Goal: Task Accomplishment & Management: Manage account settings

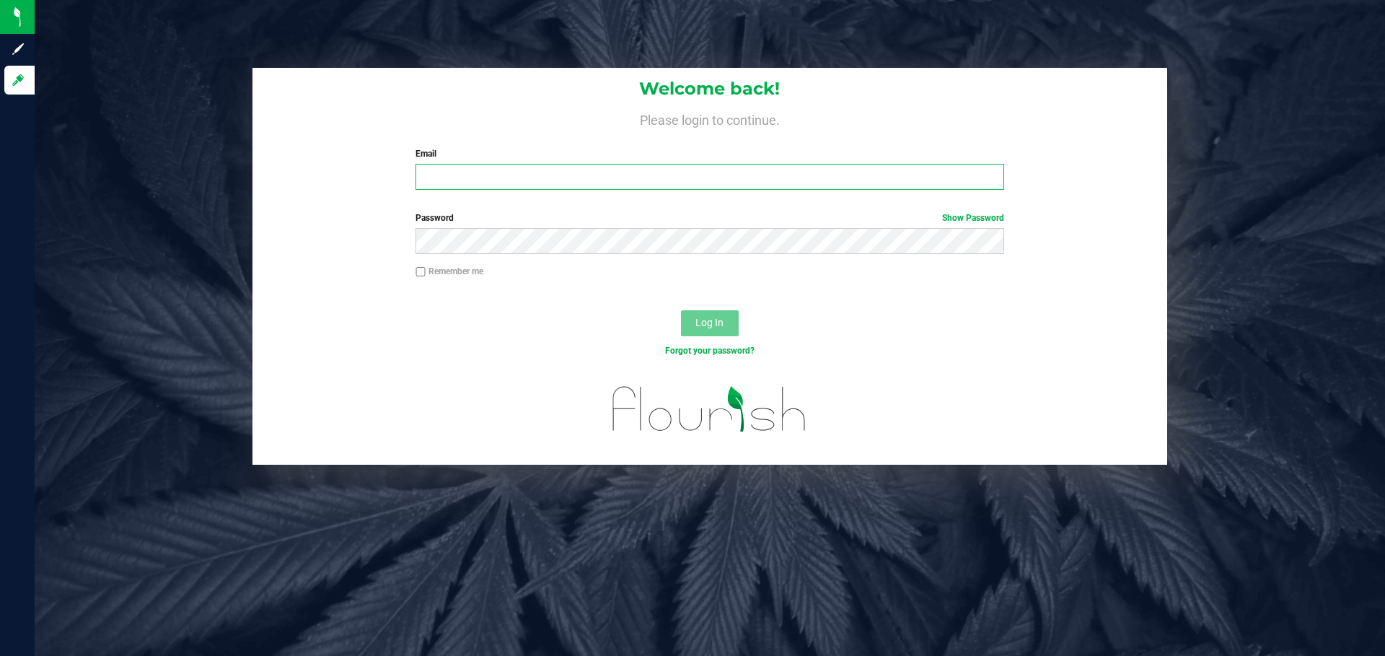
click at [621, 180] on input "Email" at bounding box center [709, 177] width 588 height 26
type input "[EMAIL_ADDRESS][DOMAIN_NAME]"
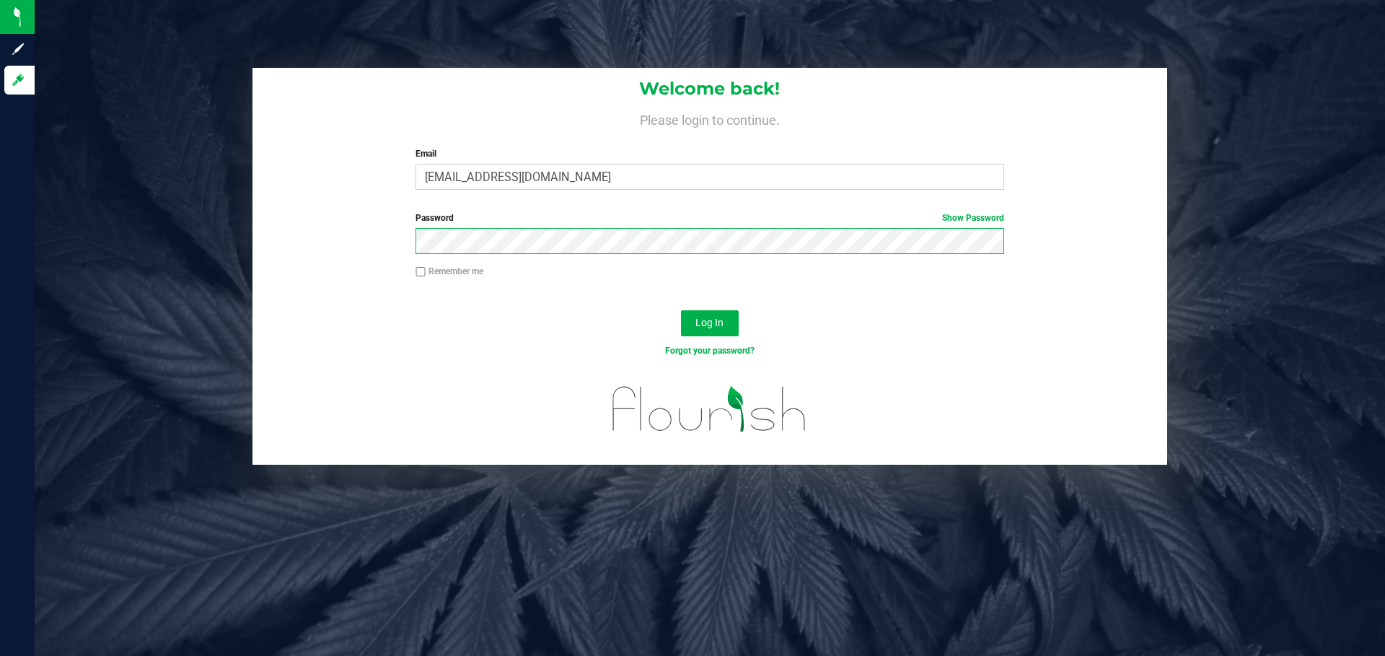
click at [681, 310] on button "Log In" at bounding box center [710, 323] width 58 height 26
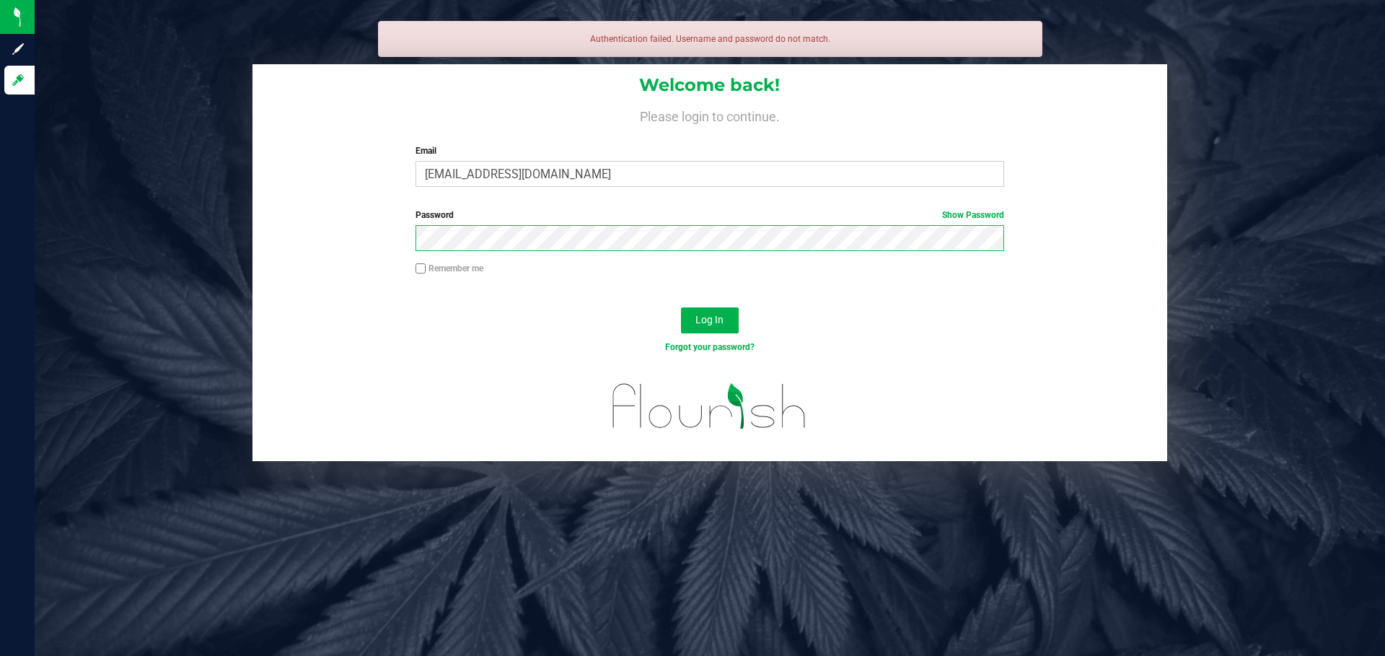
click at [681, 307] on button "Log In" at bounding box center [710, 320] width 58 height 26
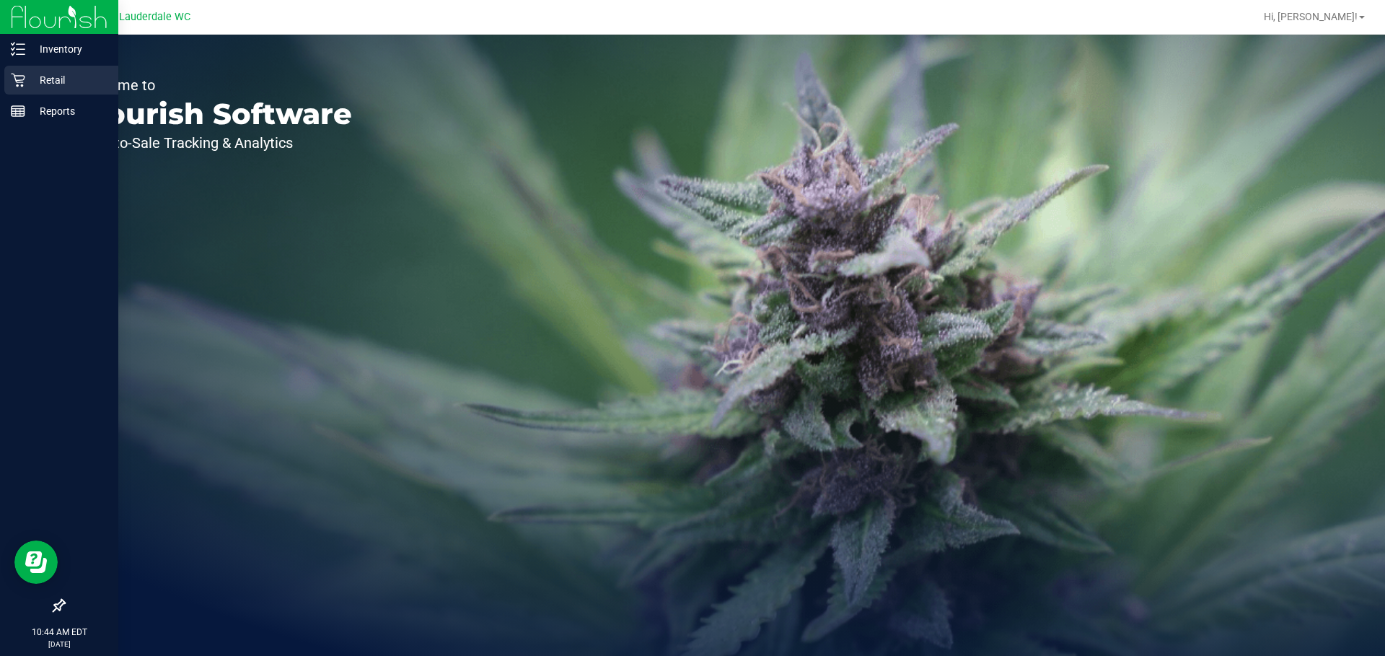
click at [25, 70] on div "Retail" at bounding box center [61, 80] width 114 height 29
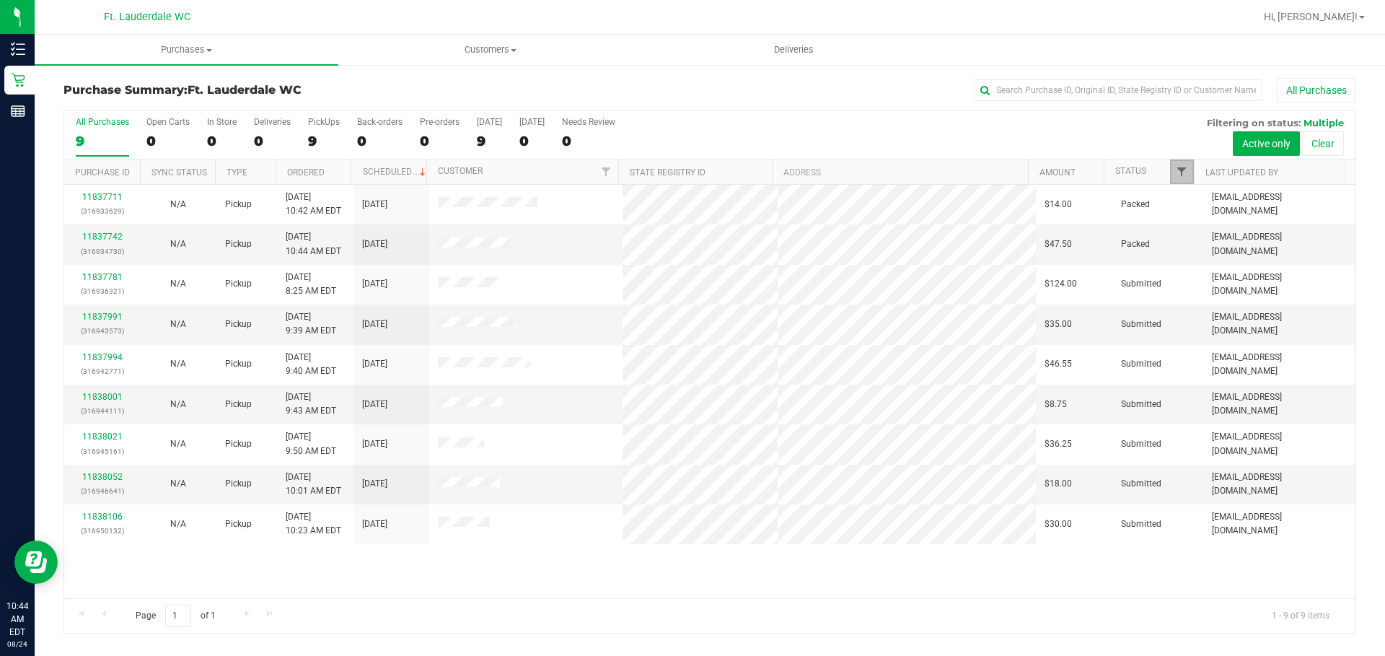
click at [1181, 172] on span "Filter" at bounding box center [1182, 172] width 12 height 12
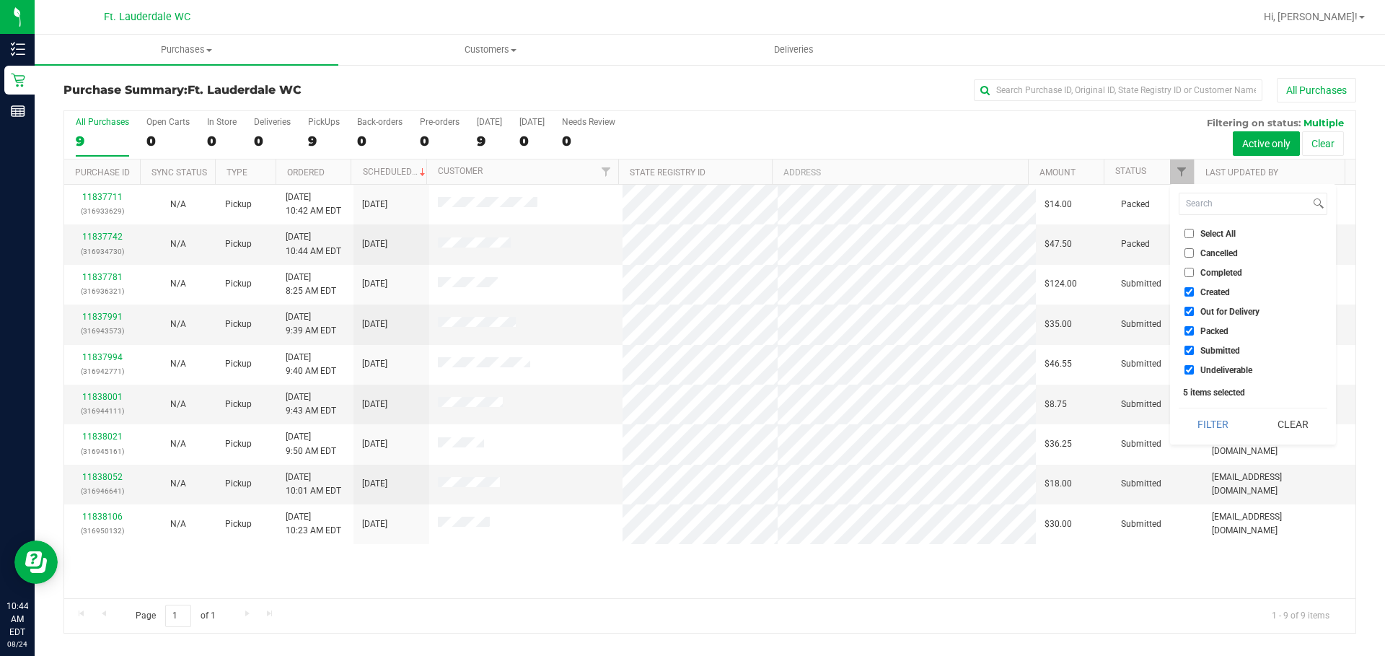
click at [1194, 290] on label "Created" at bounding box center [1206, 291] width 45 height 9
click at [1194, 290] on input "Created" at bounding box center [1188, 291] width 9 height 9
checkbox input "false"
click at [1198, 313] on label "Out for Delivery" at bounding box center [1221, 311] width 75 height 9
click at [1194, 313] on input "Out for Delivery" at bounding box center [1188, 311] width 9 height 9
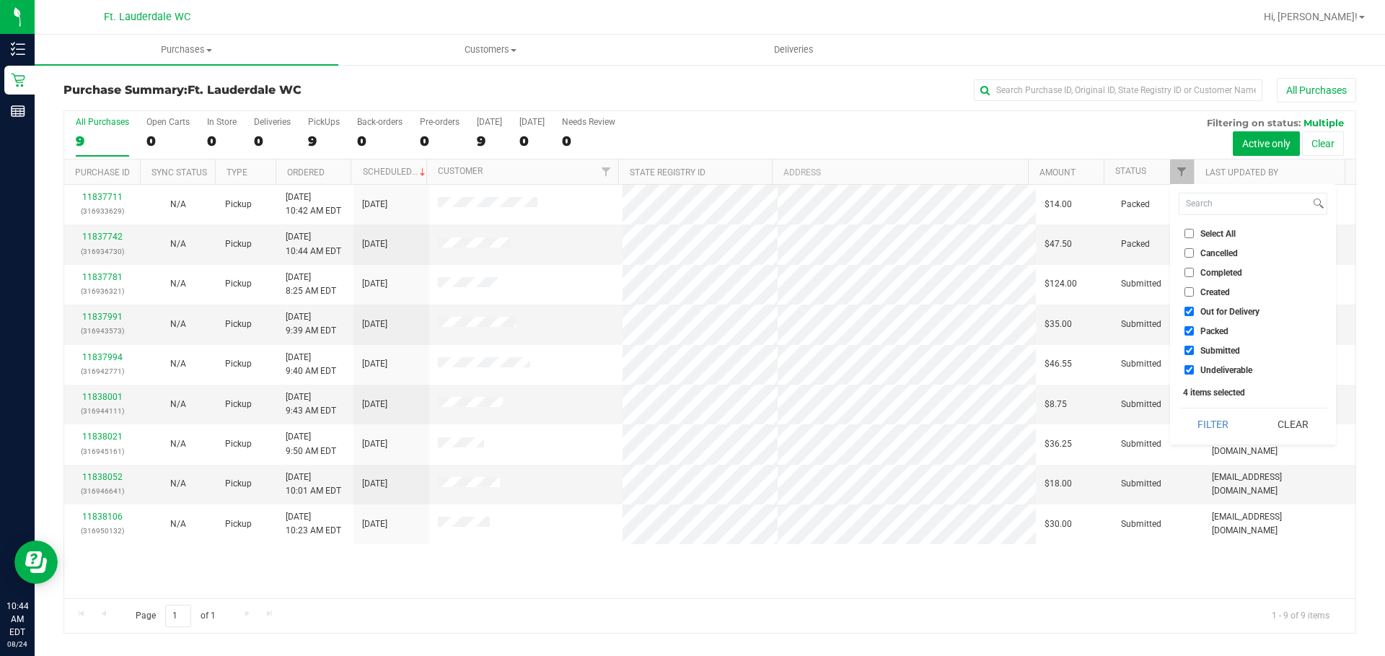
checkbox input "false"
click at [1203, 330] on span "Packed" at bounding box center [1214, 331] width 28 height 9
click at [1194, 330] on input "Packed" at bounding box center [1188, 330] width 9 height 9
checkbox input "false"
click at [1207, 369] on span "Undeliverable" at bounding box center [1226, 370] width 52 height 9
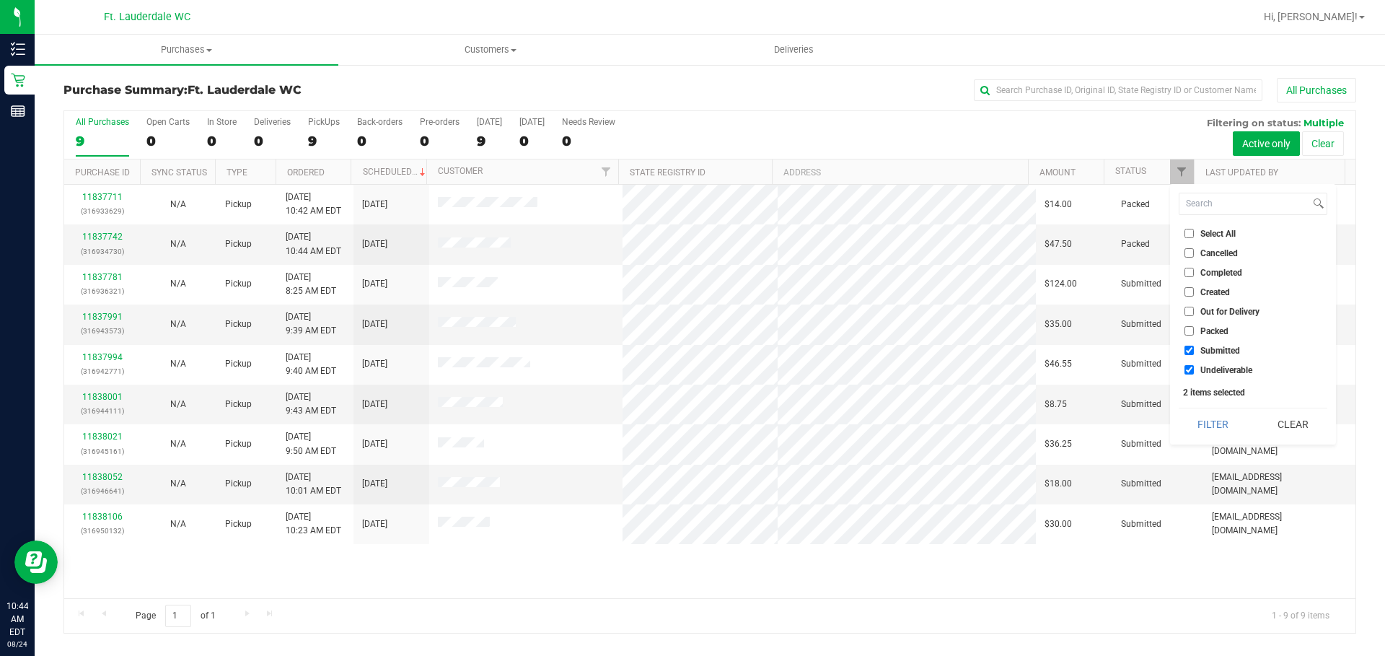
click at [1194, 369] on input "Undeliverable" at bounding box center [1188, 369] width 9 height 9
checkbox input "false"
click at [1203, 428] on button "Filter" at bounding box center [1212, 424] width 69 height 32
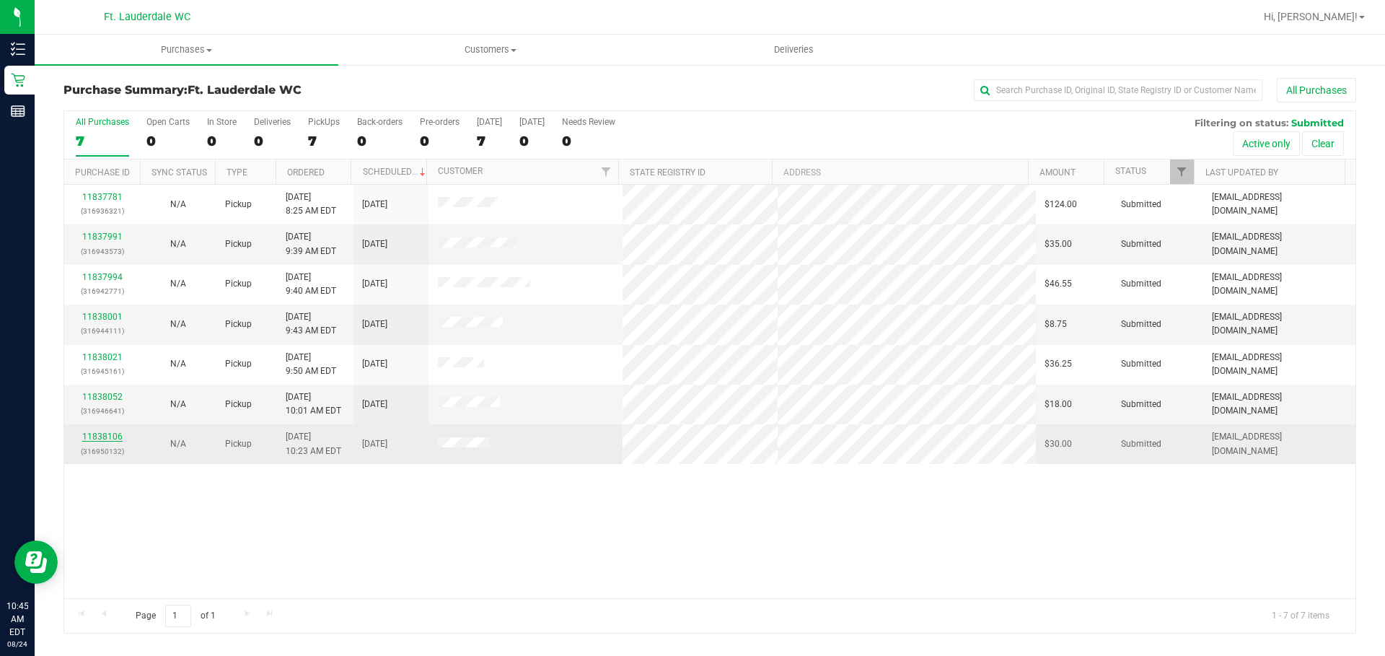
click at [112, 433] on link "11838106" at bounding box center [102, 436] width 40 height 10
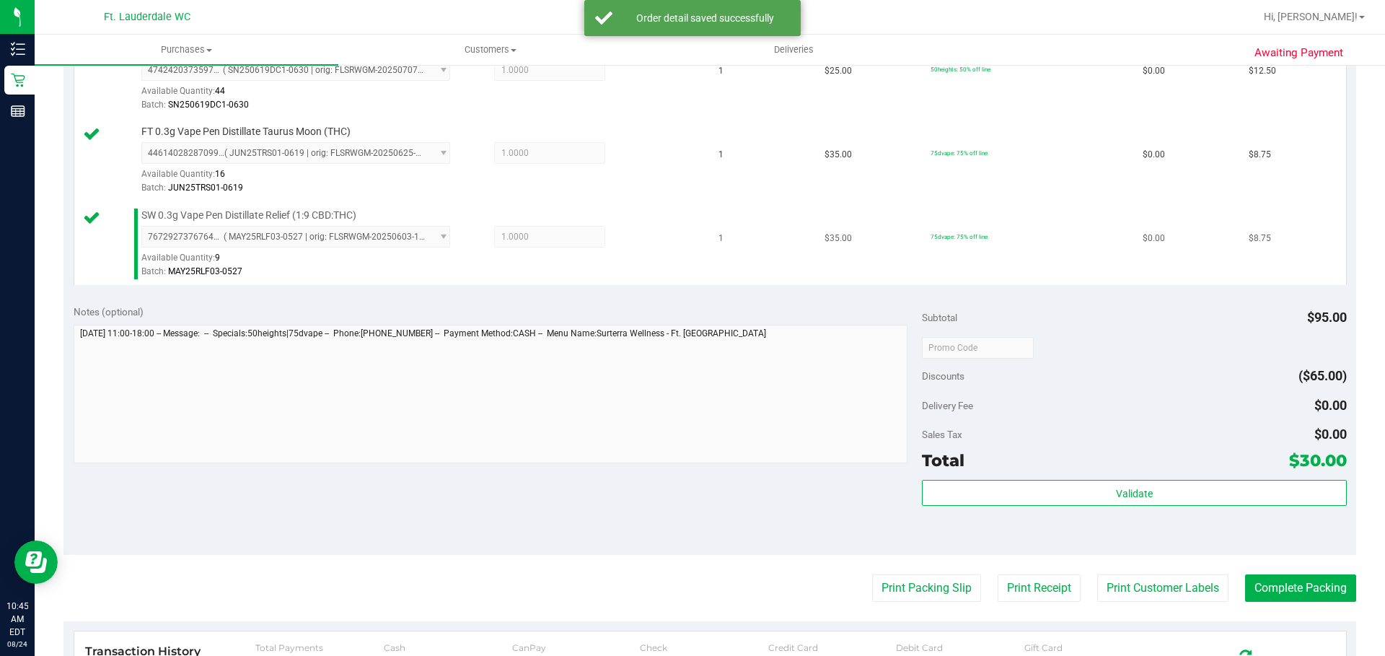
scroll to position [433, 0]
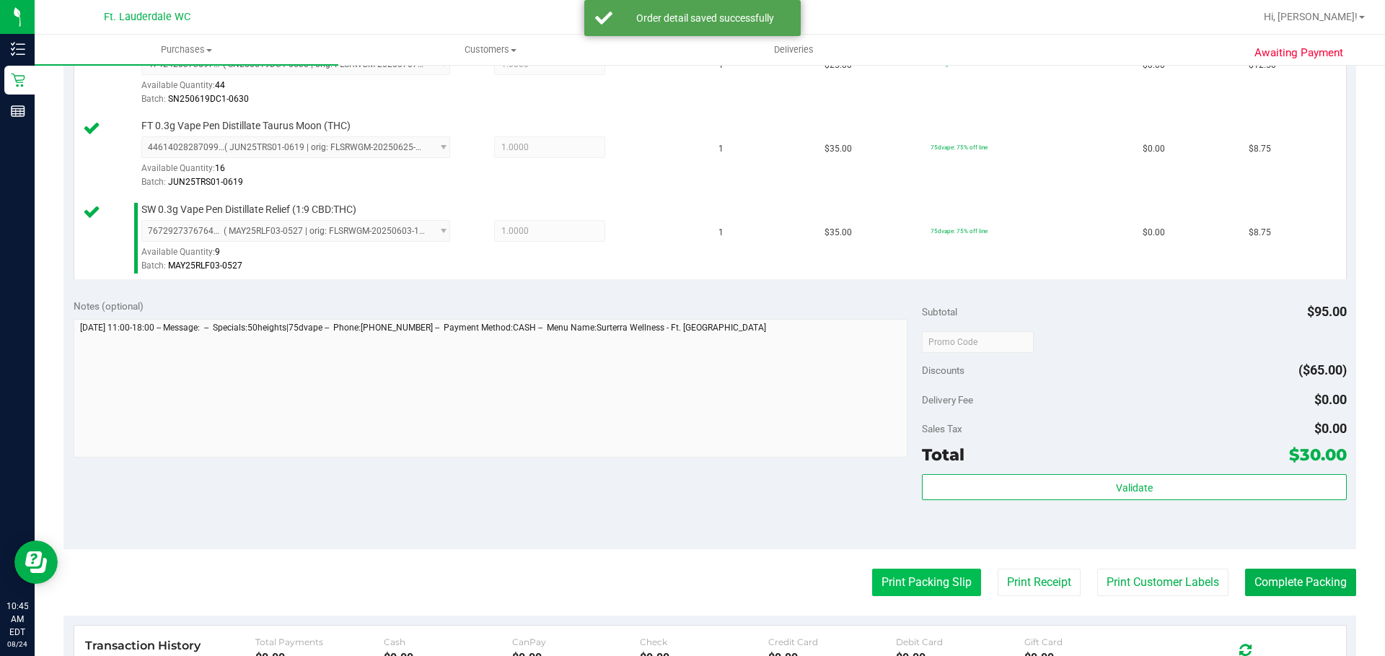
click at [923, 577] on button "Print Packing Slip" at bounding box center [926, 581] width 109 height 27
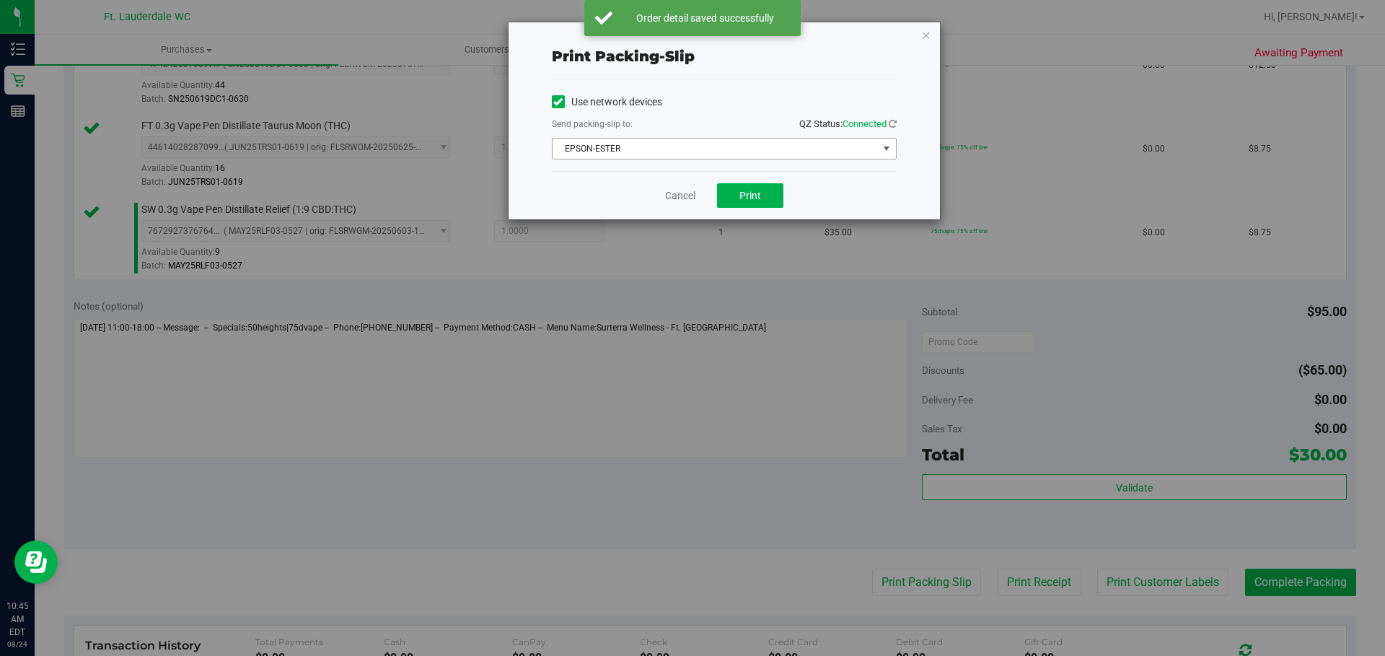
click at [724, 146] on span "EPSON-ESTER" at bounding box center [714, 148] width 325 height 20
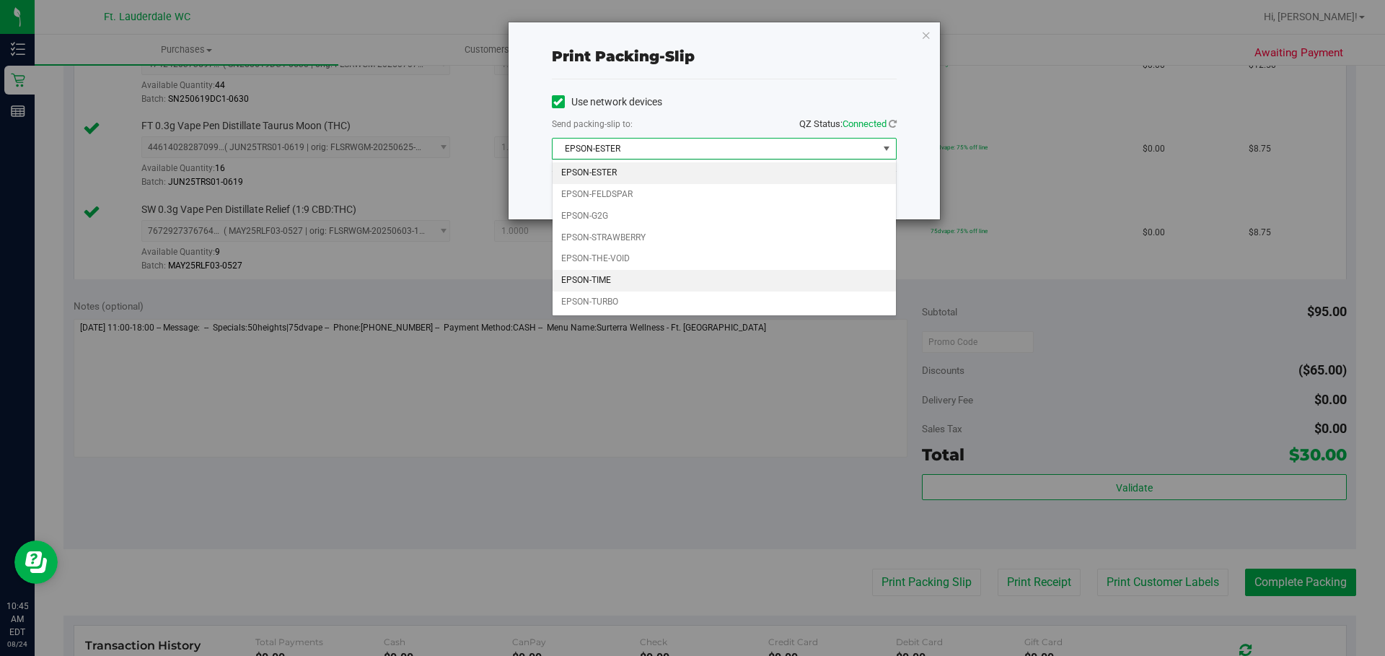
click at [679, 282] on li "EPSON-TIME" at bounding box center [723, 281] width 343 height 22
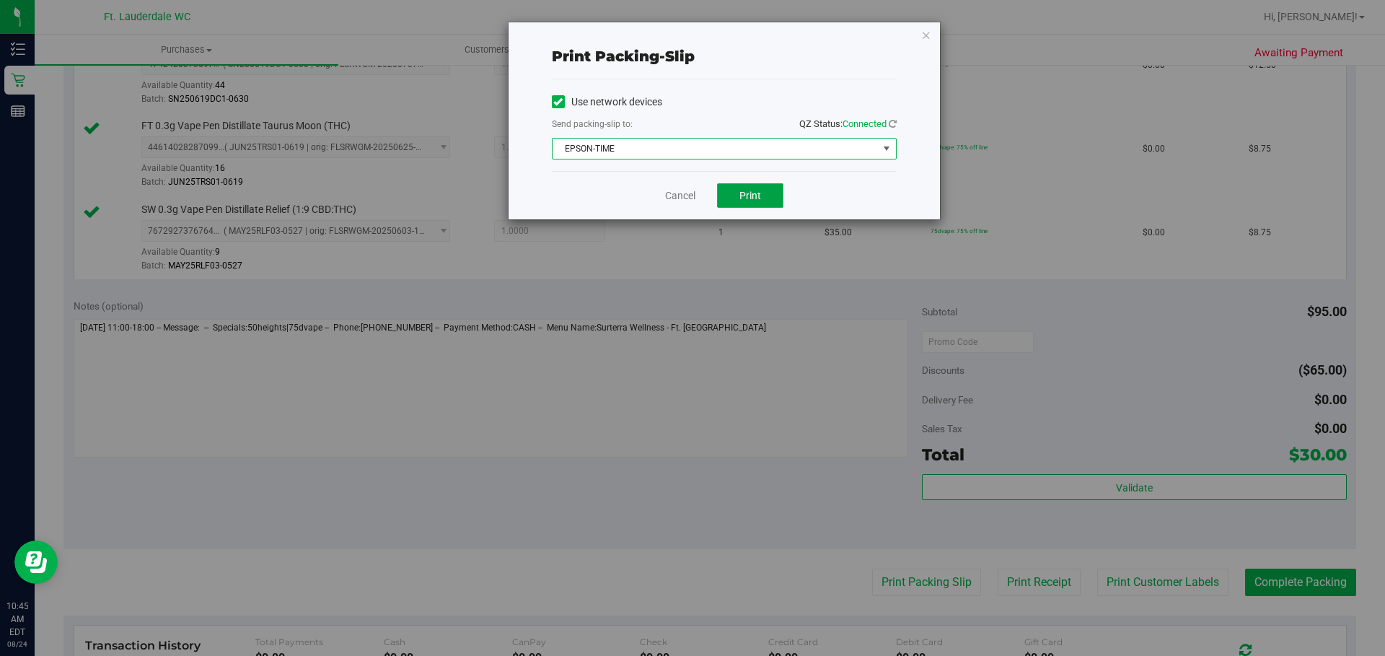
click at [746, 198] on span "Print" at bounding box center [750, 196] width 22 height 12
click at [662, 196] on div "Cancel Print" at bounding box center [724, 195] width 345 height 48
click at [668, 197] on link "Cancel" at bounding box center [680, 195] width 30 height 15
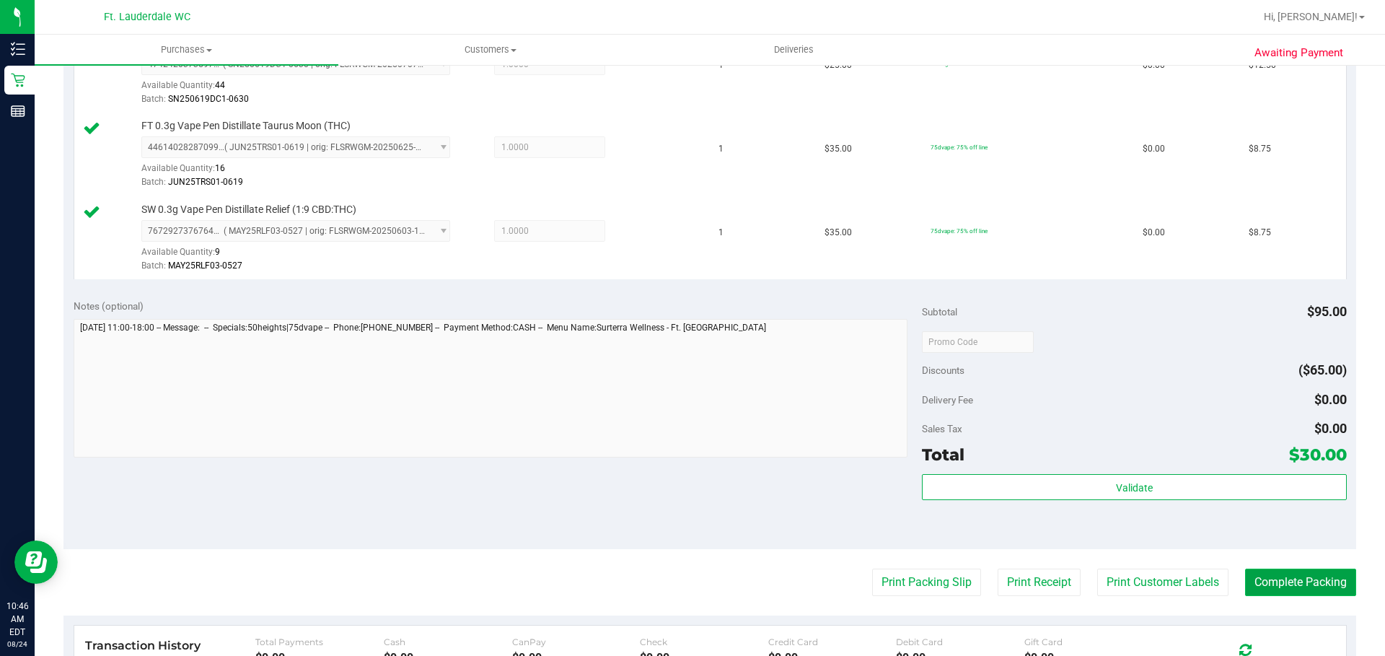
click at [1284, 588] on button "Complete Packing" at bounding box center [1300, 581] width 111 height 27
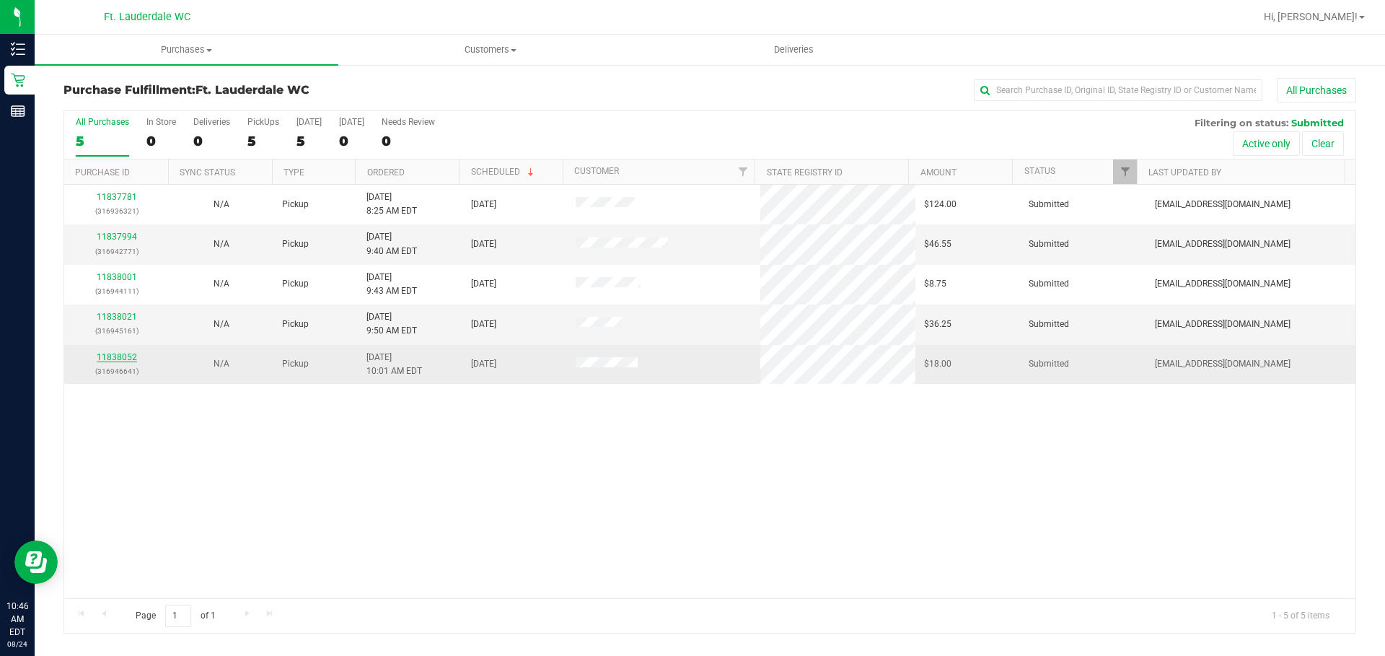
click at [109, 355] on link "11838052" at bounding box center [117, 357] width 40 height 10
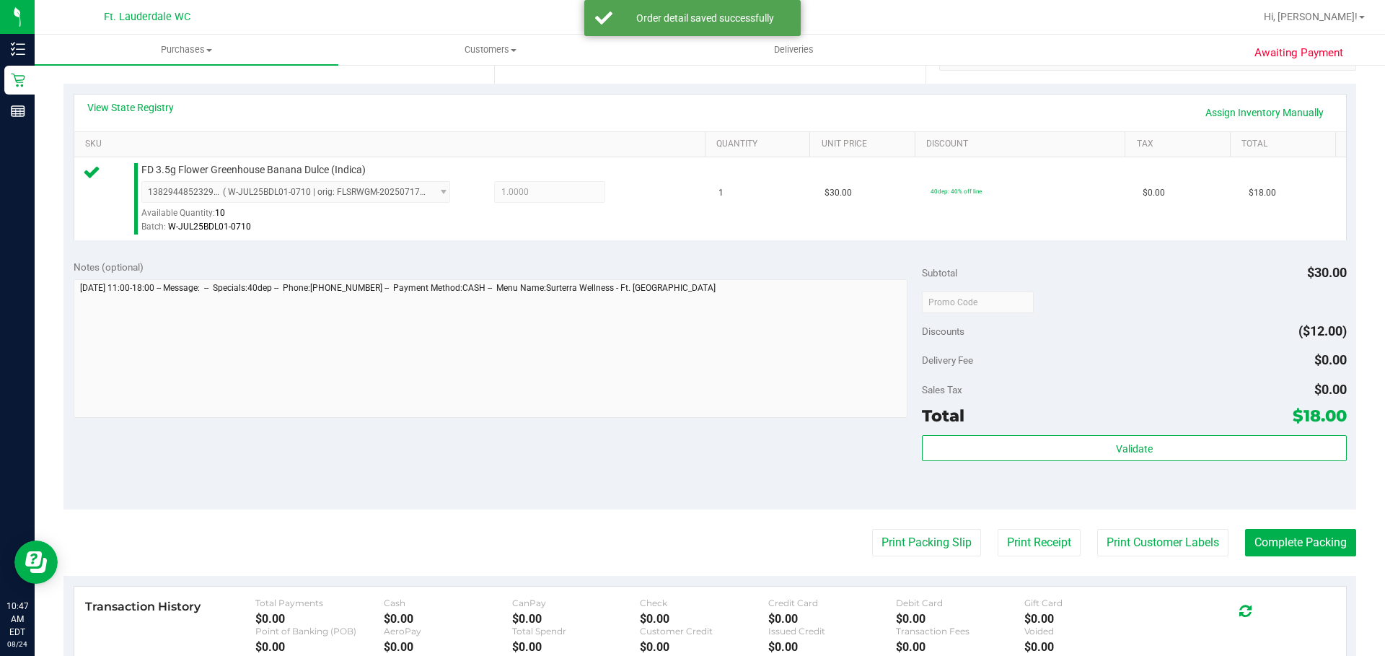
scroll to position [361, 0]
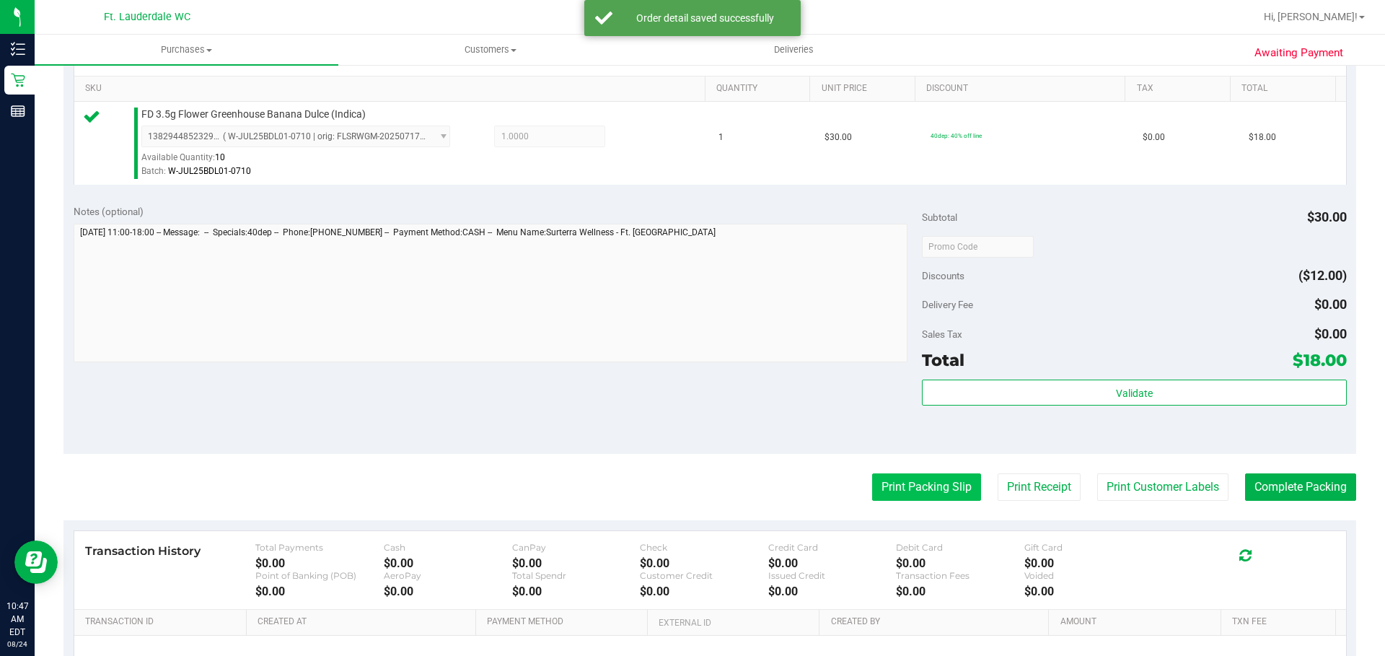
click at [895, 485] on button "Print Packing Slip" at bounding box center [926, 486] width 109 height 27
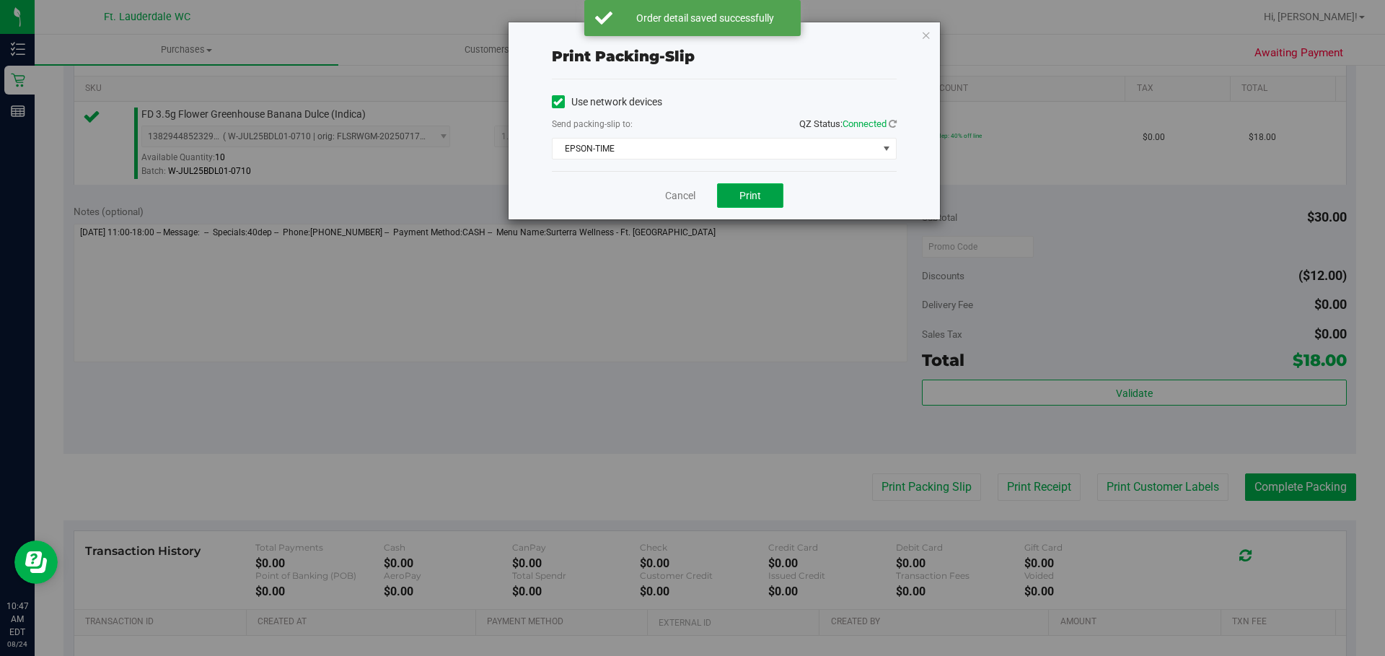
click at [748, 195] on span "Print" at bounding box center [750, 196] width 22 height 12
click at [671, 187] on div "Cancel Print" at bounding box center [724, 195] width 345 height 48
click at [677, 193] on link "Cancel" at bounding box center [680, 195] width 30 height 15
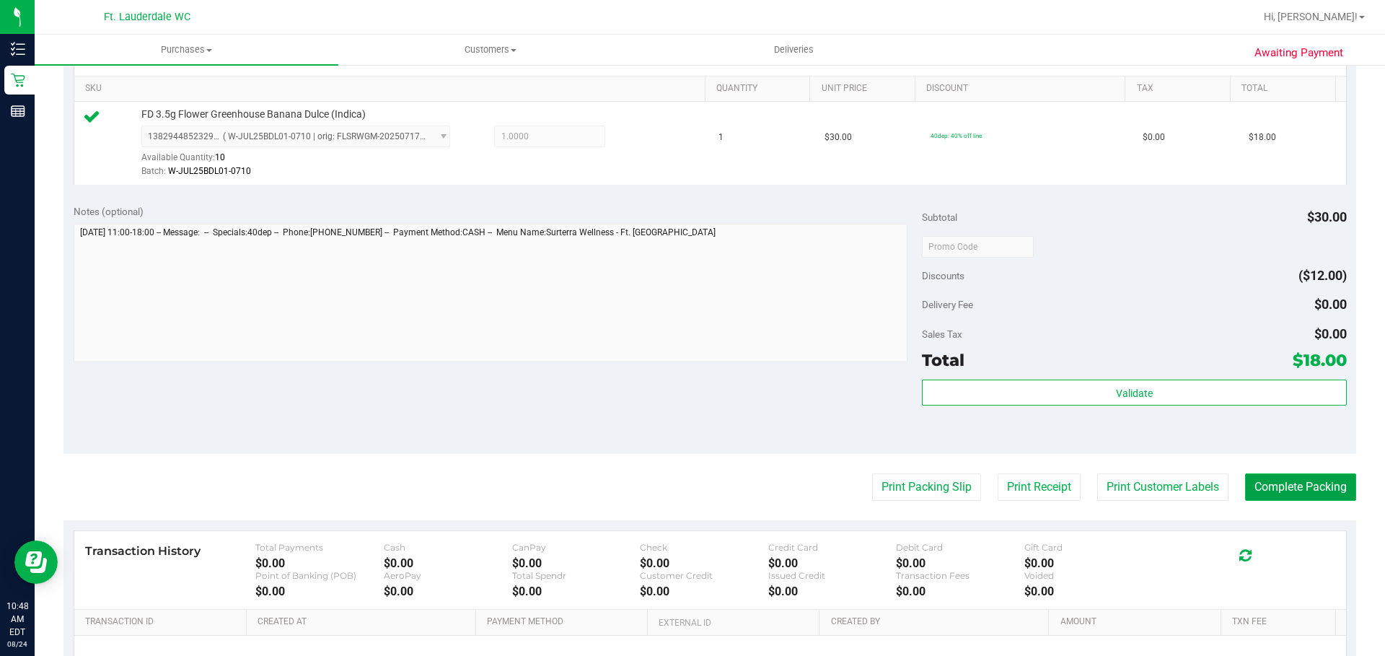
click at [1317, 486] on button "Complete Packing" at bounding box center [1300, 486] width 111 height 27
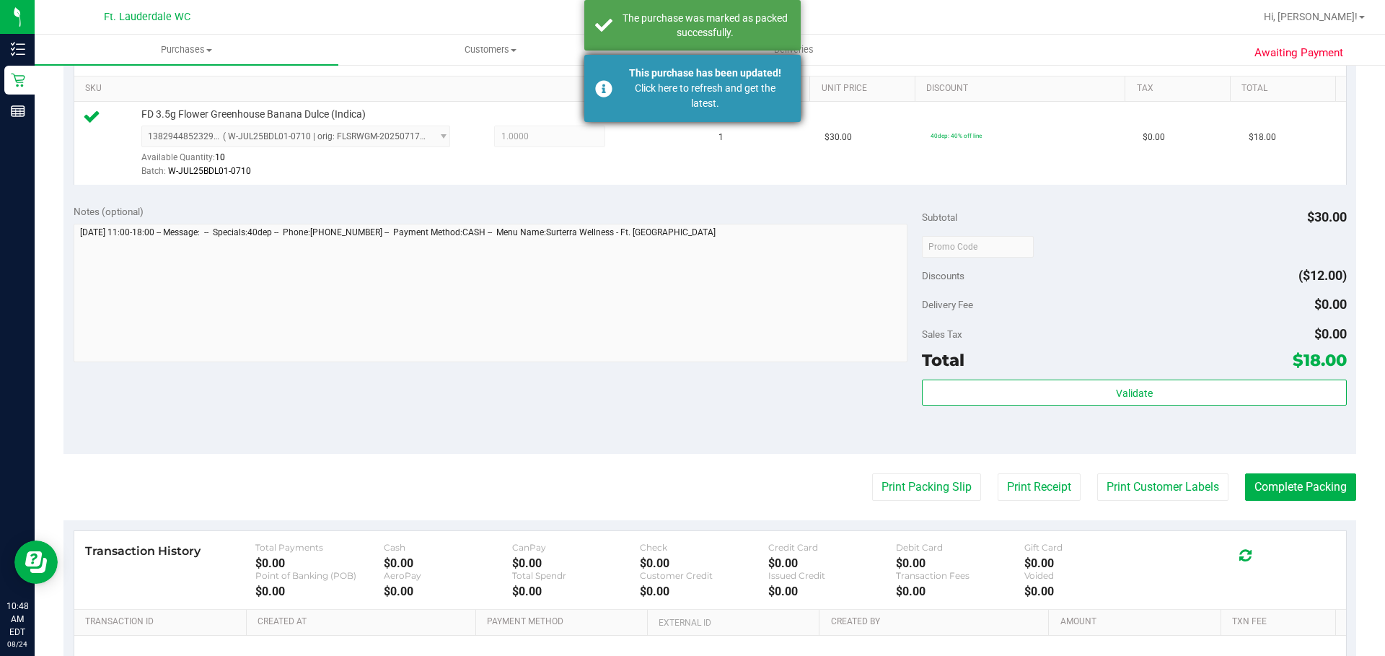
click at [779, 96] on div "Click here to refresh and get the latest." at bounding box center [704, 96] width 169 height 30
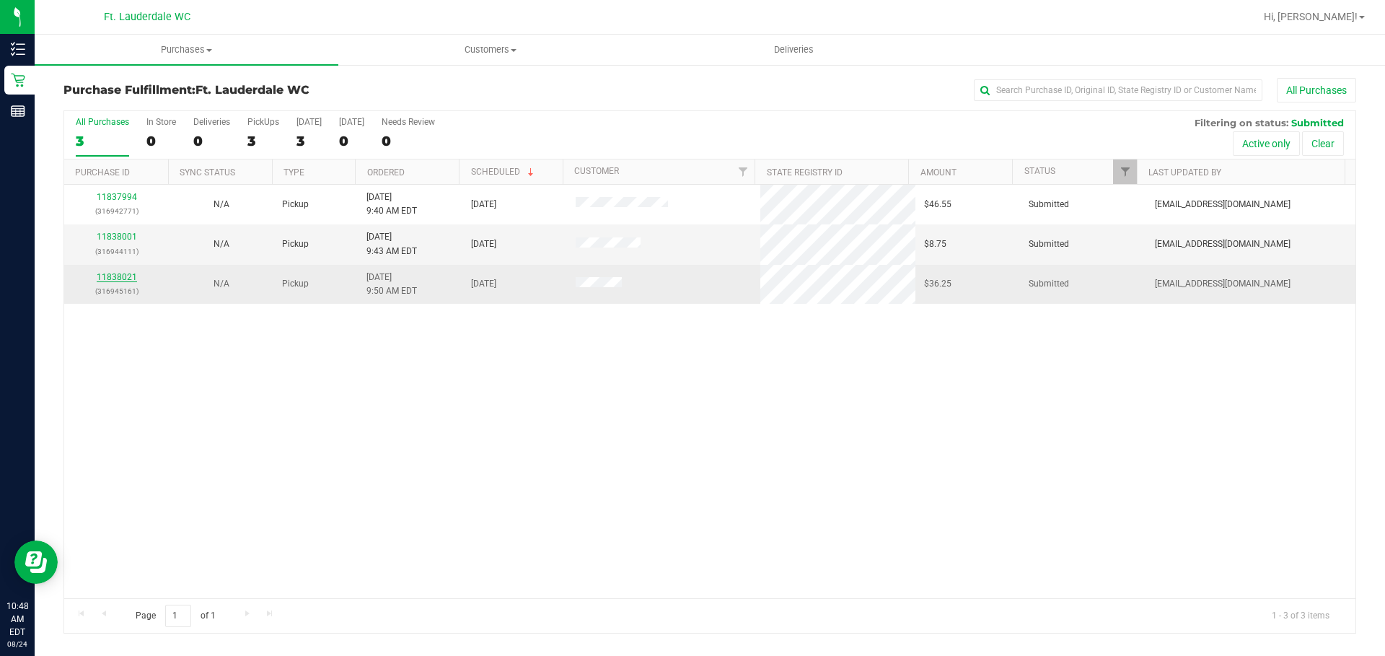
click at [101, 277] on link "11838021" at bounding box center [117, 277] width 40 height 10
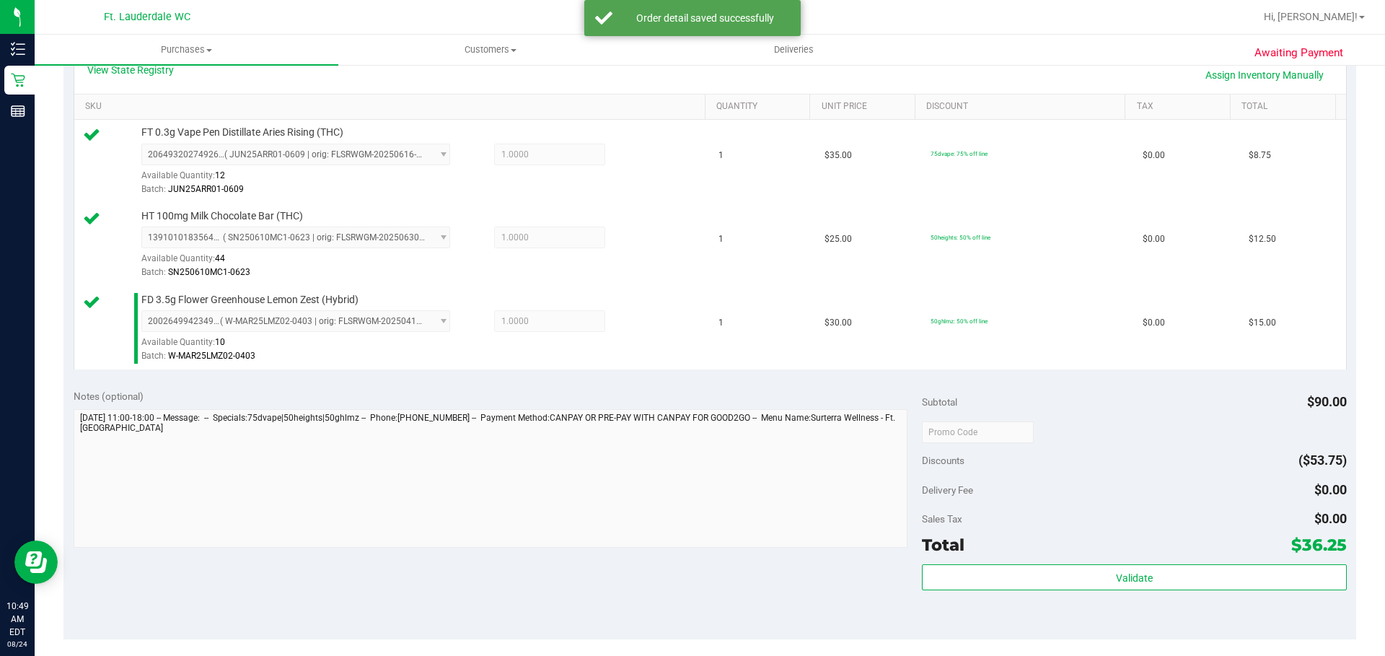
scroll to position [577, 0]
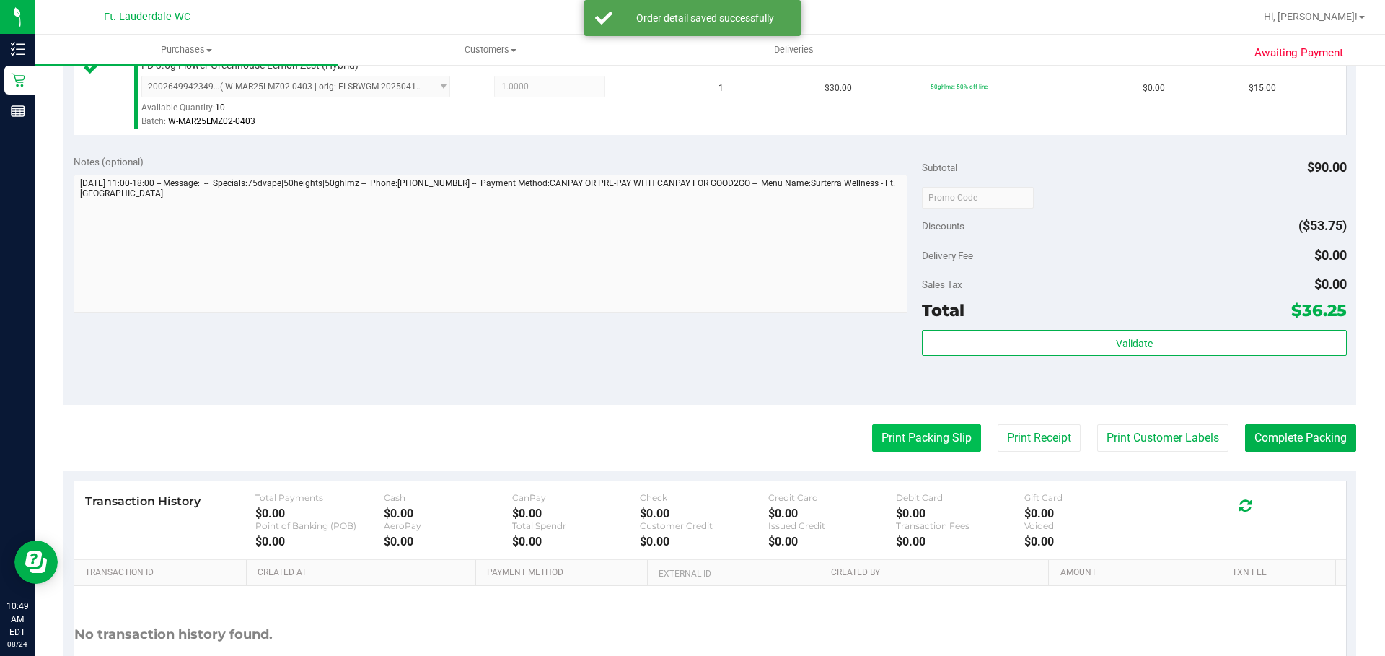
click at [886, 440] on button "Print Packing Slip" at bounding box center [926, 437] width 109 height 27
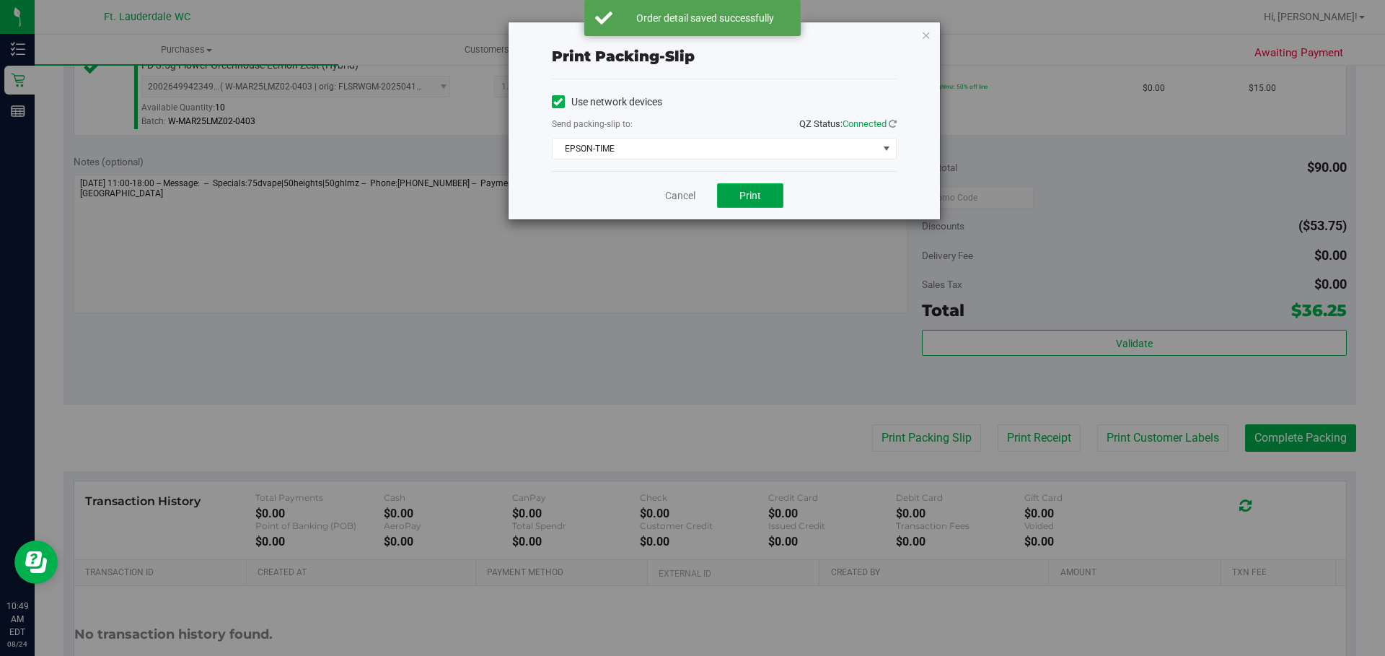
click at [741, 195] on span "Print" at bounding box center [750, 196] width 22 height 12
click at [682, 194] on link "Cancel" at bounding box center [680, 195] width 30 height 15
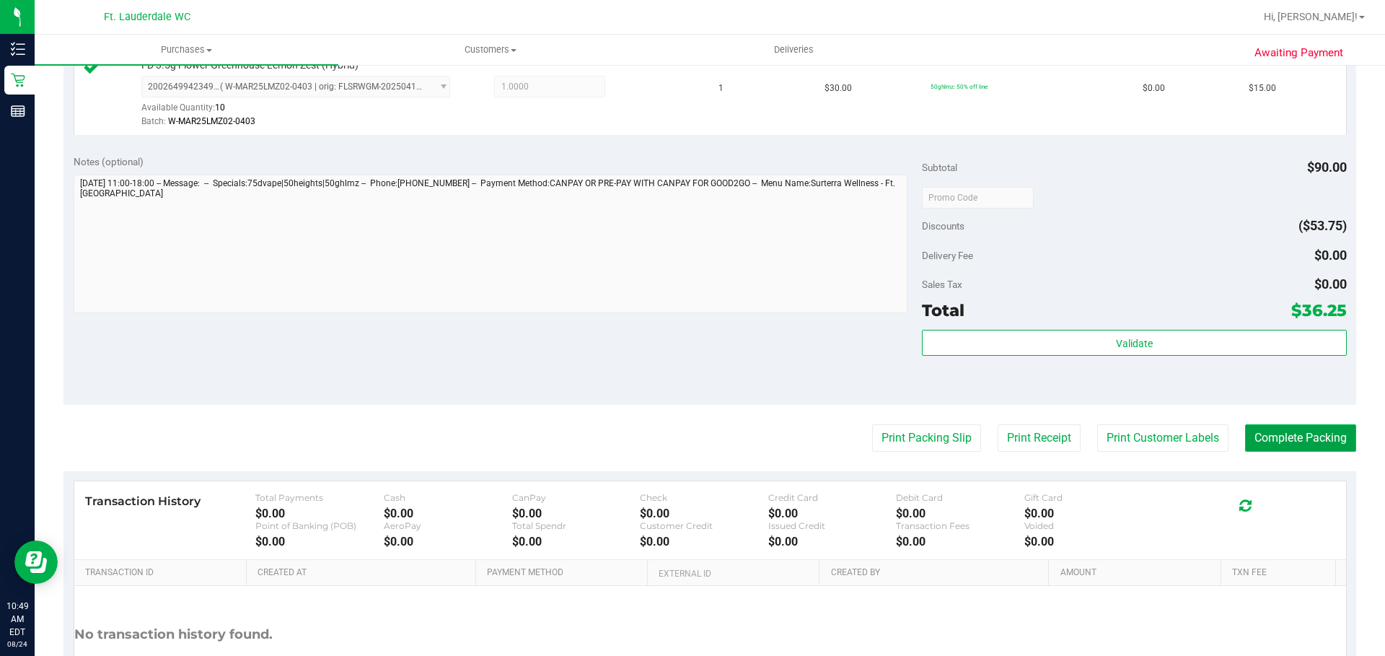
click at [1258, 437] on button "Complete Packing" at bounding box center [1300, 437] width 111 height 27
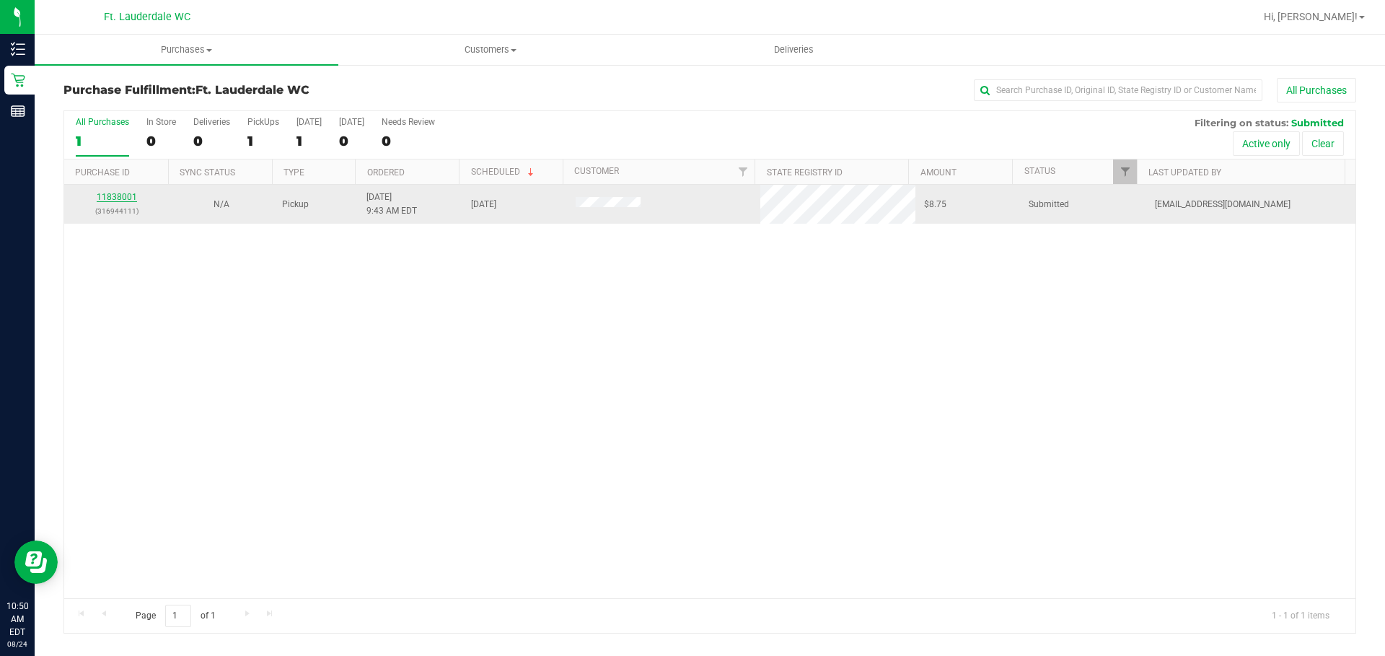
click at [123, 197] on link "11838001" at bounding box center [117, 197] width 40 height 10
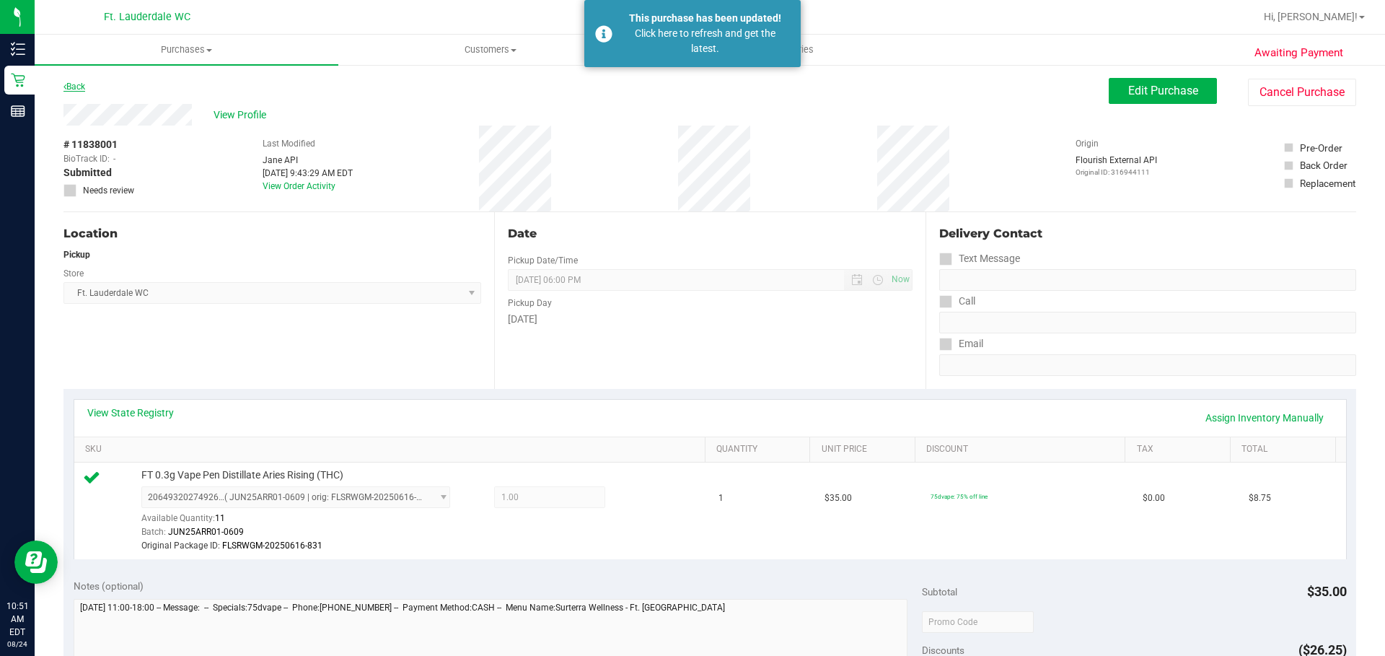
click at [69, 89] on link "Back" at bounding box center [74, 86] width 22 height 10
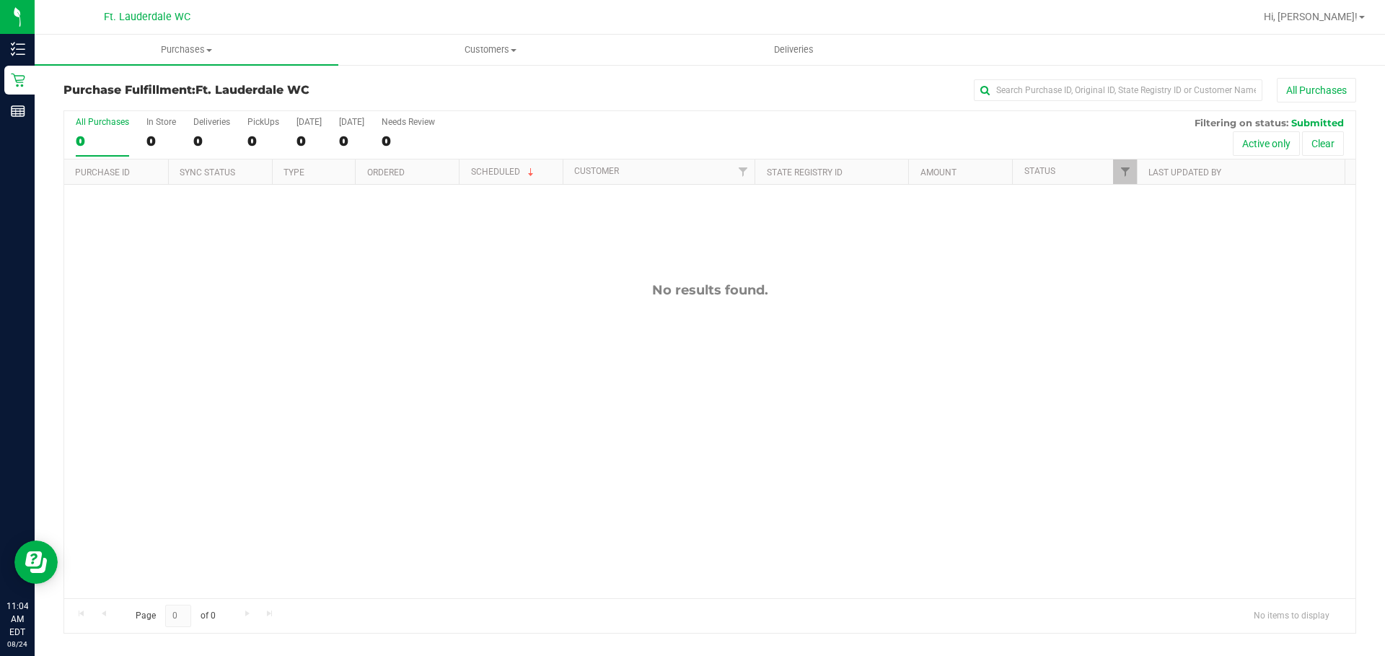
click at [746, 98] on div "All Purchases" at bounding box center [925, 90] width 862 height 25
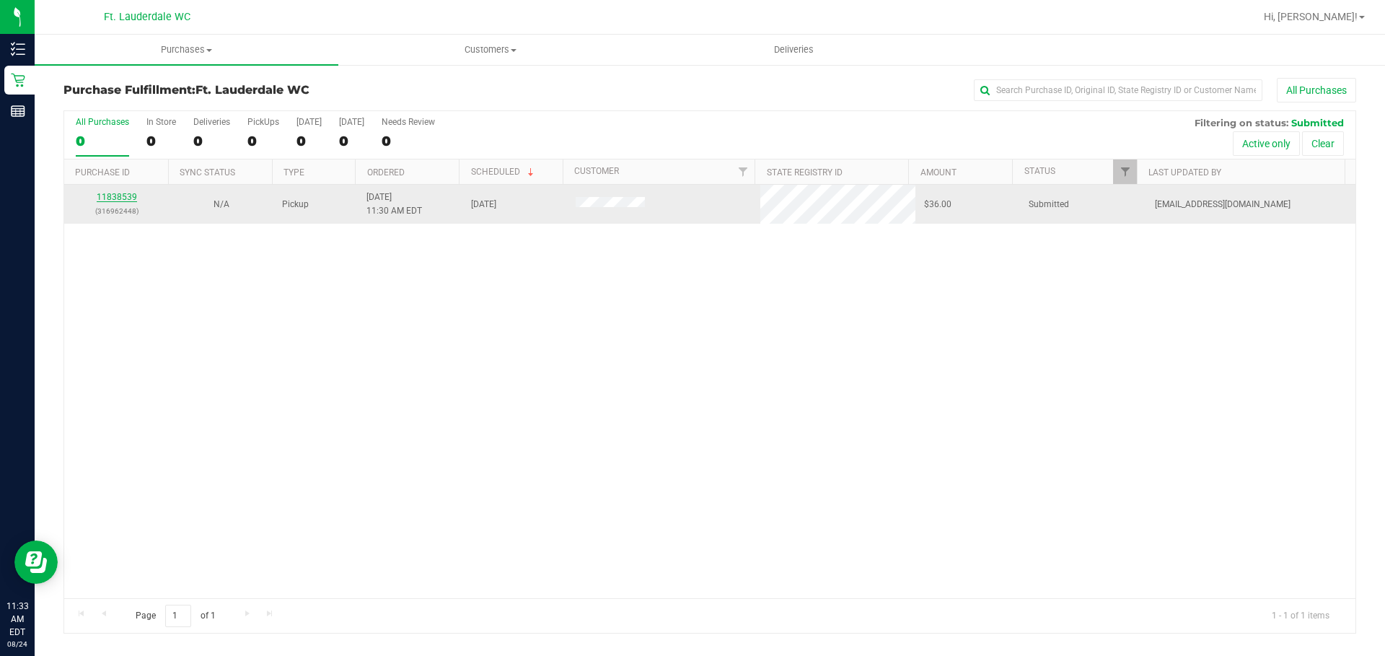
click at [113, 194] on link "11838539" at bounding box center [117, 197] width 40 height 10
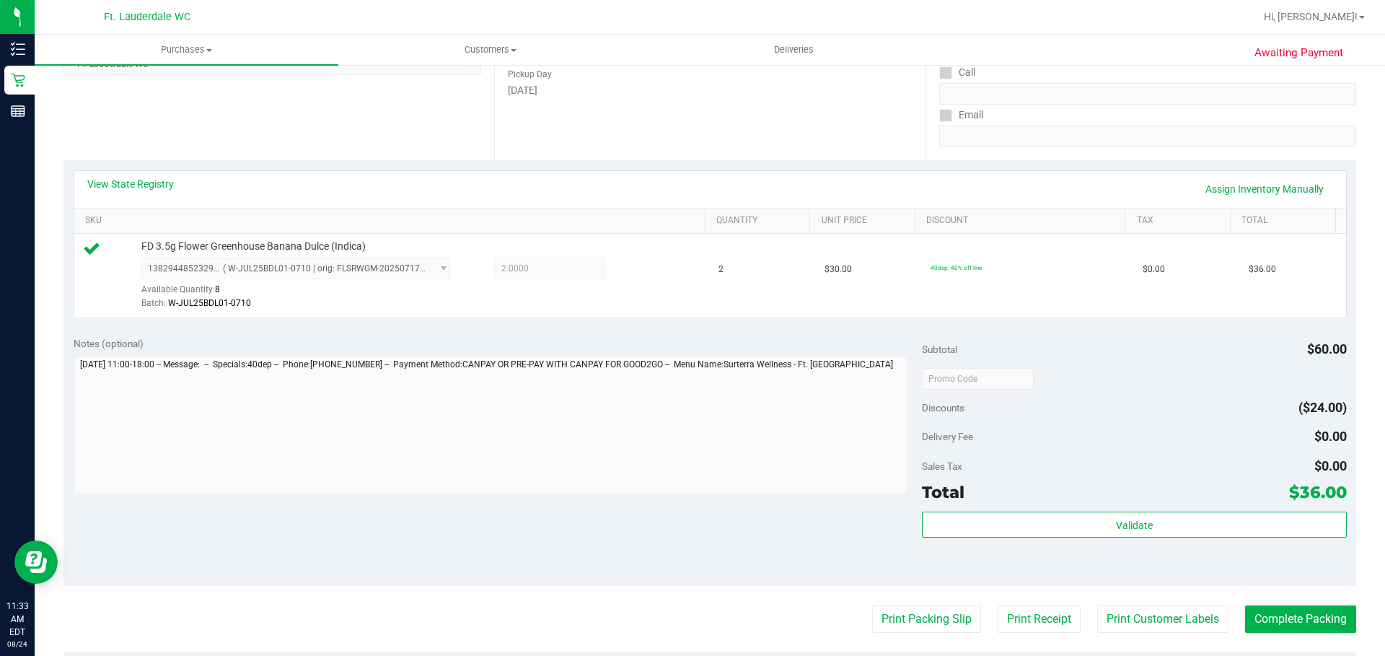
scroll to position [361, 0]
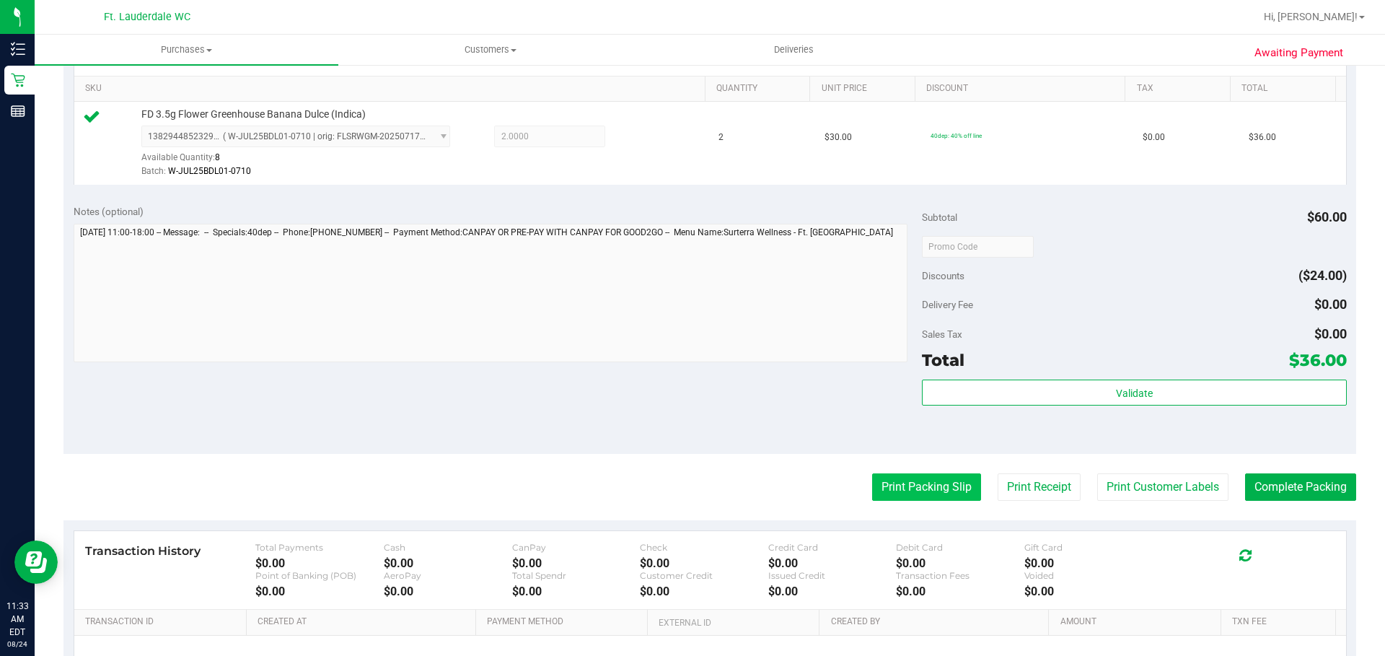
click at [912, 488] on button "Print Packing Slip" at bounding box center [926, 486] width 109 height 27
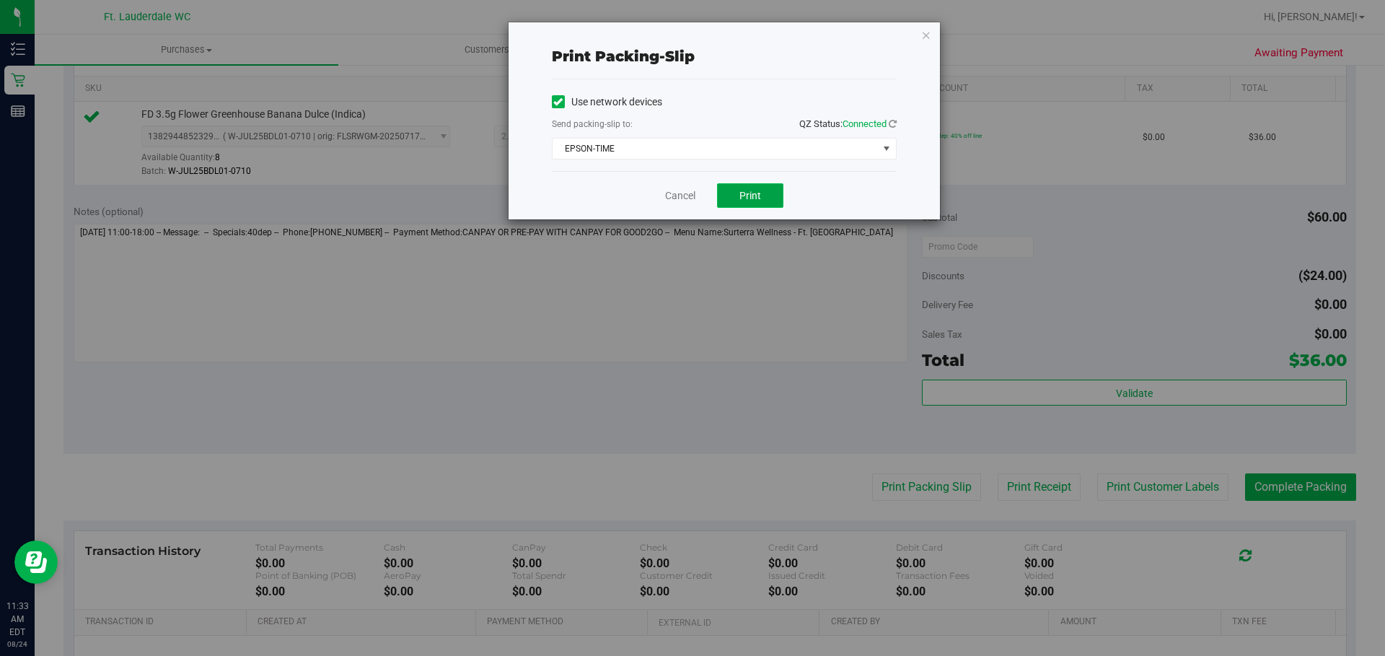
click at [752, 197] on span "Print" at bounding box center [750, 196] width 22 height 12
click at [671, 194] on link "Cancel" at bounding box center [680, 195] width 30 height 15
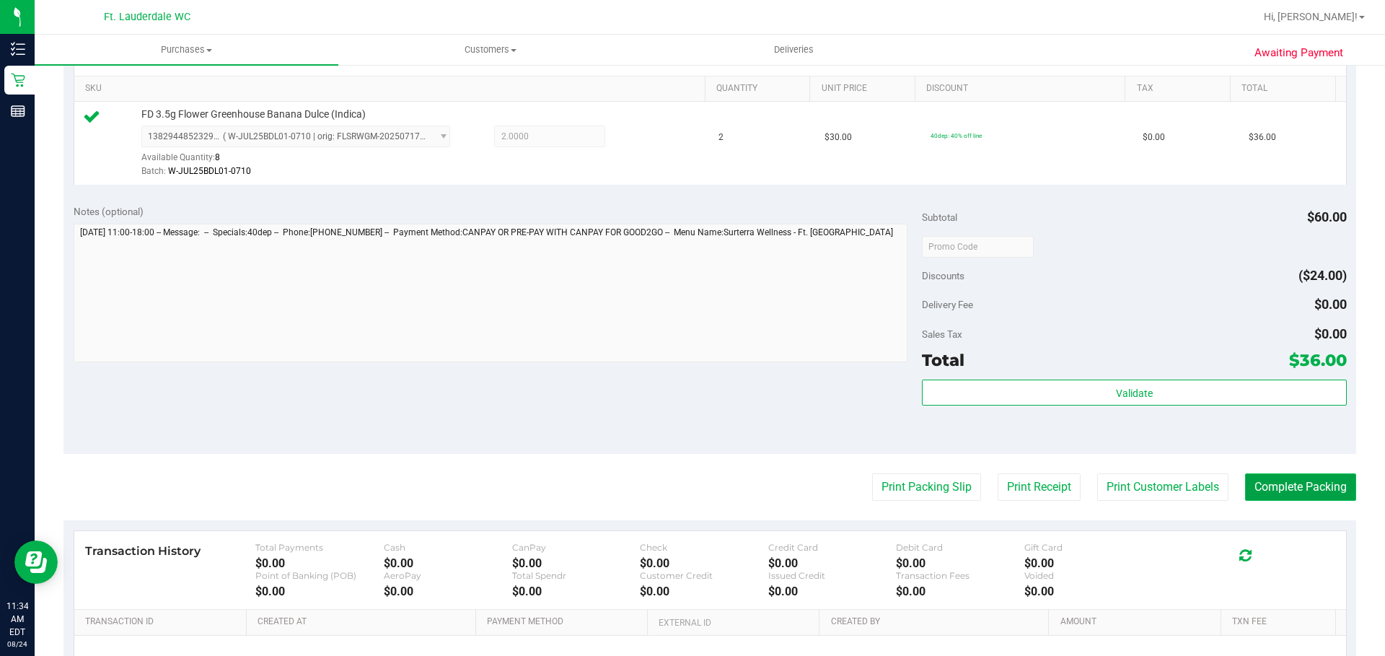
click at [1284, 495] on button "Complete Packing" at bounding box center [1300, 486] width 111 height 27
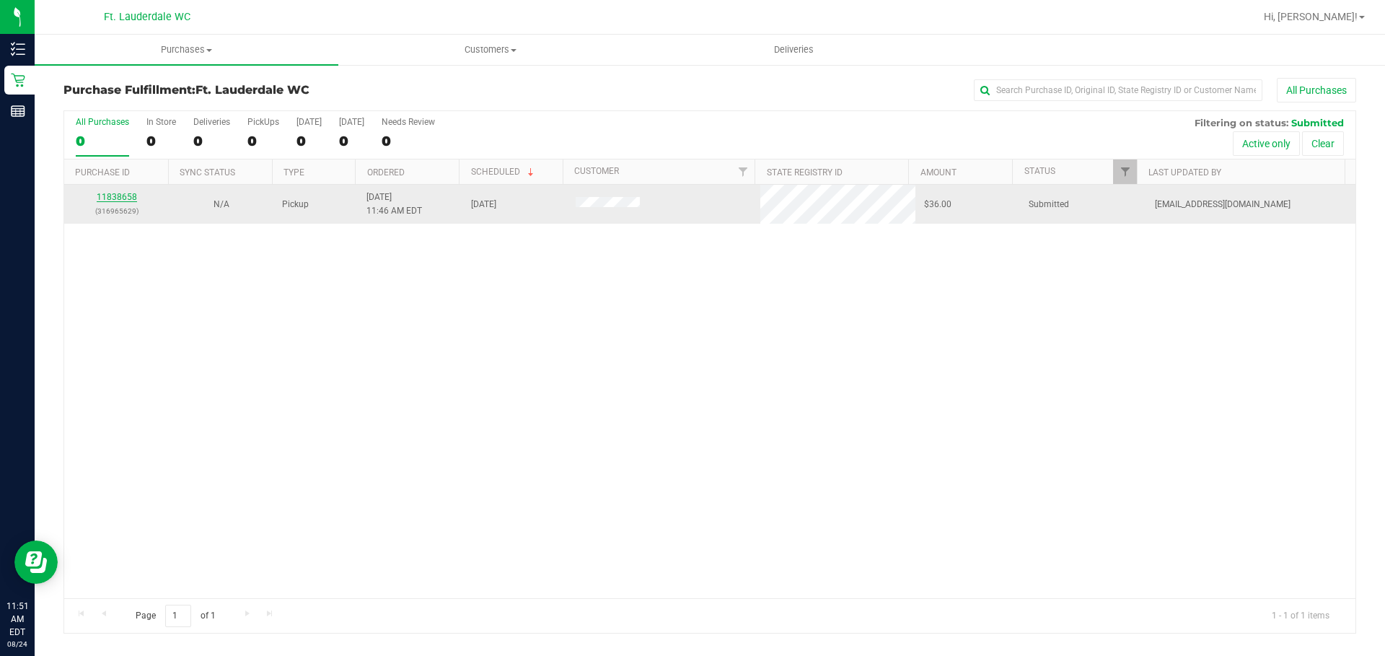
click at [118, 198] on link "11838658" at bounding box center [117, 197] width 40 height 10
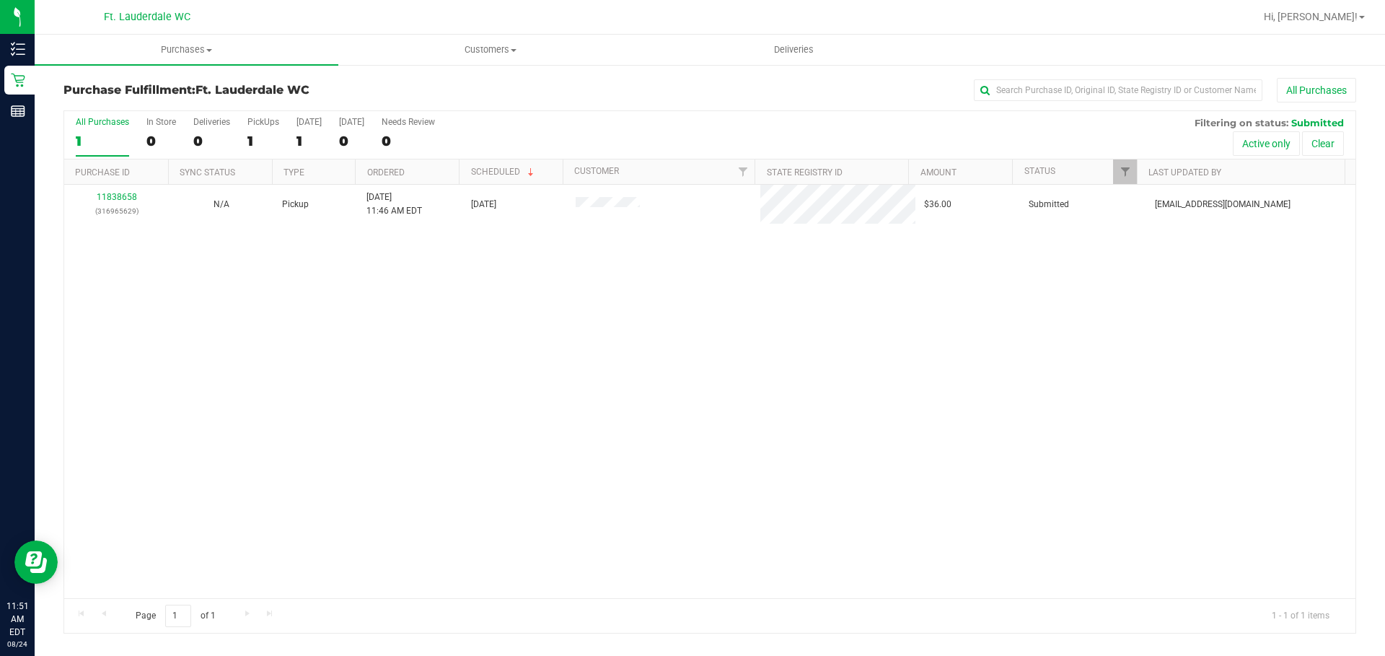
click at [538, 338] on div "11838658 (316965629) N/A Pickup 8/24/2025 11:46 AM EDT 8/24/2025 $36.00 Submitt…" at bounding box center [709, 391] width 1291 height 413
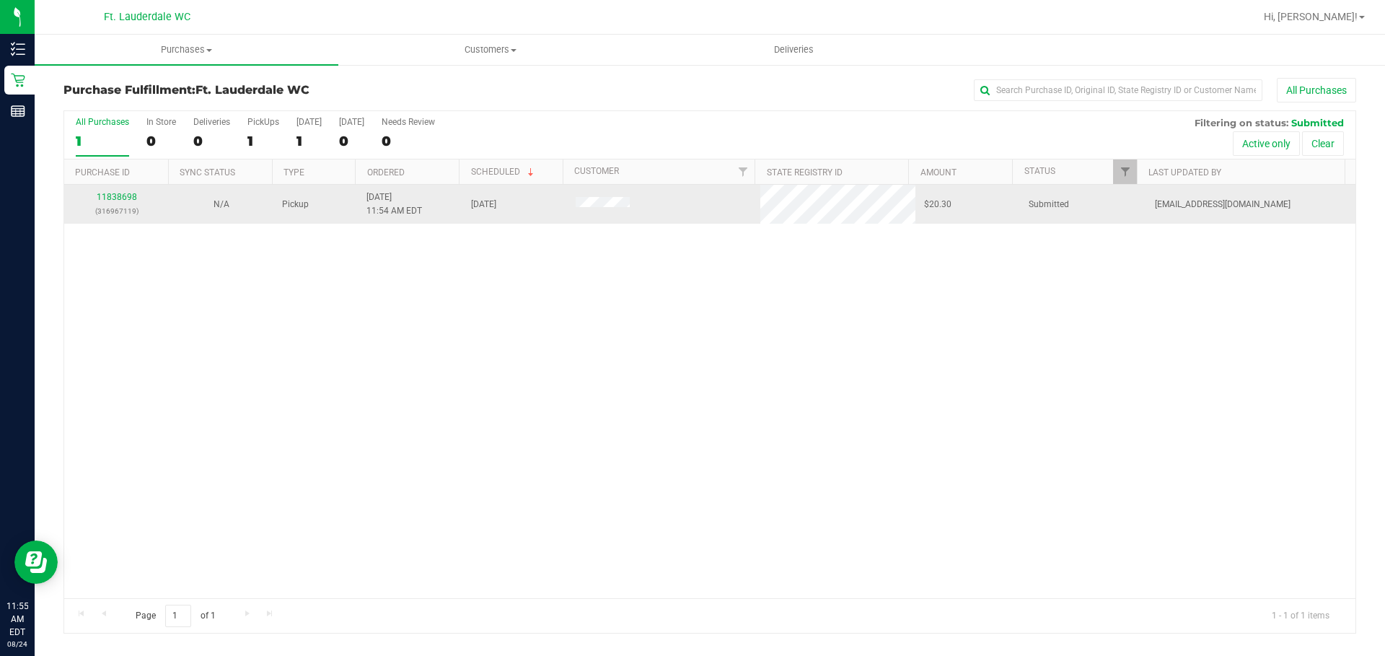
click at [105, 190] on div "11838698 (316967119)" at bounding box center [116, 203] width 87 height 27
click at [110, 194] on link "11838698" at bounding box center [117, 197] width 40 height 10
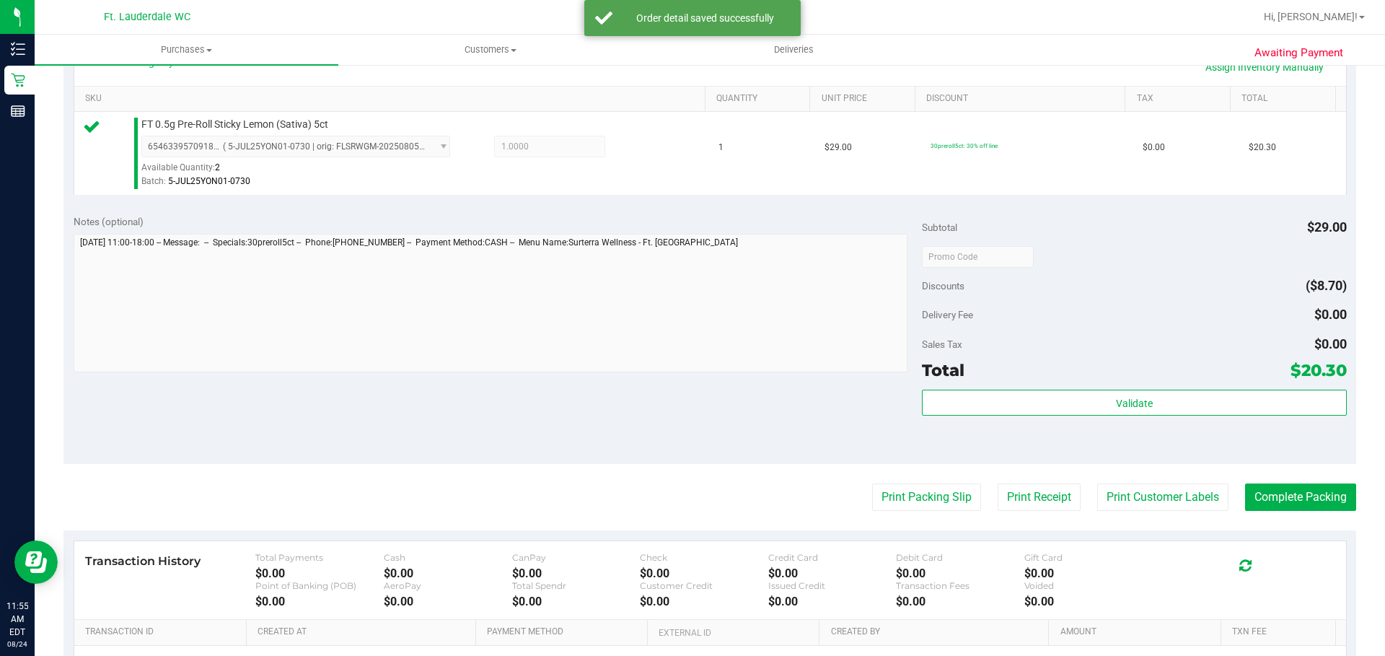
scroll to position [433, 0]
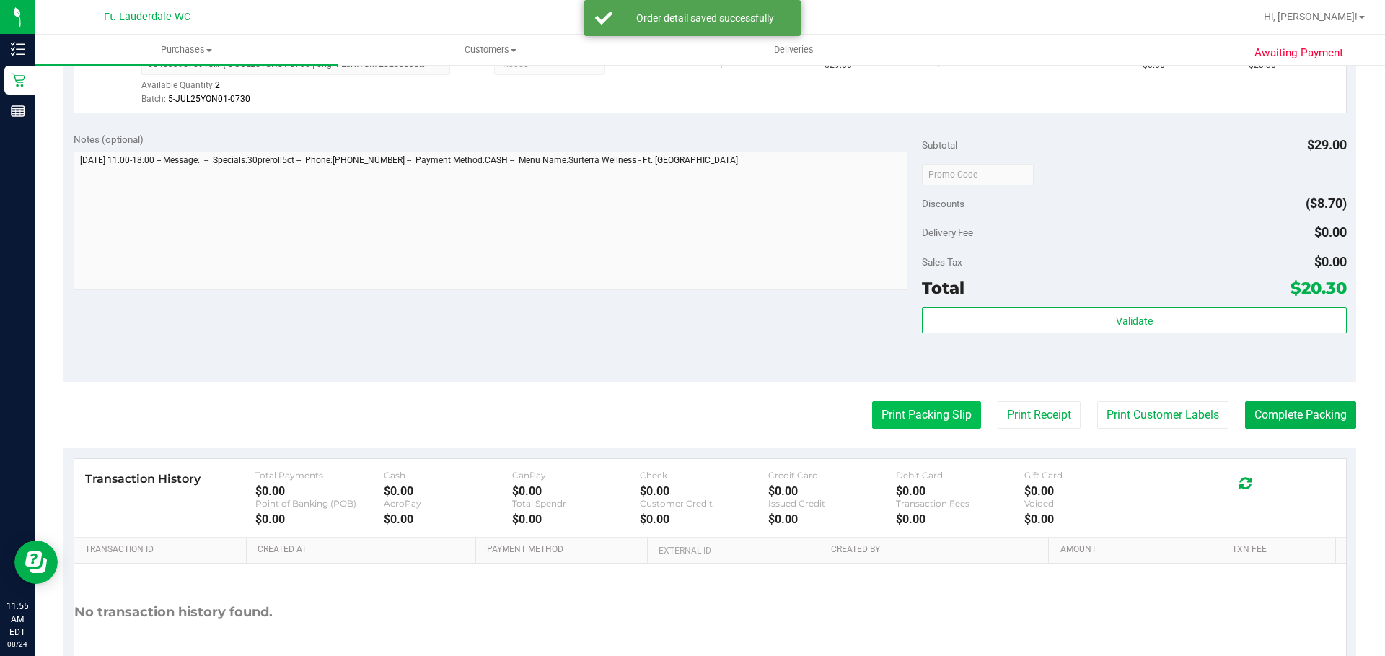
click at [899, 413] on button "Print Packing Slip" at bounding box center [926, 414] width 109 height 27
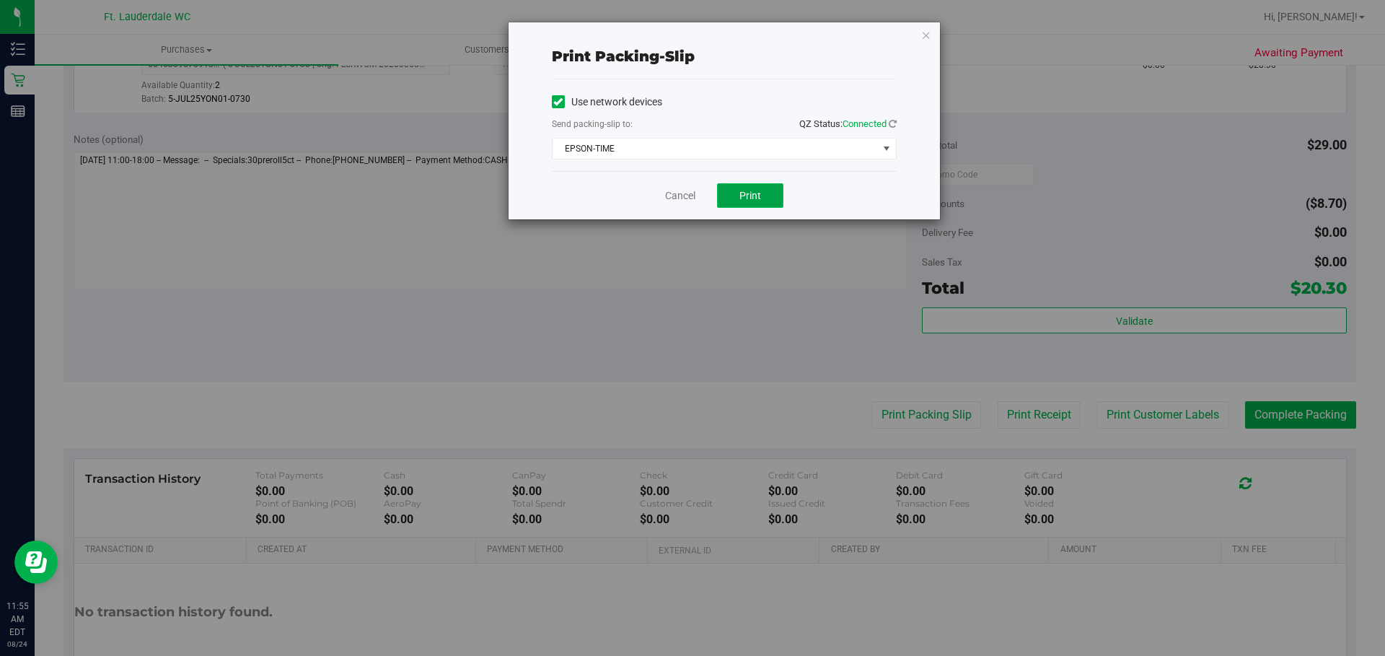
click at [759, 198] on span "Print" at bounding box center [750, 196] width 22 height 12
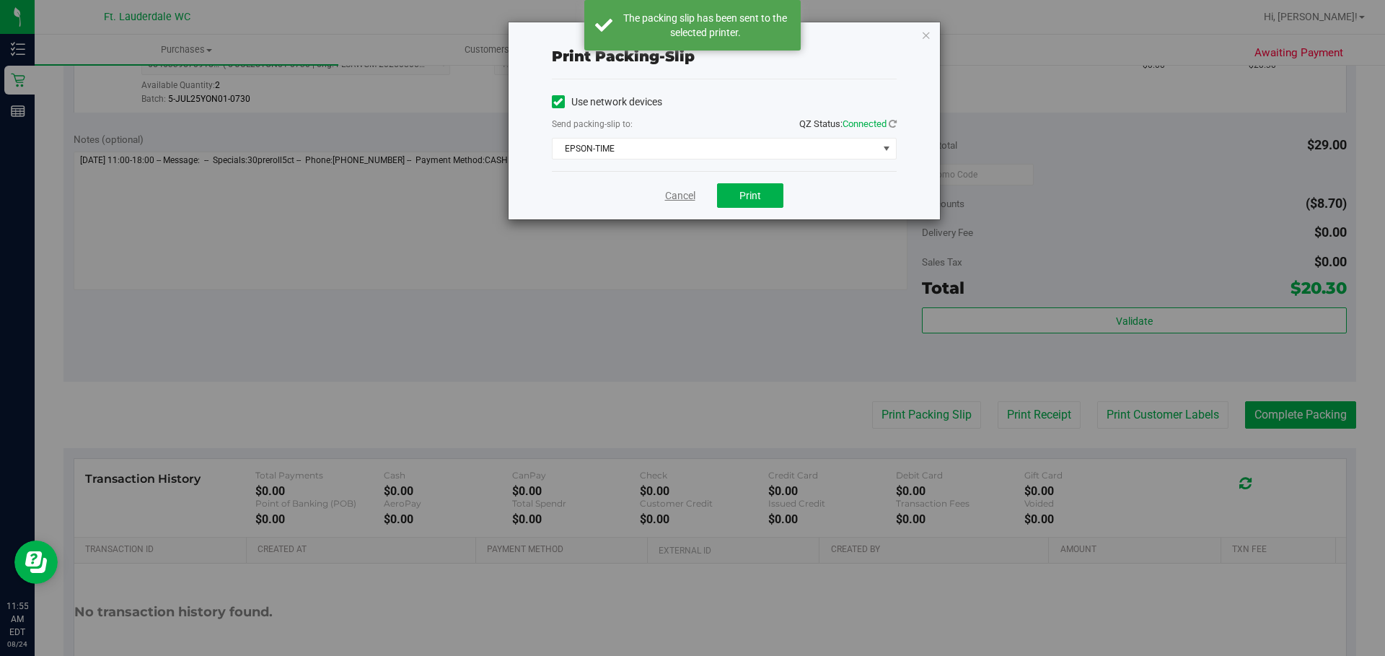
click at [676, 192] on link "Cancel" at bounding box center [680, 195] width 30 height 15
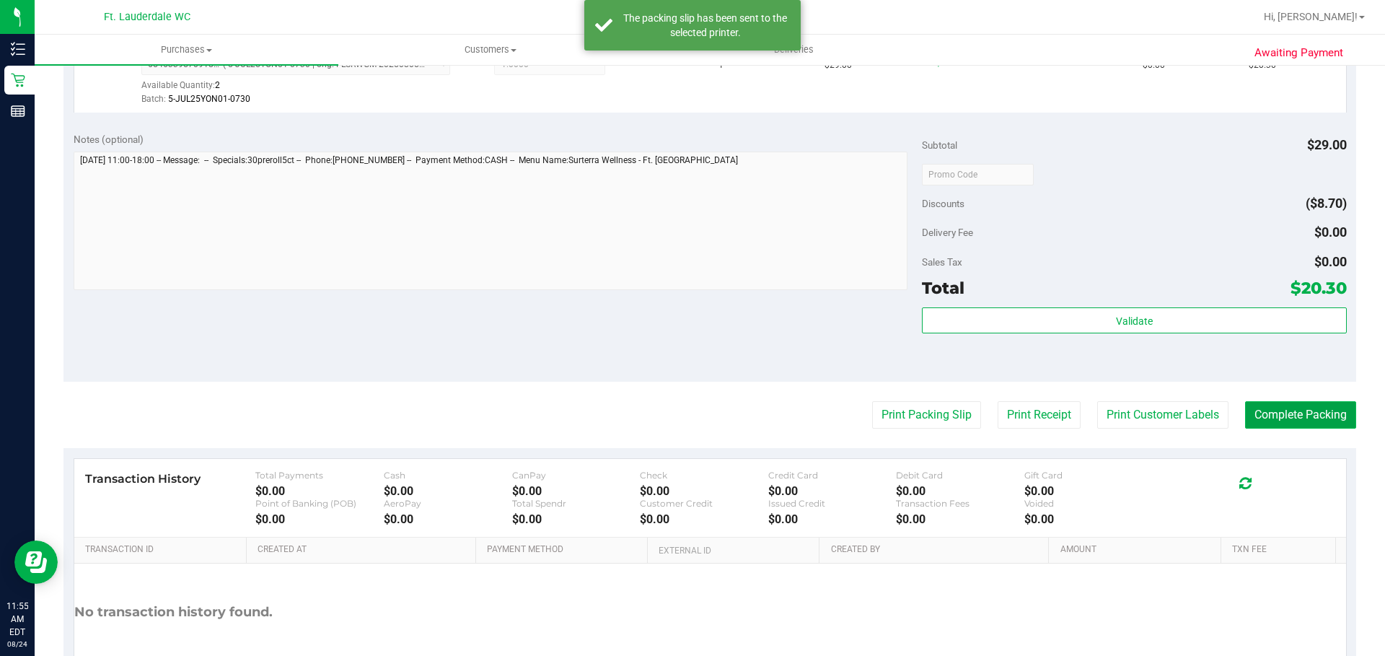
click at [1248, 409] on button "Complete Packing" at bounding box center [1300, 414] width 111 height 27
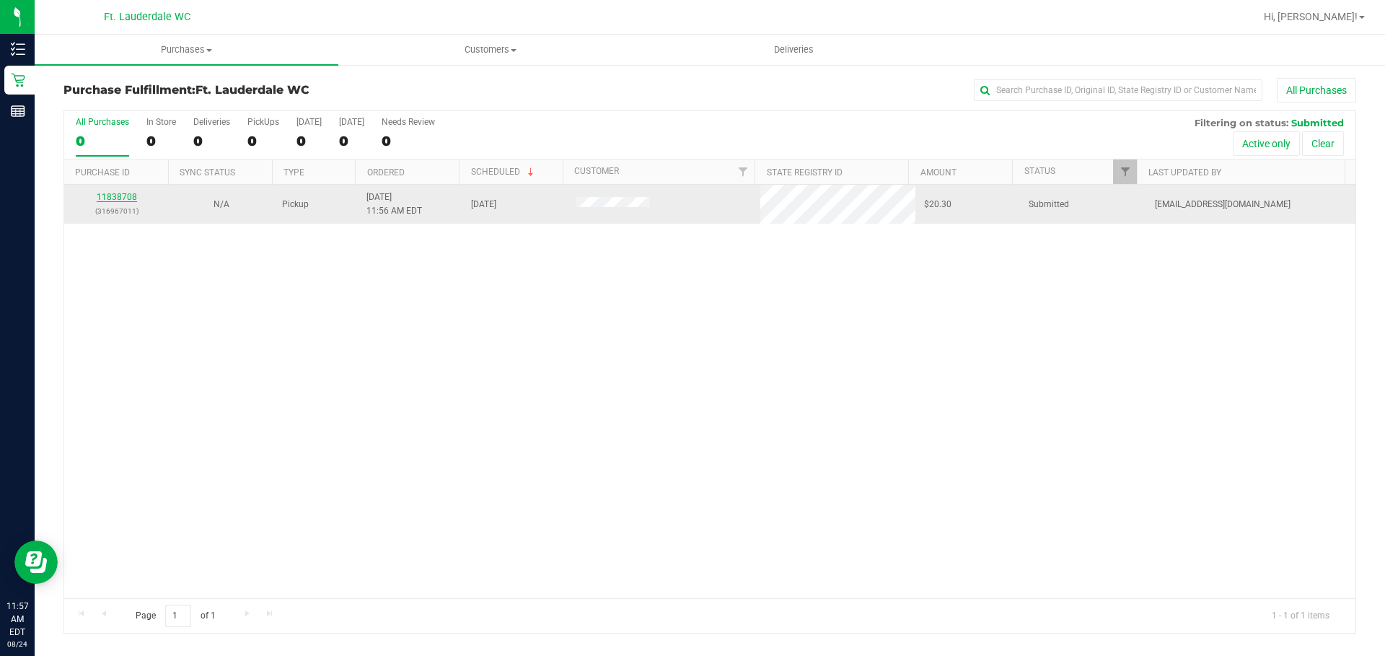
click at [120, 197] on link "11838708" at bounding box center [117, 197] width 40 height 10
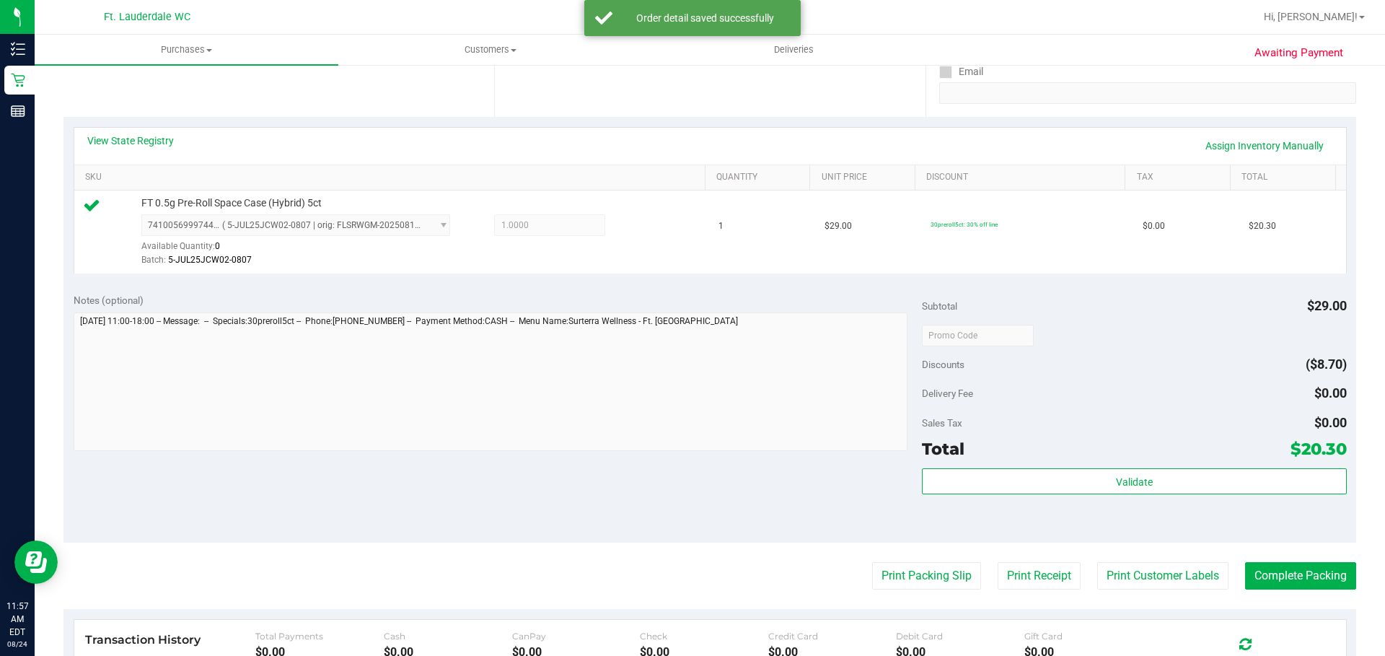
scroll to position [288, 0]
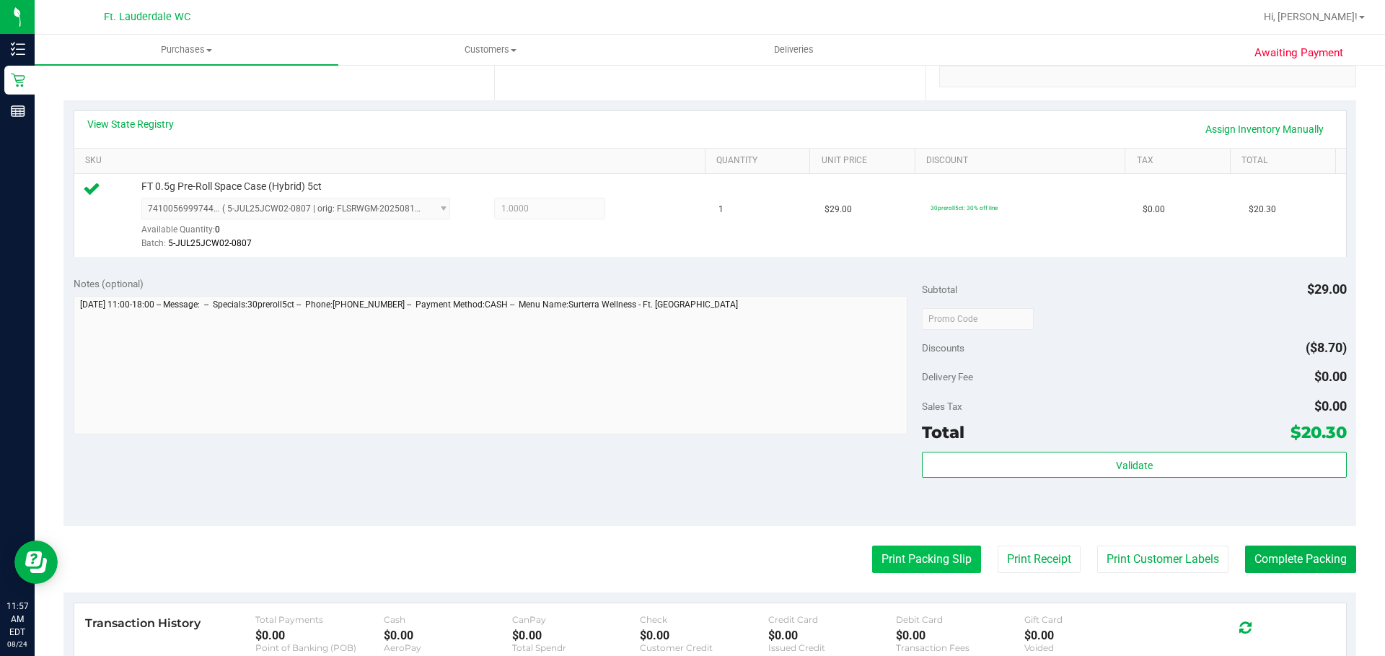
click at [925, 565] on button "Print Packing Slip" at bounding box center [926, 558] width 109 height 27
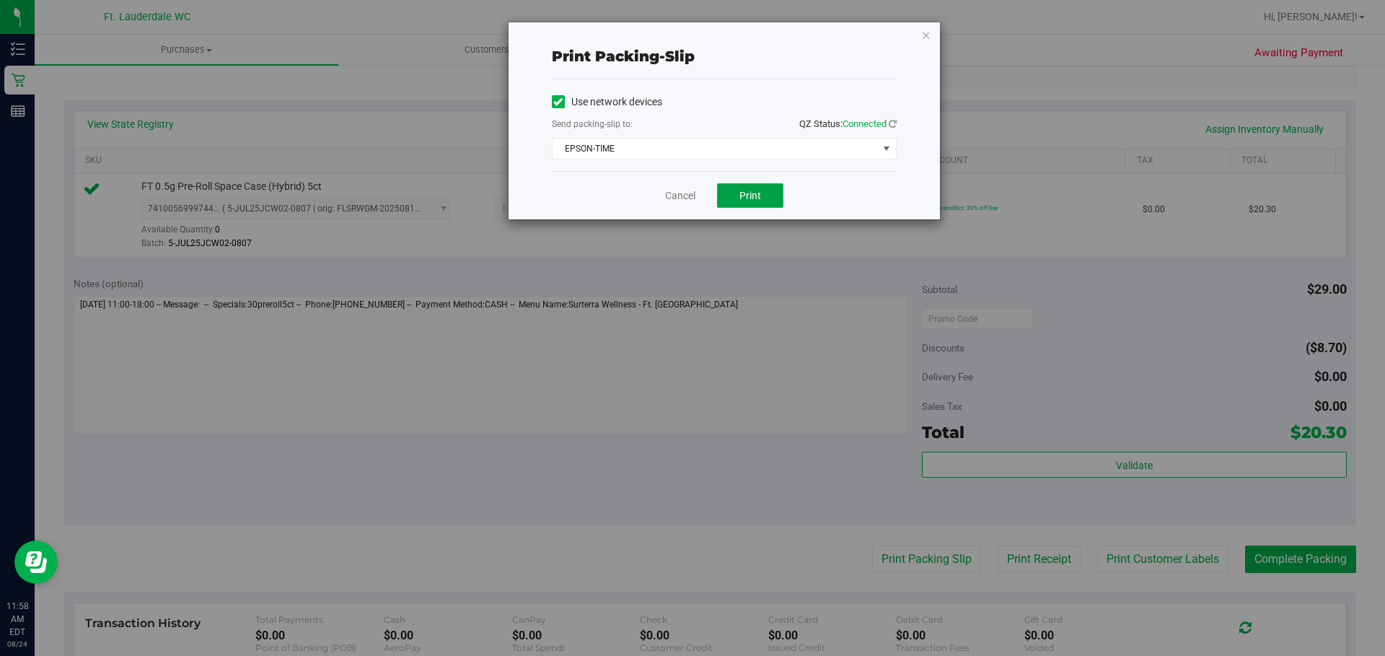
click at [746, 206] on button "Print" at bounding box center [750, 195] width 66 height 25
click at [679, 201] on link "Cancel" at bounding box center [680, 195] width 30 height 15
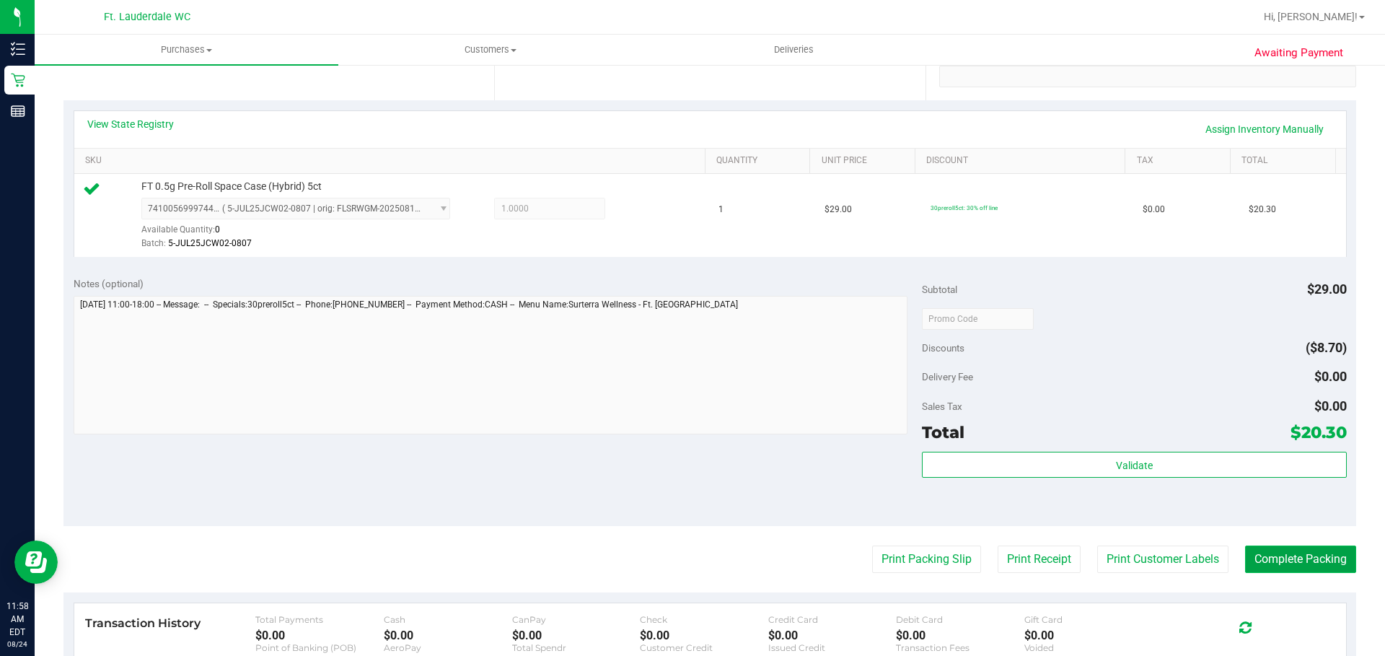
click at [1284, 560] on button "Complete Packing" at bounding box center [1300, 558] width 111 height 27
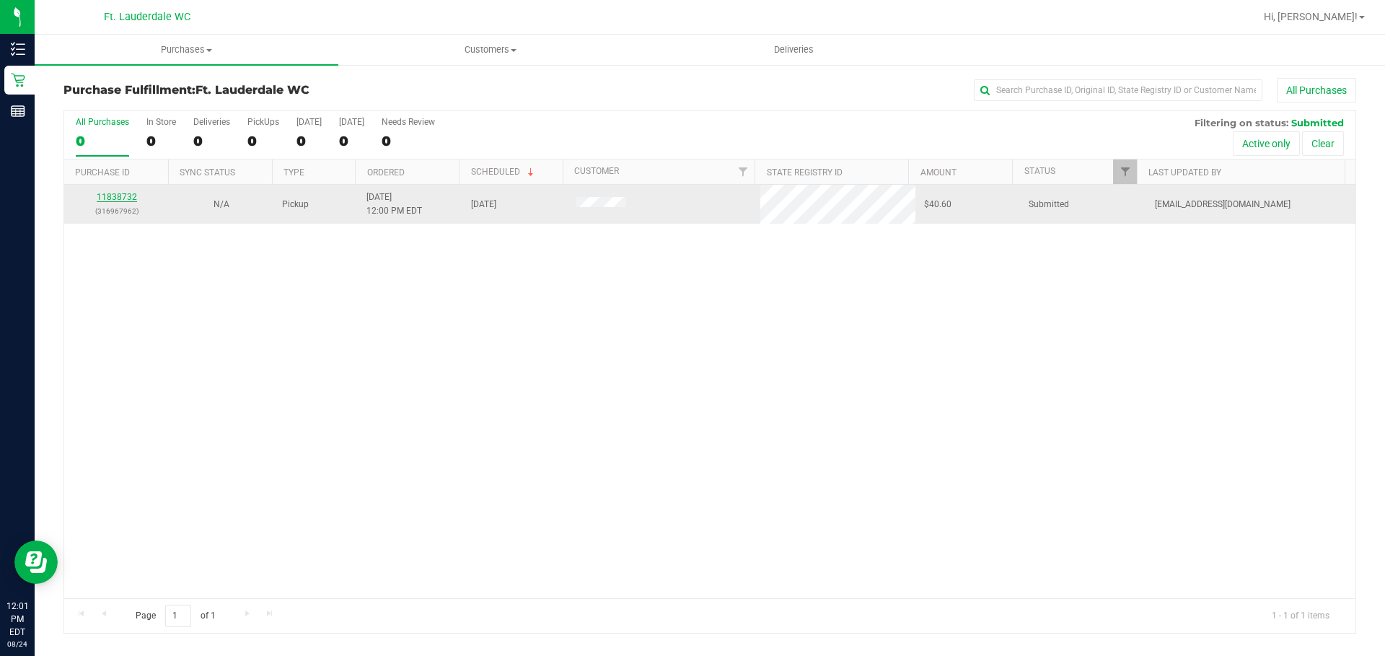
click at [115, 193] on link "11838732" at bounding box center [117, 197] width 40 height 10
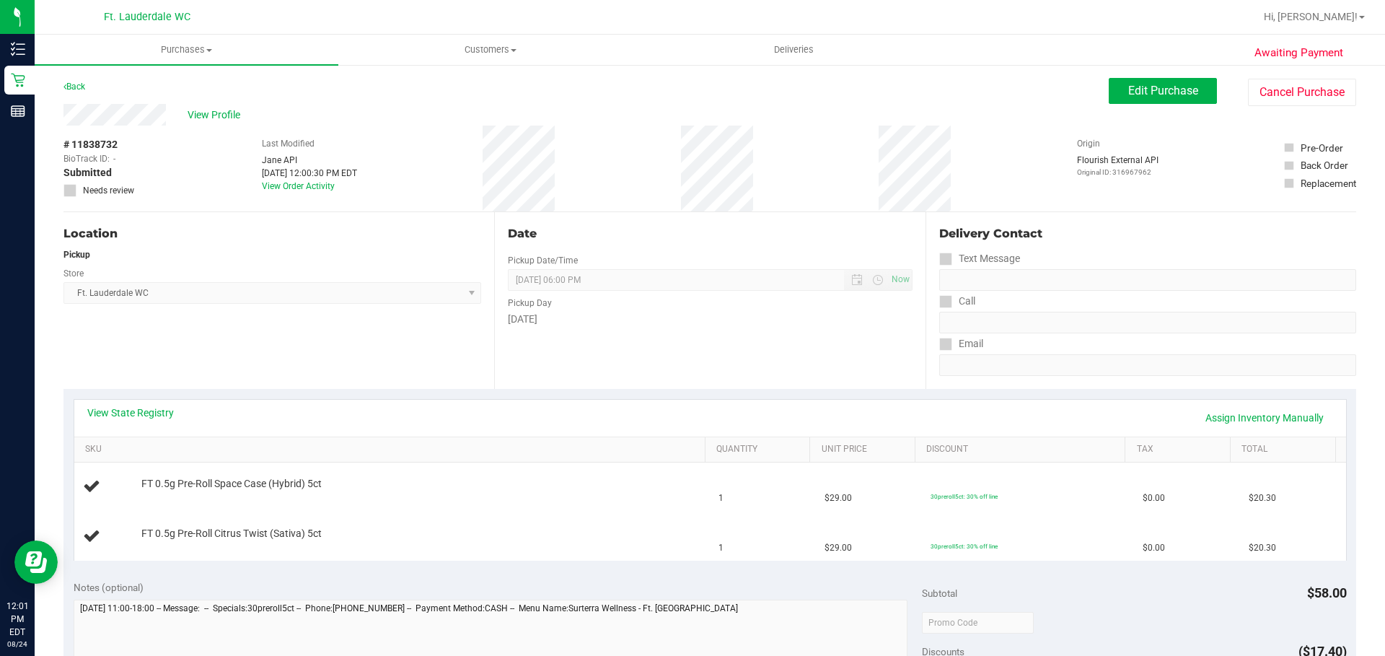
scroll to position [72, 0]
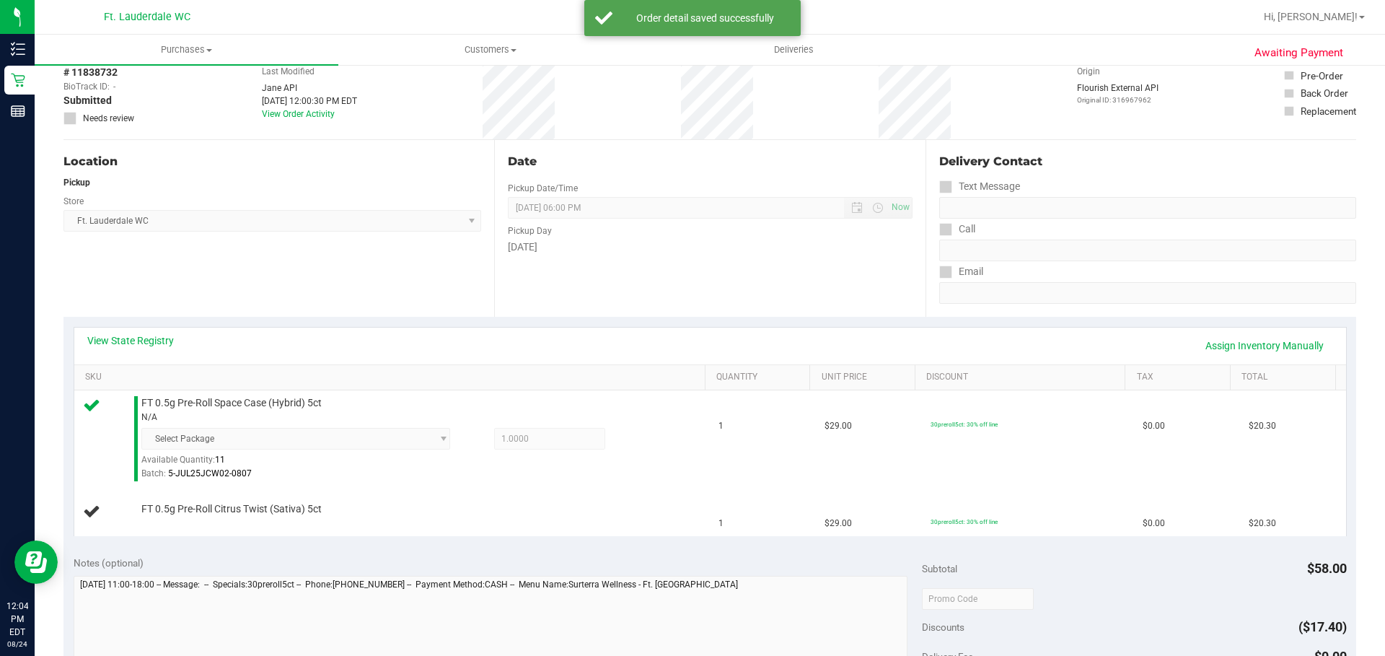
click at [530, 321] on div "View State Registry Assign Inventory Manually SKU Quantity Unit Price Discount …" at bounding box center [709, 431] width 1292 height 229
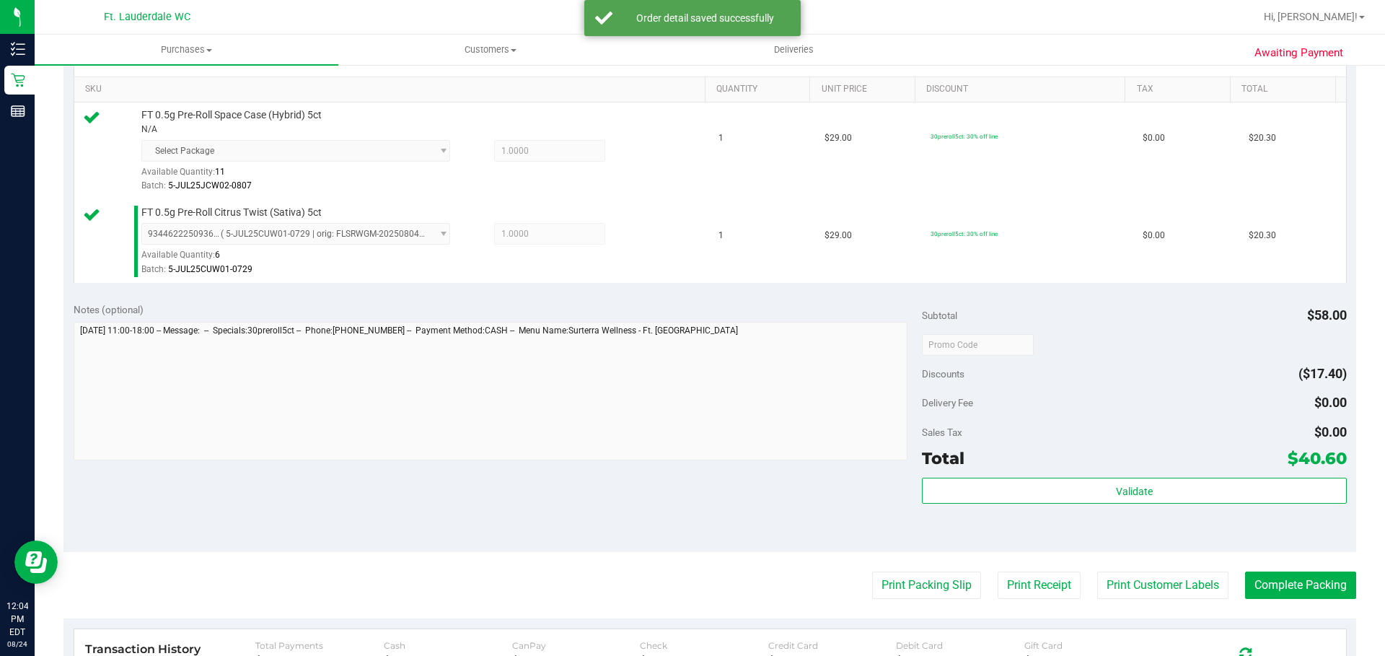
scroll to position [361, 0]
click at [905, 588] on button "Print Packing Slip" at bounding box center [926, 583] width 109 height 27
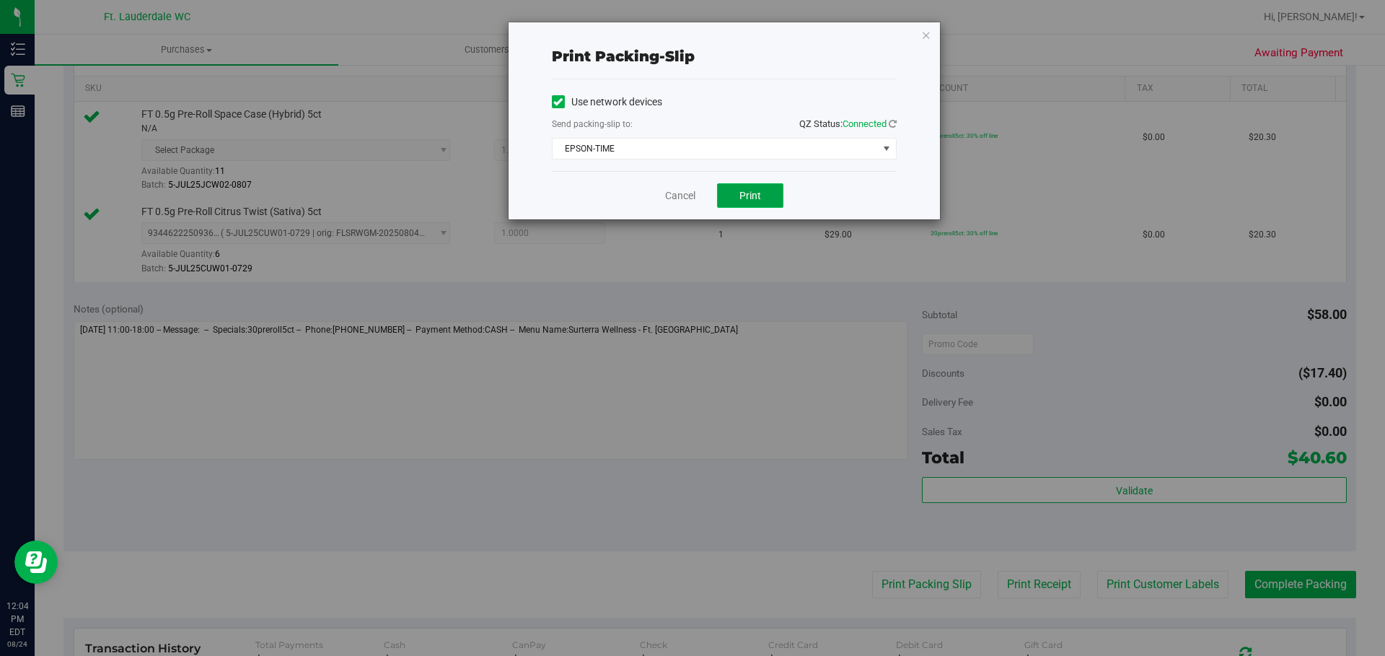
click at [764, 190] on button "Print" at bounding box center [750, 195] width 66 height 25
click at [698, 198] on div "Cancel Print" at bounding box center [724, 195] width 345 height 48
click at [697, 198] on div "Cancel Print" at bounding box center [724, 195] width 345 height 48
click at [695, 194] on link "Cancel" at bounding box center [680, 195] width 30 height 15
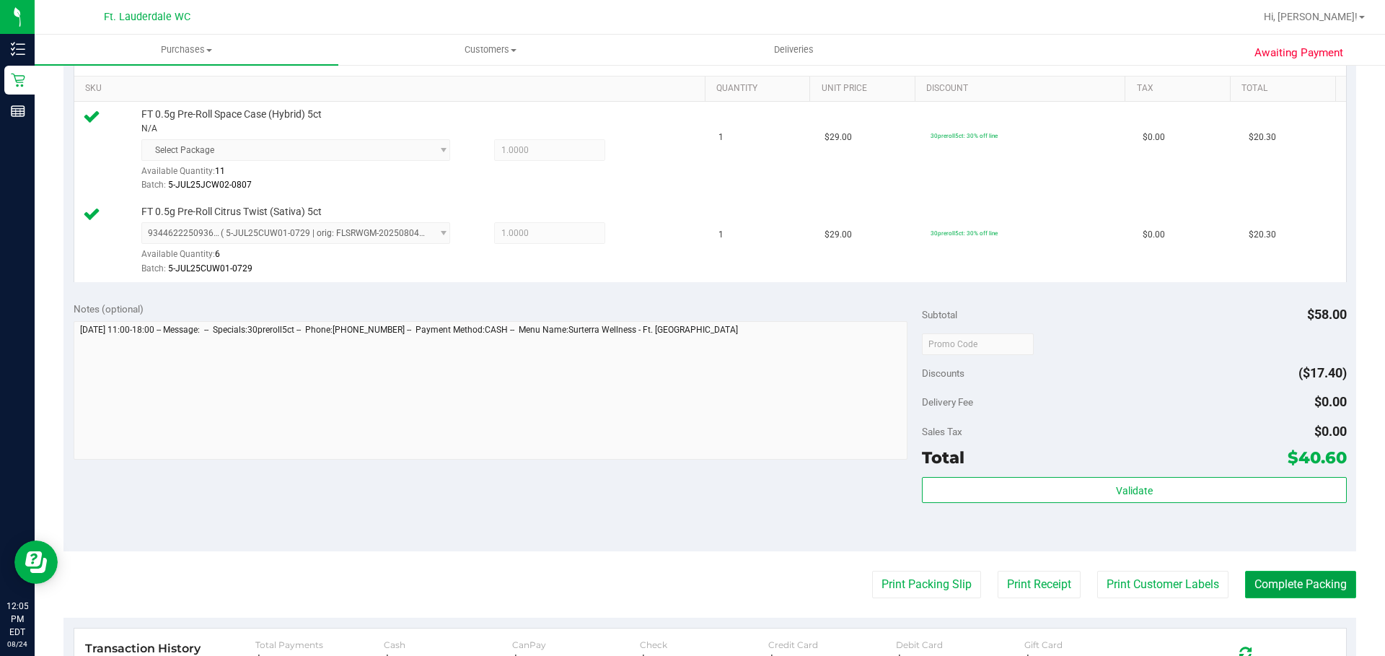
click at [1283, 573] on button "Complete Packing" at bounding box center [1300, 583] width 111 height 27
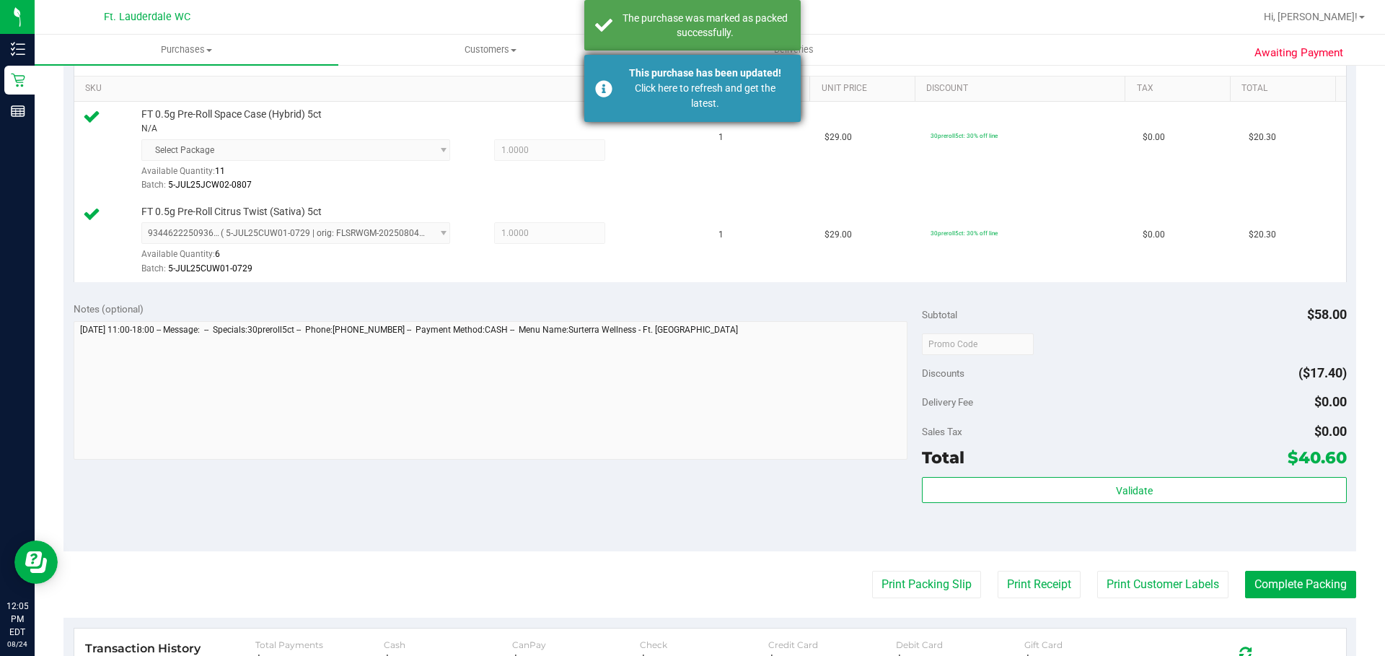
click at [690, 98] on div "Click here to refresh and get the latest." at bounding box center [704, 96] width 169 height 30
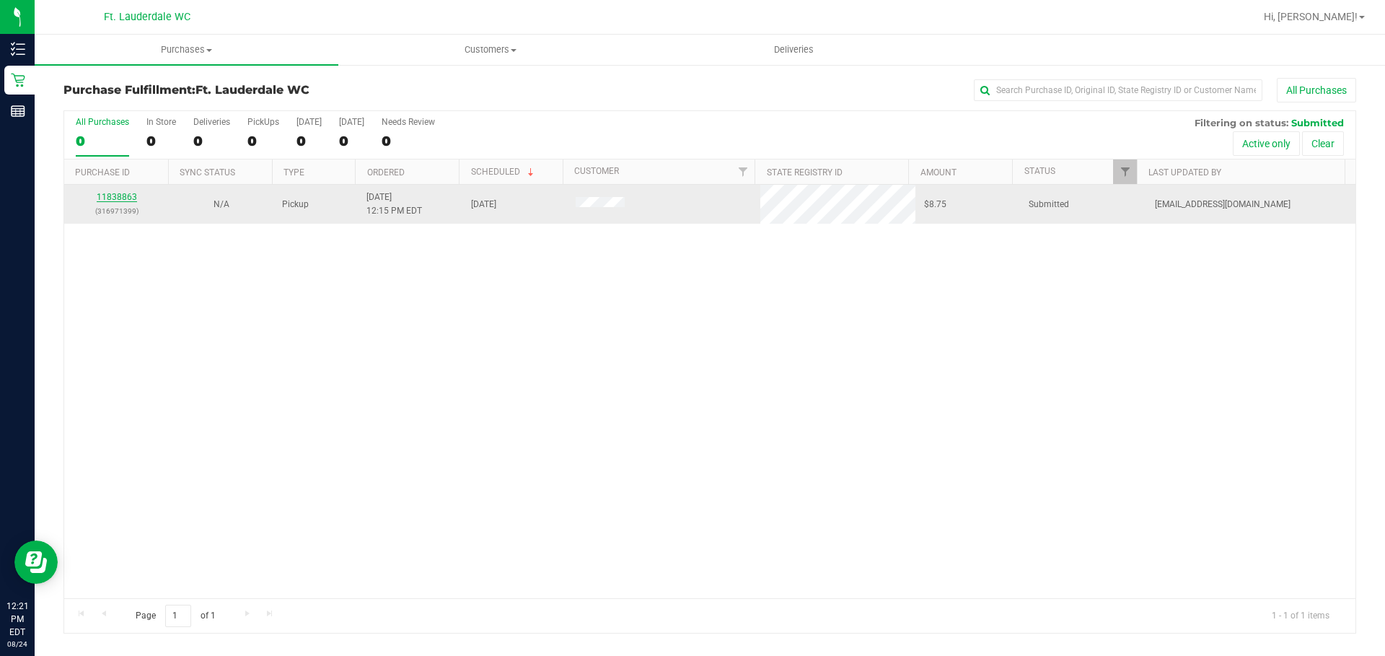
click at [128, 195] on link "11838863" at bounding box center [117, 197] width 40 height 10
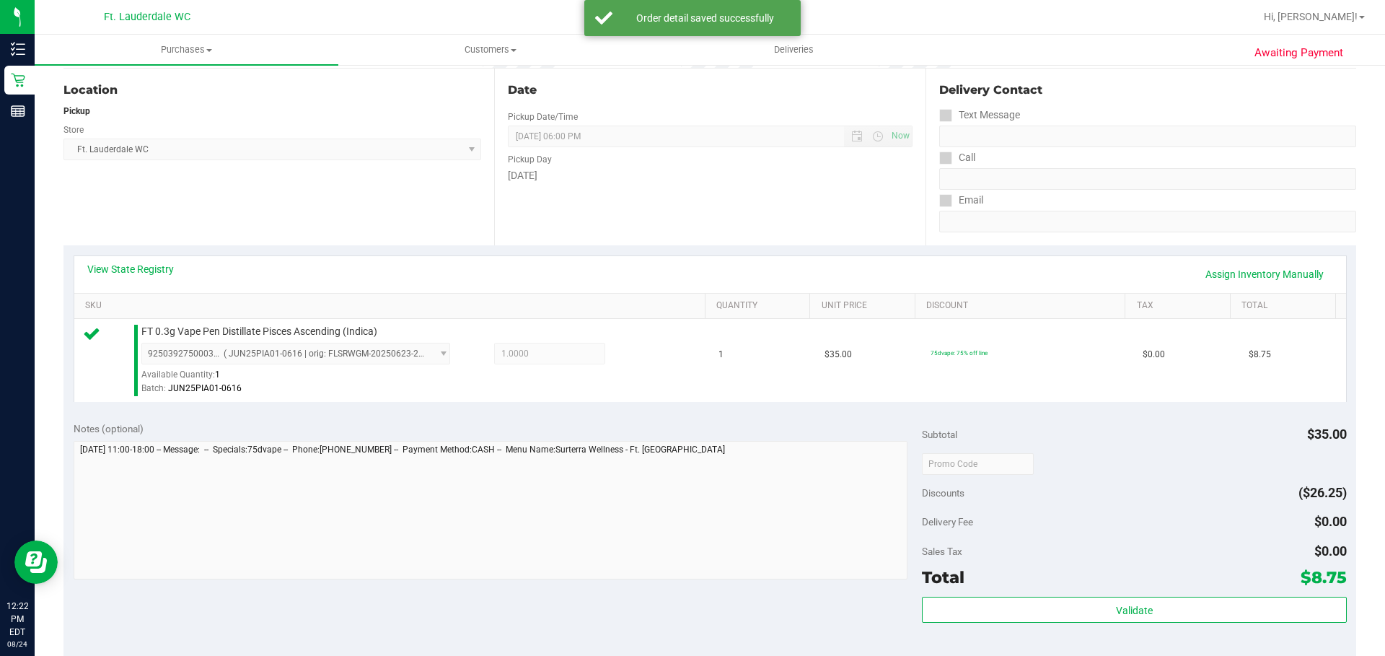
scroll to position [361, 0]
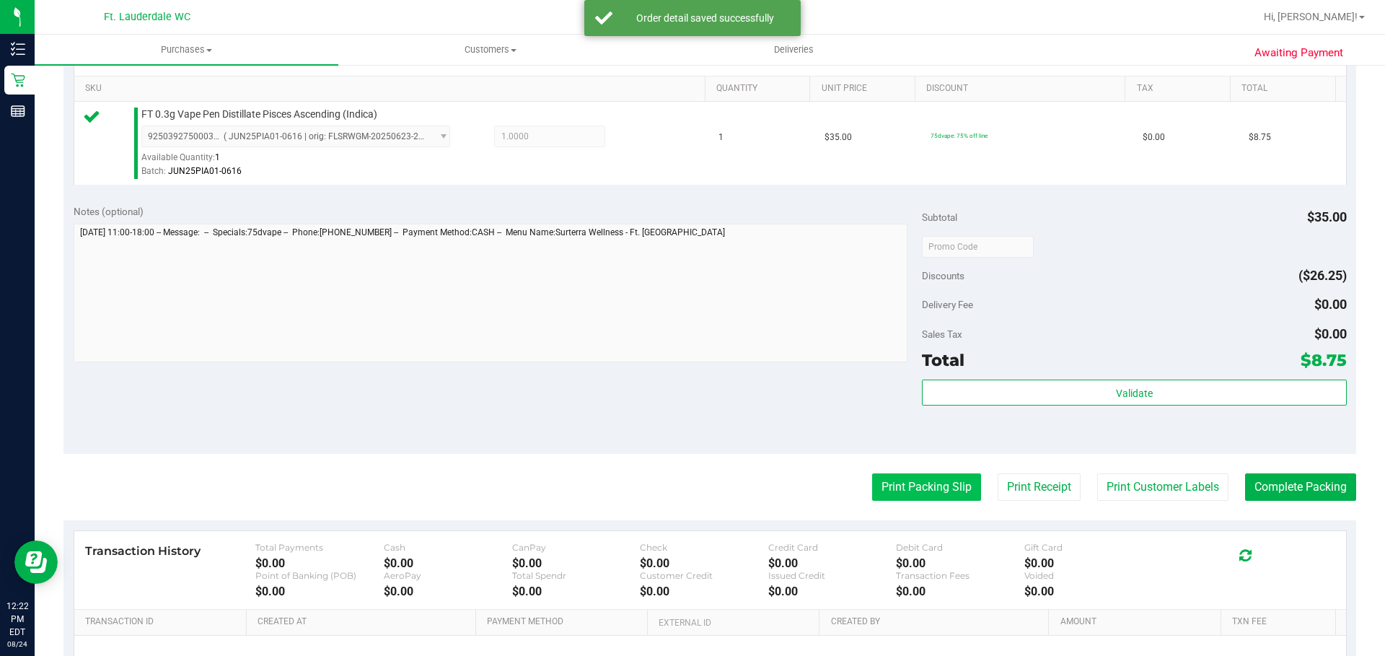
click at [914, 482] on button "Print Packing Slip" at bounding box center [926, 486] width 109 height 27
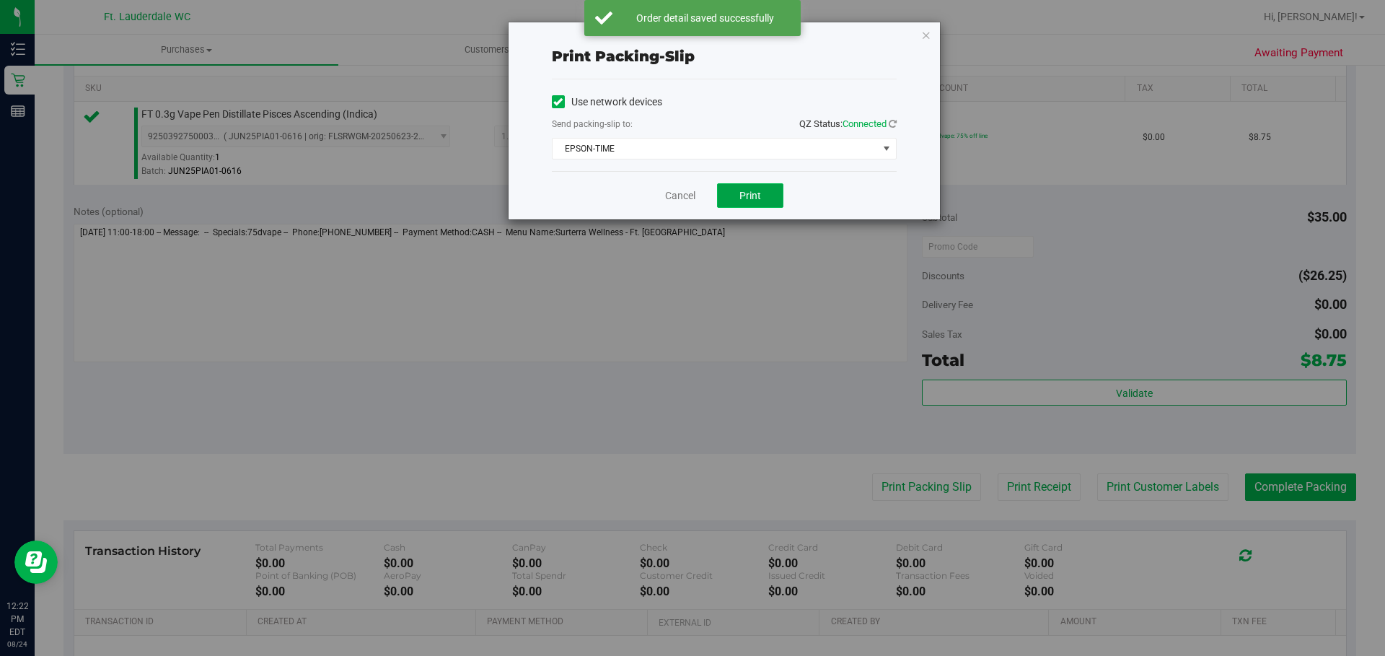
click at [746, 183] on button "Print" at bounding box center [750, 195] width 66 height 25
click at [684, 202] on link "Cancel" at bounding box center [680, 195] width 30 height 15
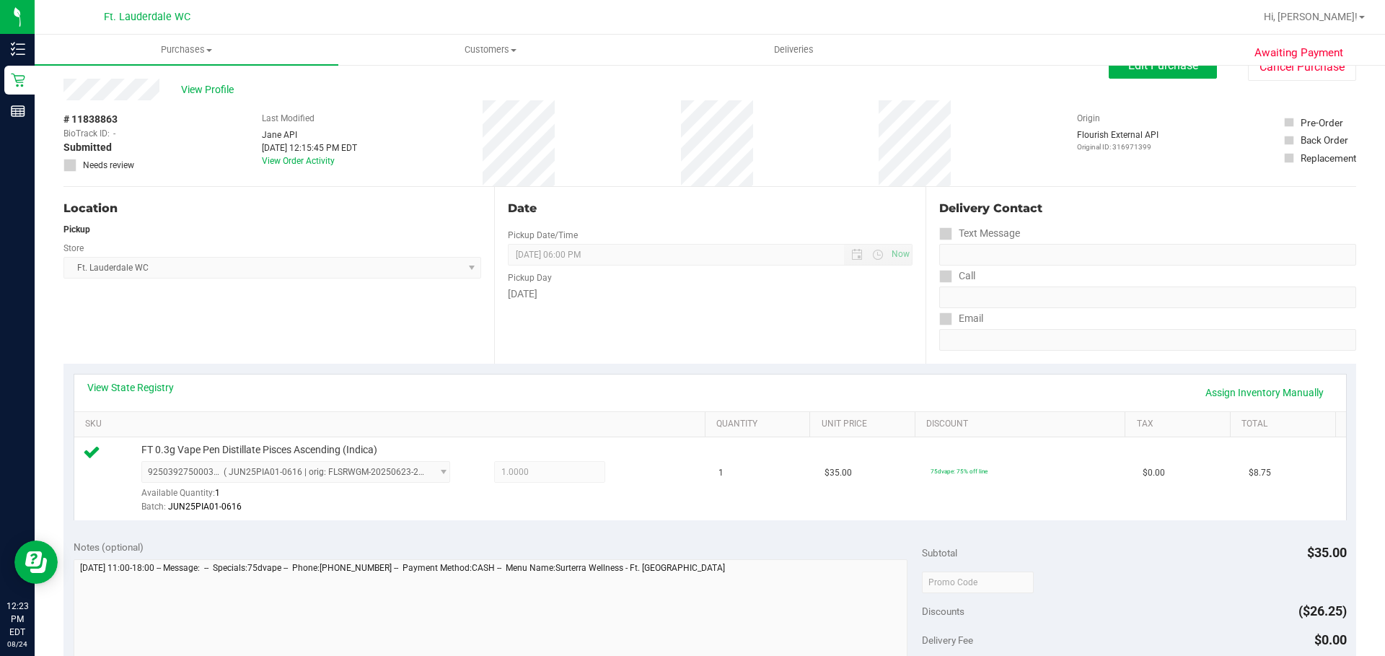
scroll to position [0, 0]
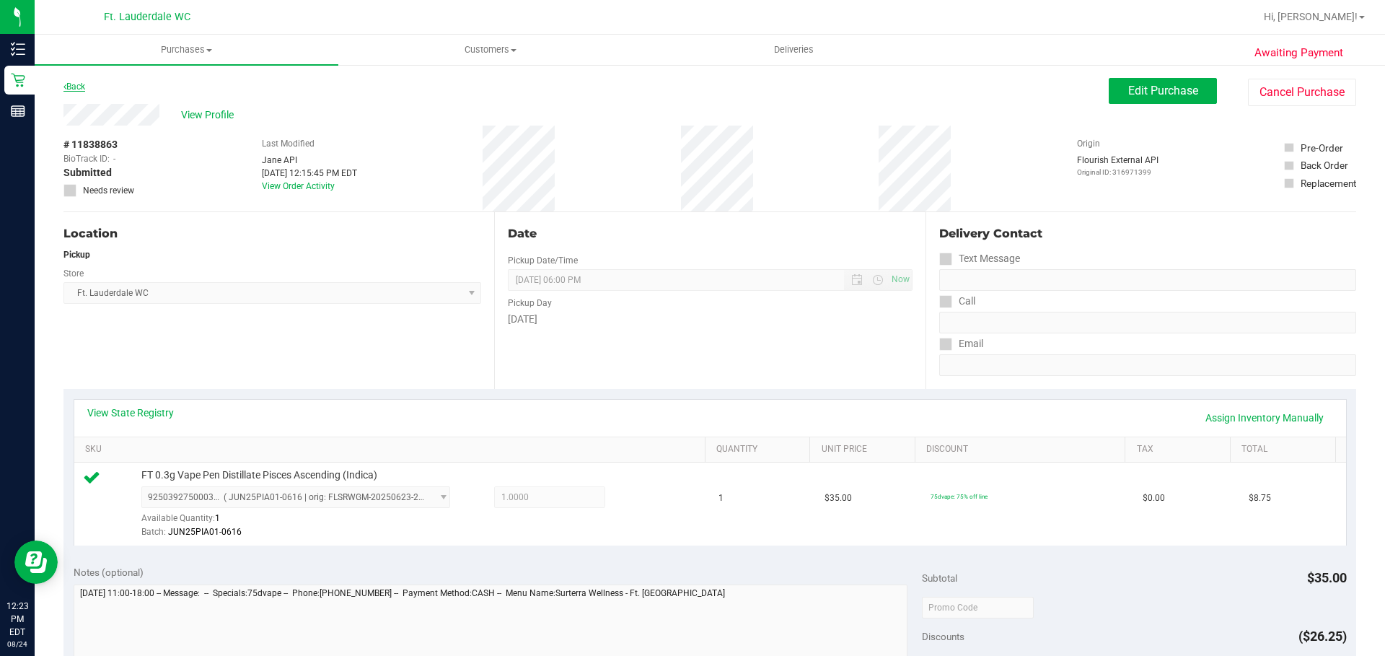
click at [79, 83] on link "Back" at bounding box center [74, 86] width 22 height 10
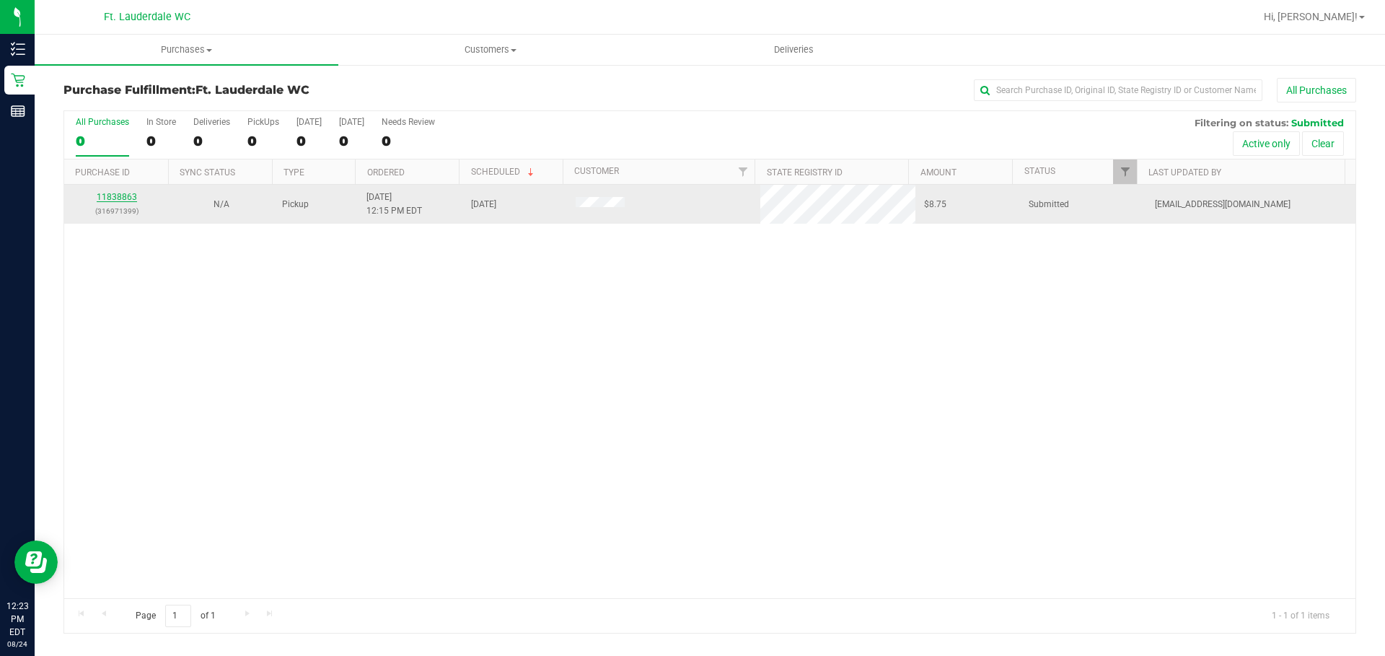
click at [115, 195] on link "11838863" at bounding box center [117, 197] width 40 height 10
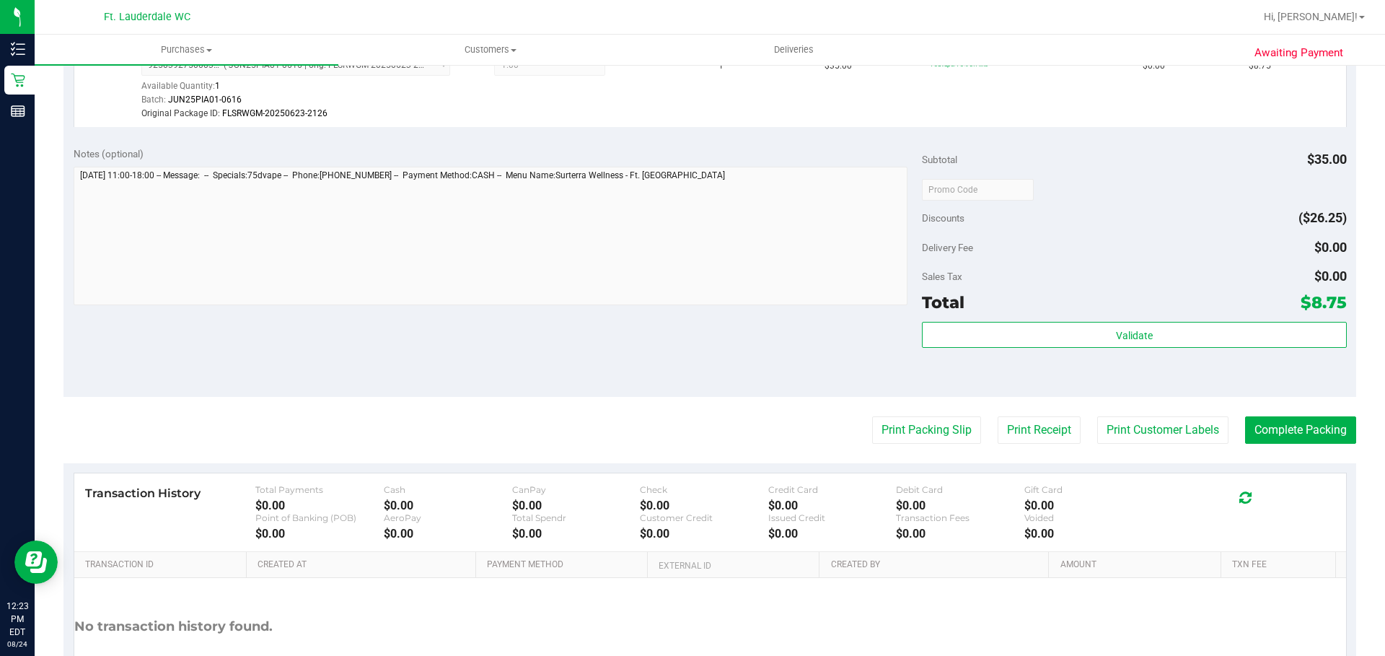
scroll to position [538, 0]
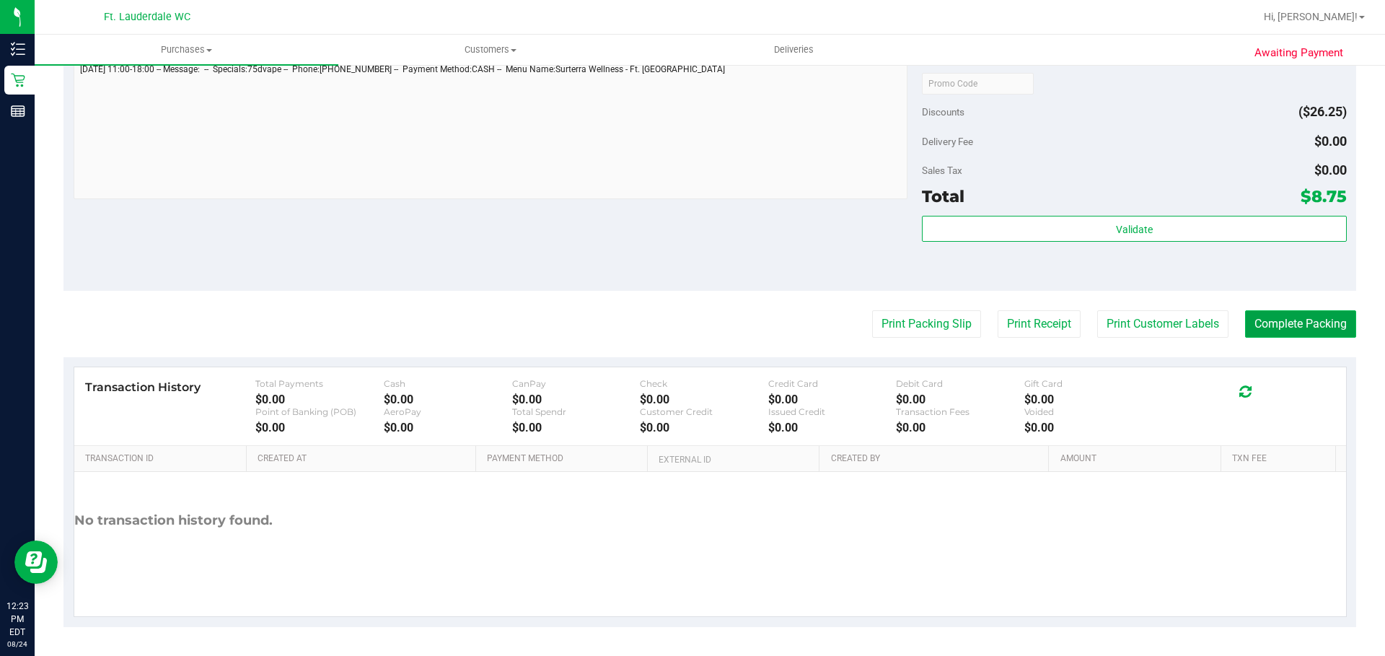
click at [1248, 326] on button "Complete Packing" at bounding box center [1300, 323] width 111 height 27
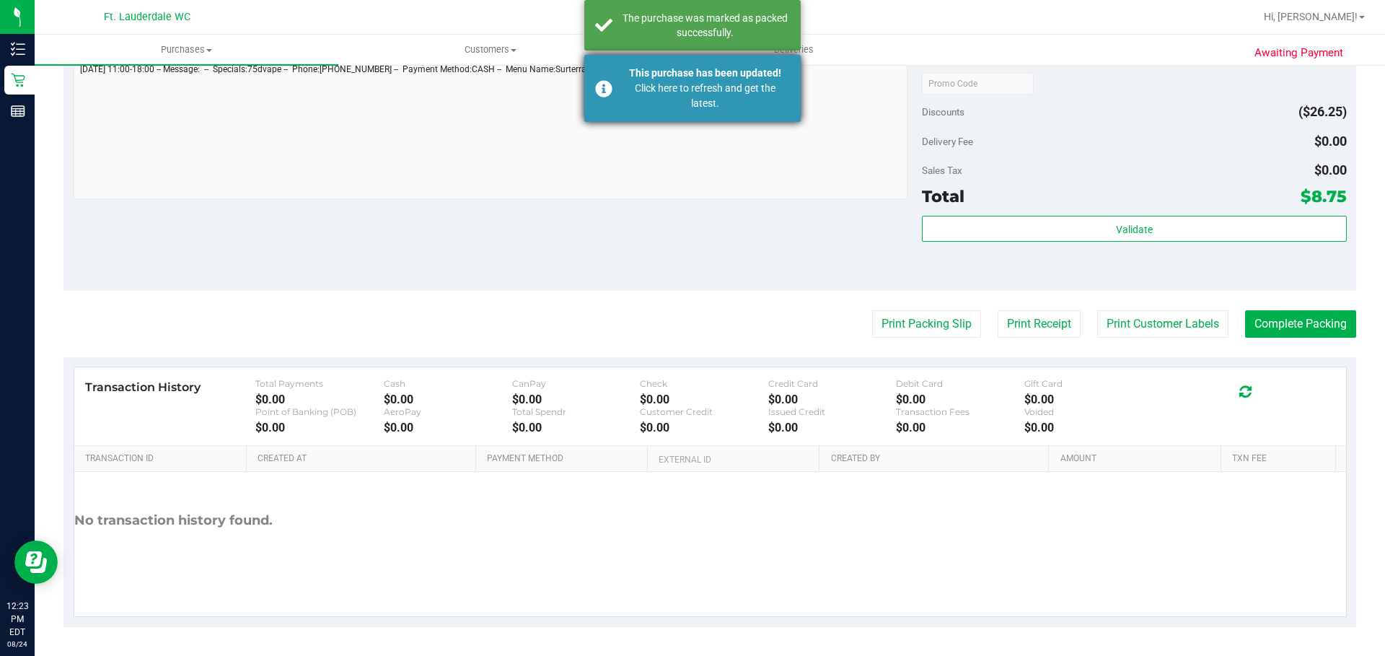
click at [641, 102] on div "Click here to refresh and get the latest." at bounding box center [704, 96] width 169 height 30
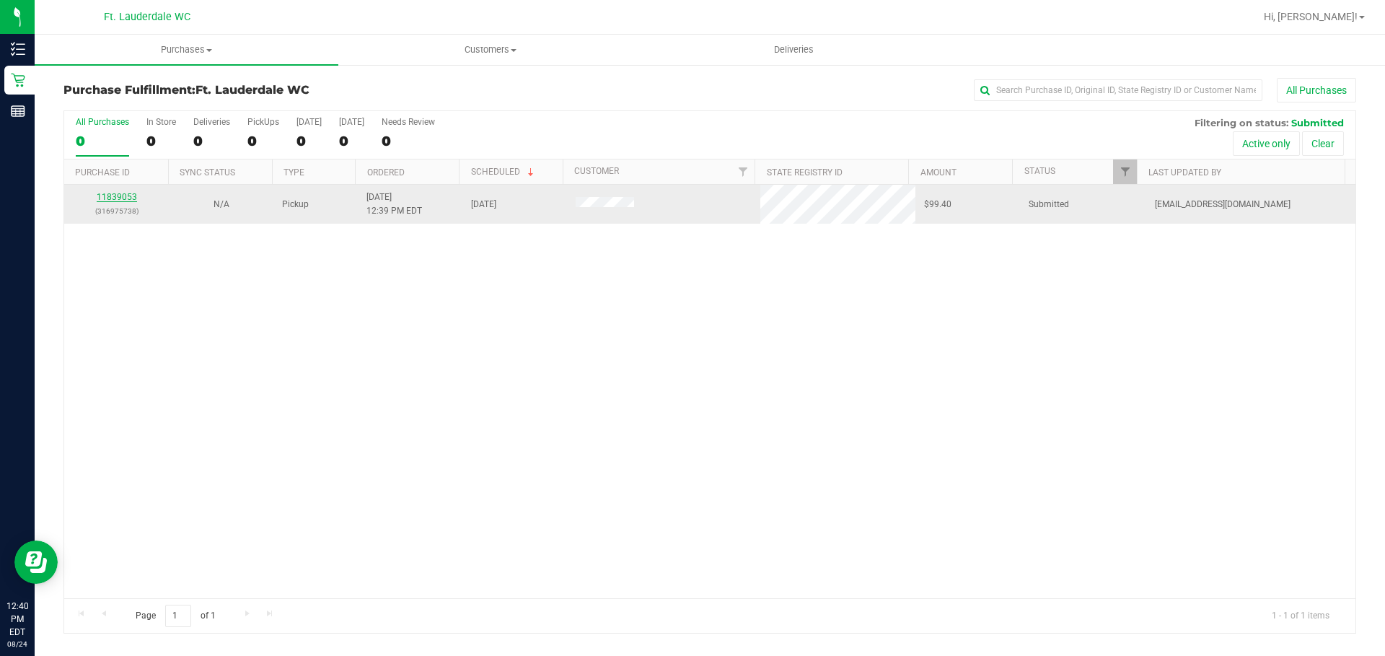
click at [111, 195] on link "11839053" at bounding box center [117, 197] width 40 height 10
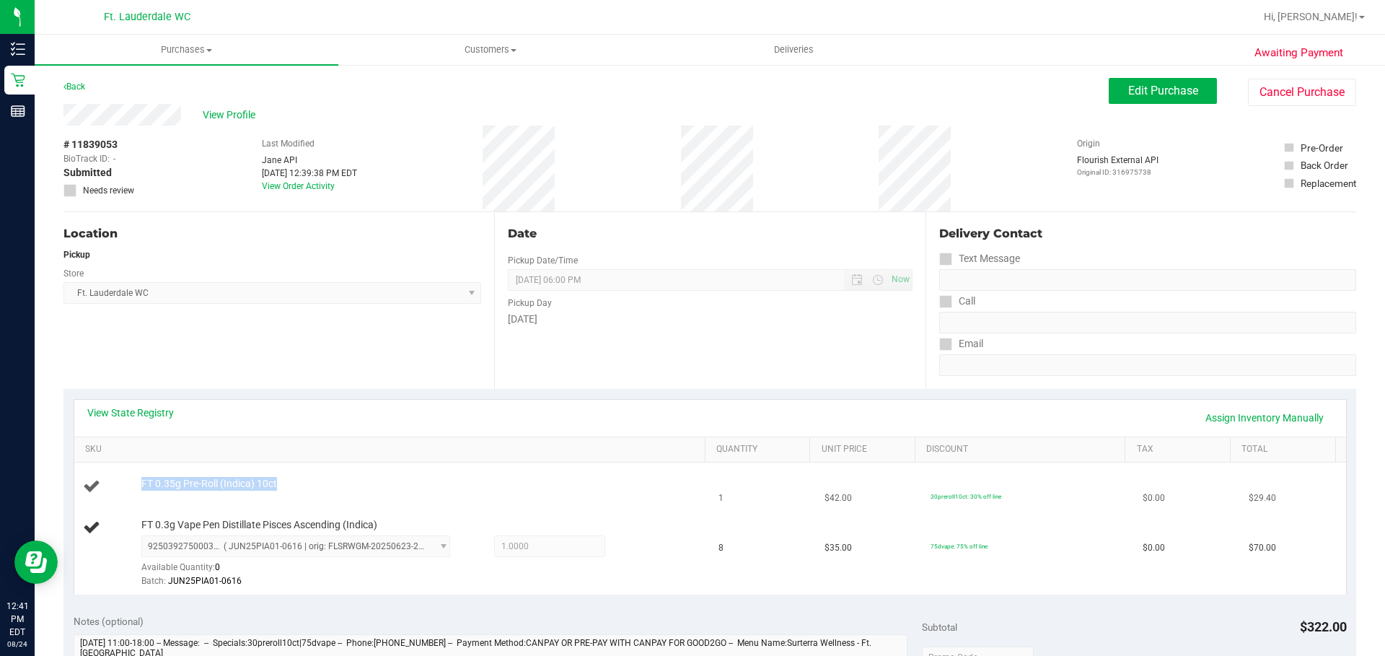
drag, startPoint x: 348, startPoint y: 483, endPoint x: 152, endPoint y: 472, distance: 196.5
click at [152, 472] on td "FT 0.35g Pre-Roll (Indica) 10ct" at bounding box center [392, 486] width 636 height 49
copy span "FT 0.35g Pre-Roll (Indica) 10ct"
click at [405, 198] on div "# 11839053 BioTrack ID: - Submitted Needs review Last Modified Jane API Aug 24,…" at bounding box center [709, 168] width 1292 height 86
click at [78, 86] on link "Back" at bounding box center [74, 86] width 22 height 10
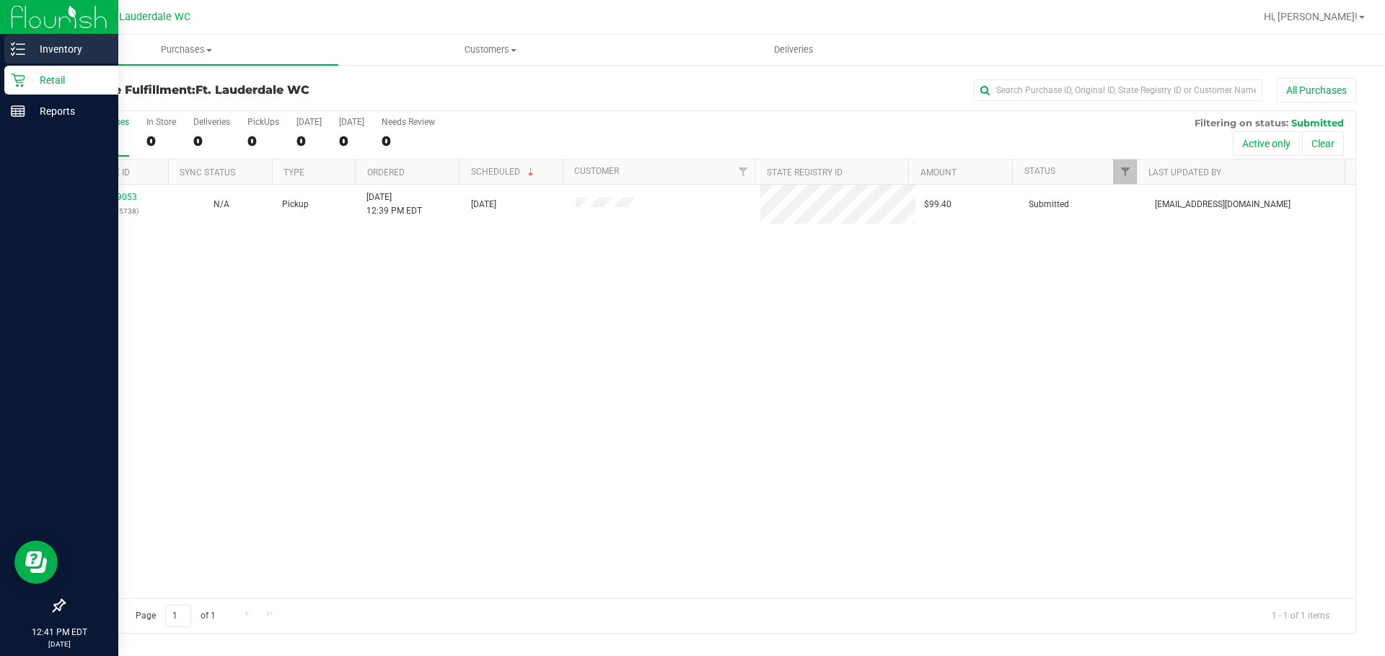
click at [22, 40] on div "Inventory" at bounding box center [61, 49] width 114 height 29
click at [58, 46] on p "Inventory" at bounding box center [68, 48] width 87 height 17
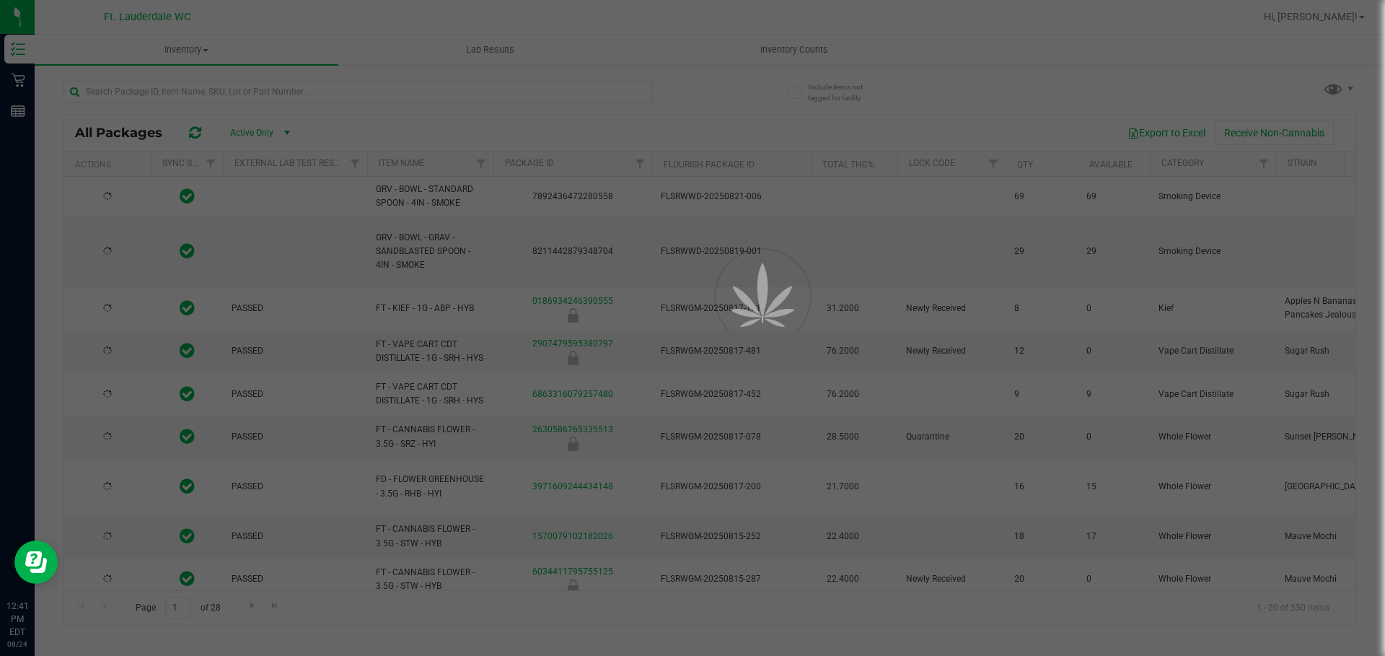
click at [221, 93] on div at bounding box center [692, 328] width 1385 height 656
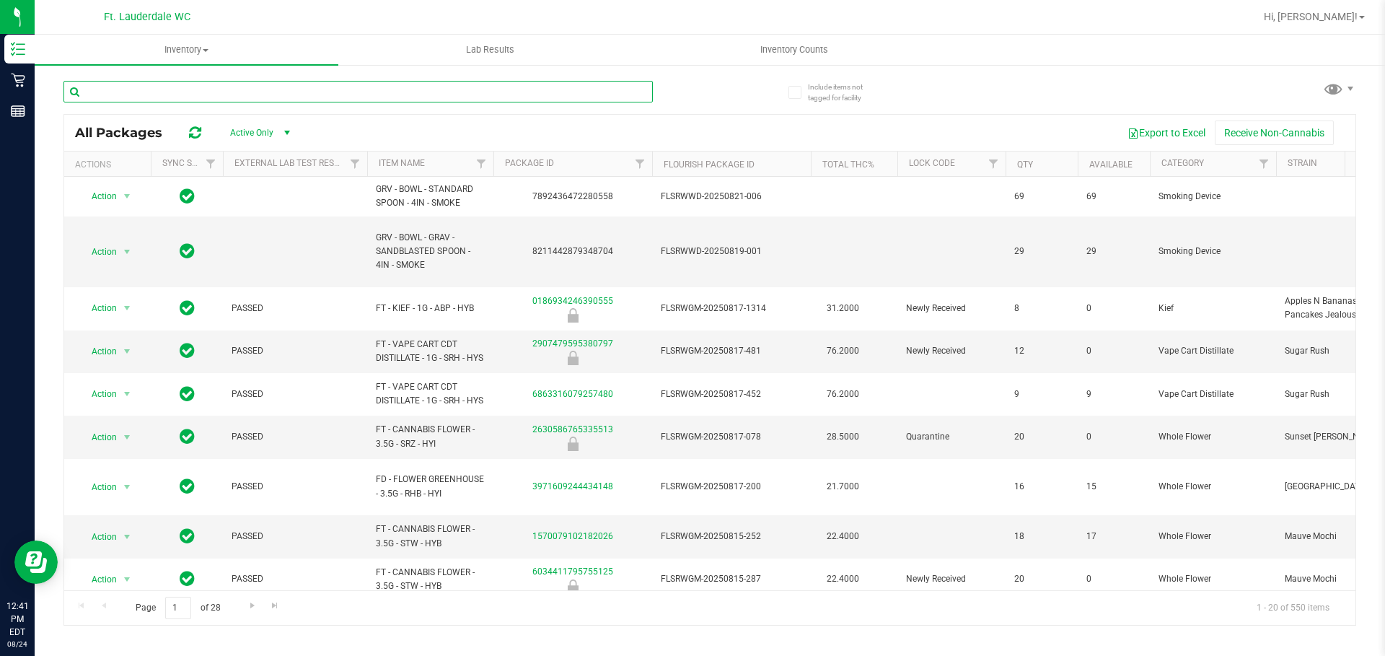
click at [224, 87] on input "text" at bounding box center [357, 92] width 589 height 22
paste input "FT 0.35g Pre-Roll (Indica) 10ct"
type input "FT 0.35g Pre-Roll (Indica) 10ct"
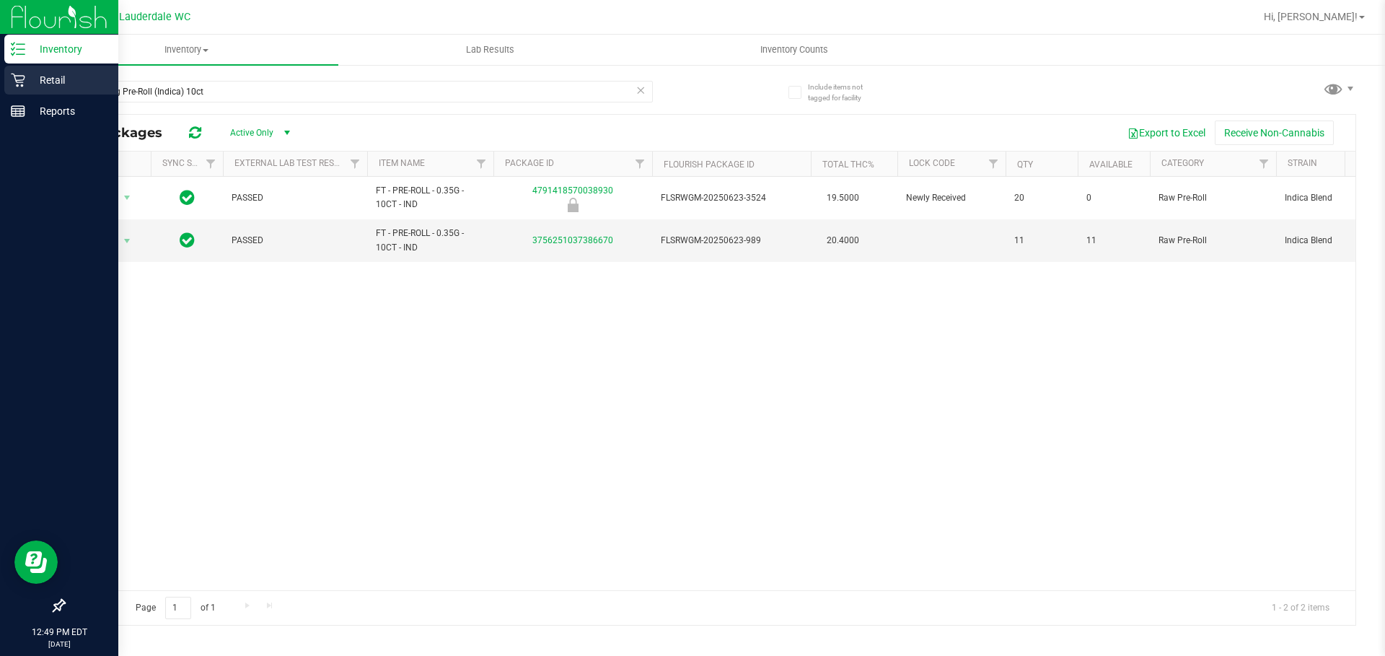
click at [44, 82] on p "Retail" at bounding box center [68, 79] width 87 height 17
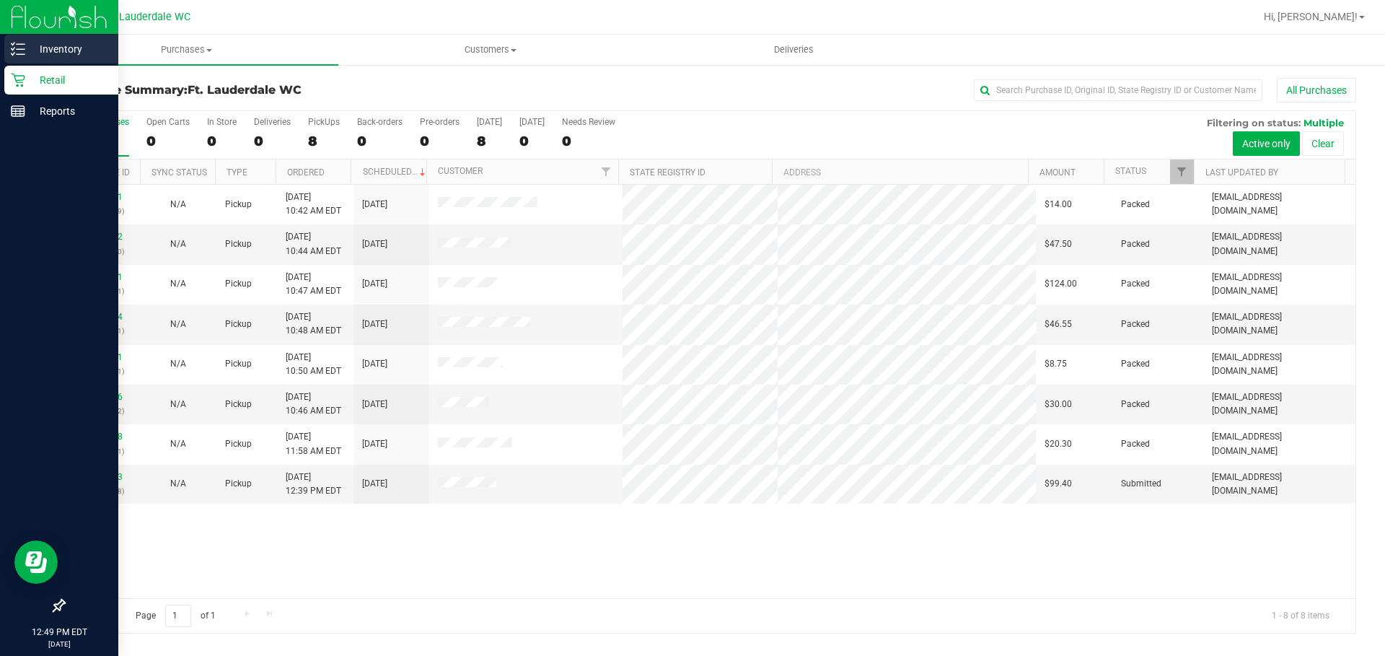
click at [40, 46] on p "Inventory" at bounding box center [68, 48] width 87 height 17
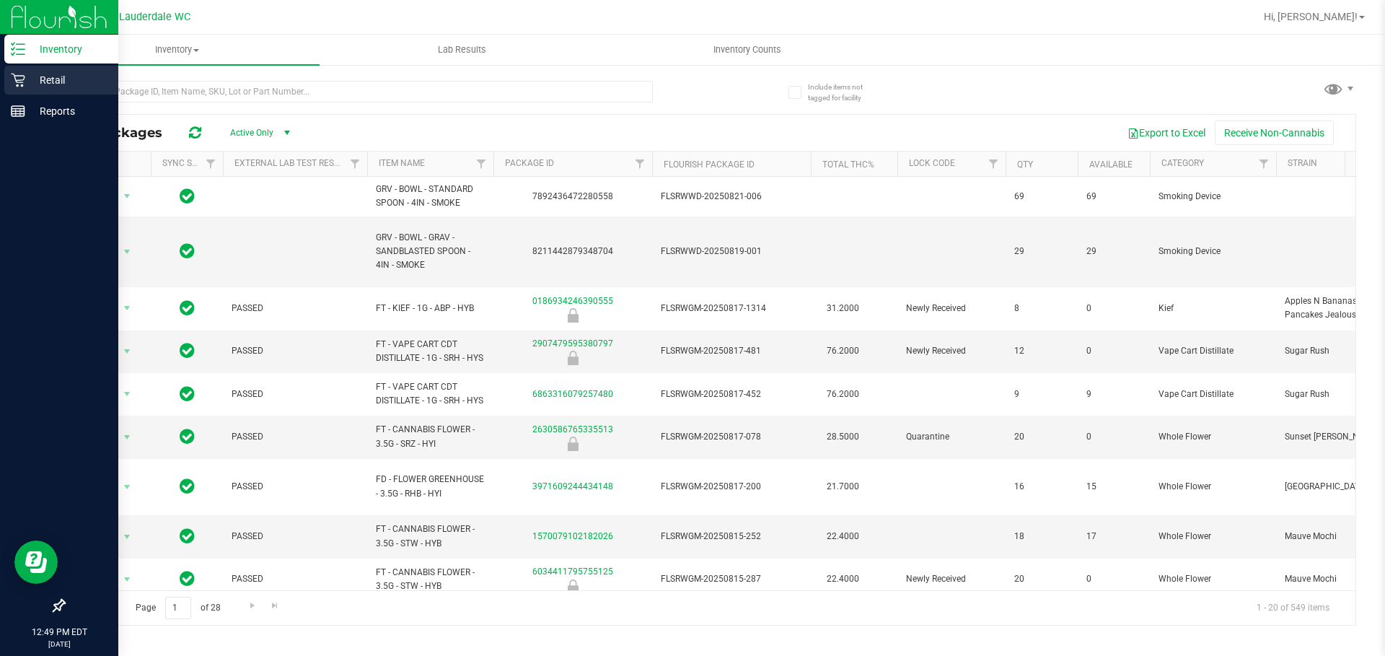
click at [32, 79] on p "Retail" at bounding box center [68, 79] width 87 height 17
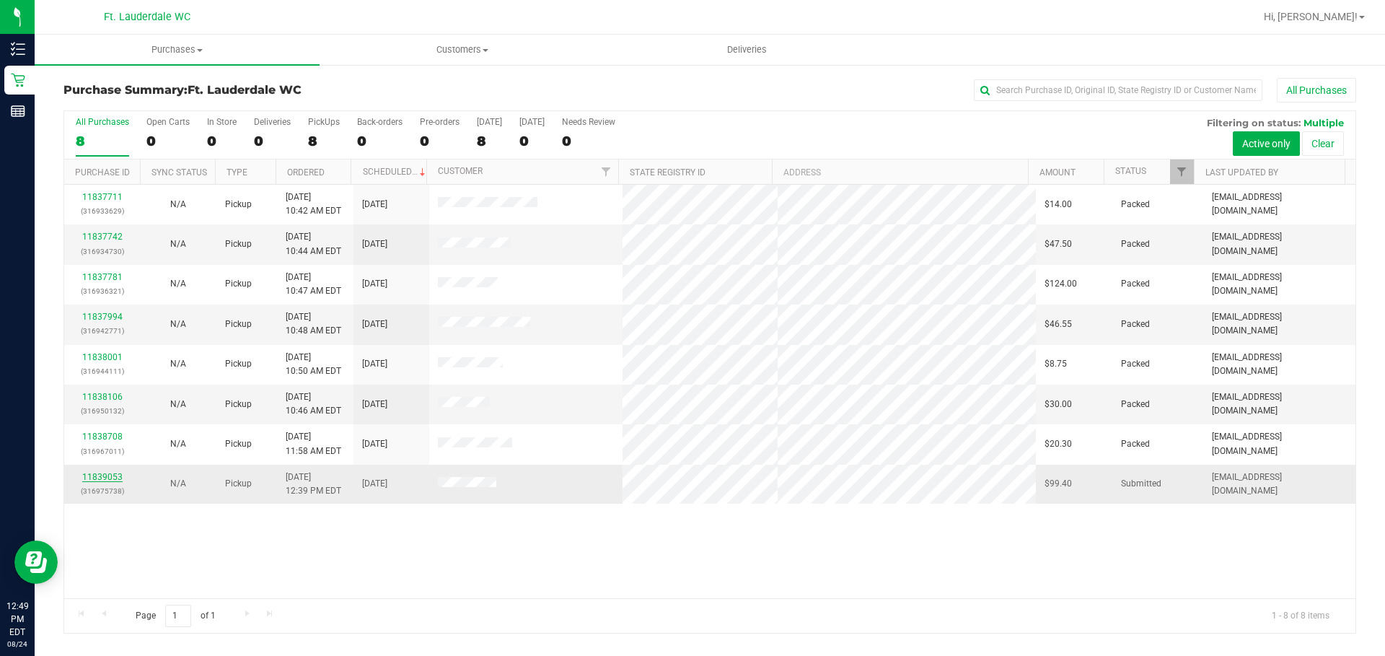
click at [115, 472] on link "11839053" at bounding box center [102, 477] width 40 height 10
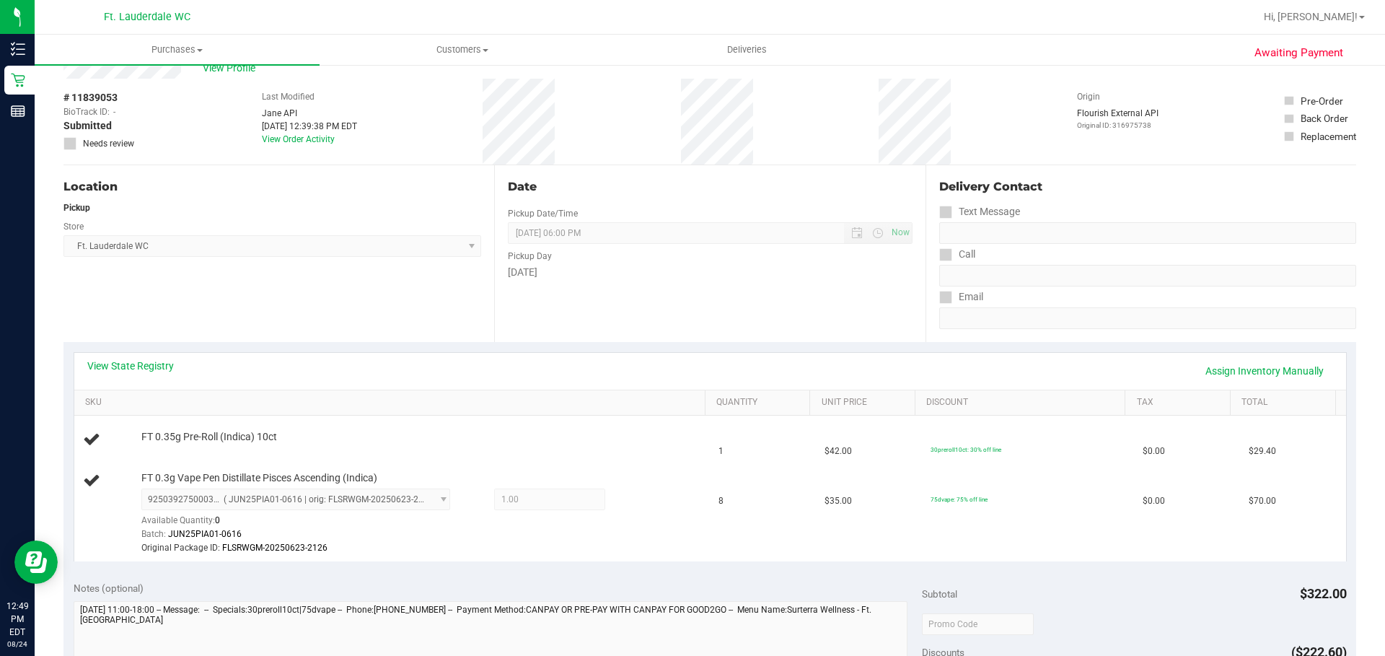
scroll to position [144, 0]
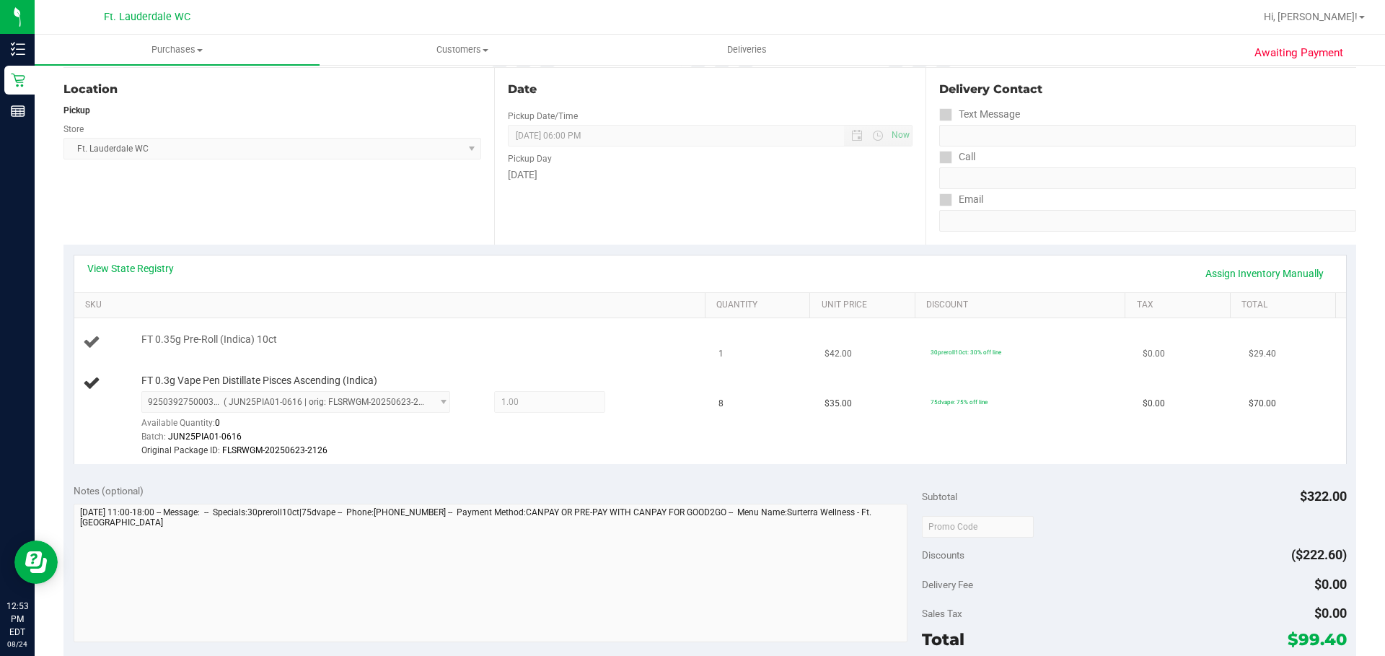
click at [547, 358] on td "FT 0.35g Pre-Roll (Indica) 10ct" at bounding box center [392, 342] width 636 height 49
click at [550, 358] on td "FT 0.35g Pre-Roll (Indica) 10ct" at bounding box center [392, 342] width 636 height 49
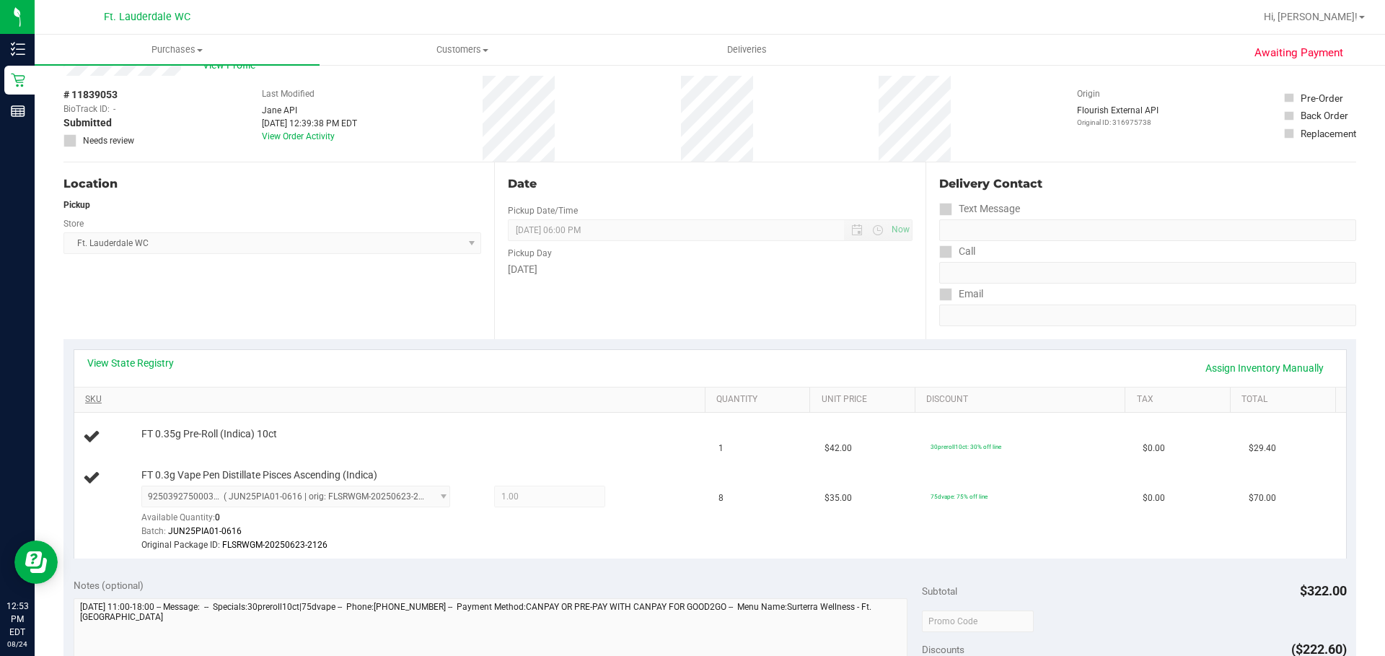
scroll to position [72, 0]
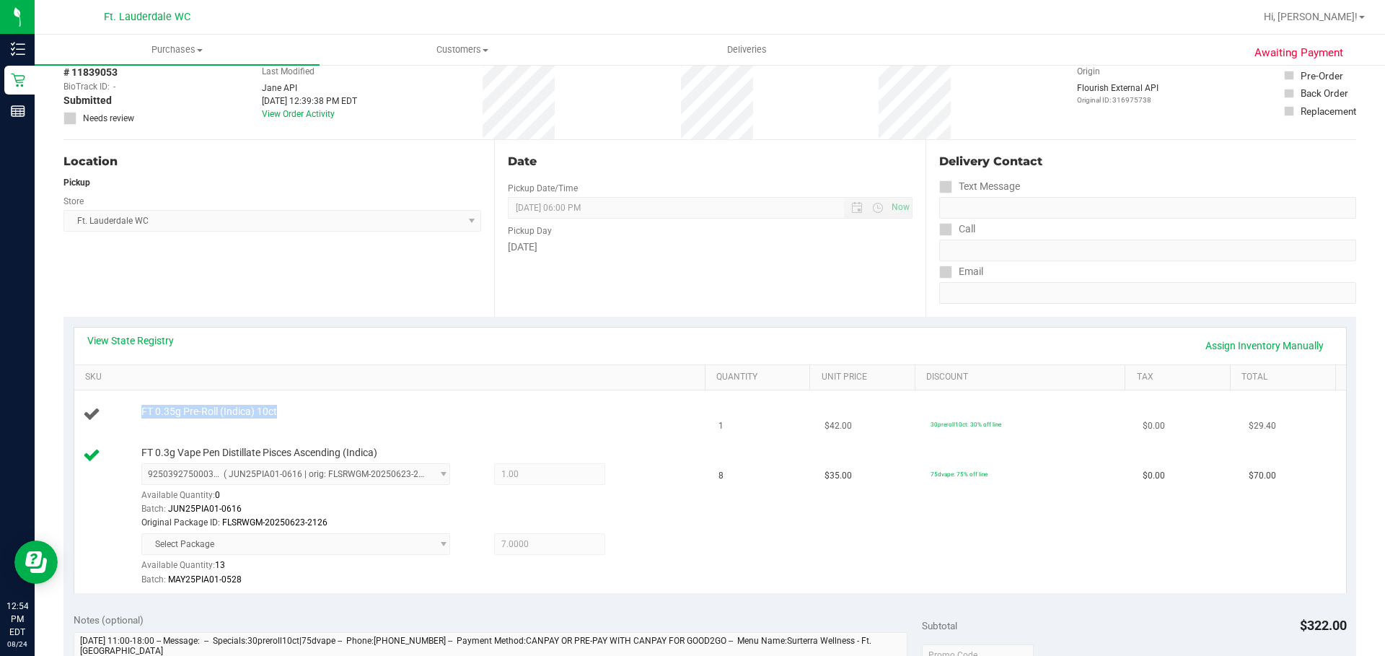
drag, startPoint x: 286, startPoint y: 406, endPoint x: 134, endPoint y: 407, distance: 152.2
click at [134, 407] on div "FT 0.35g Pre-Roll (Indica) 10ct" at bounding box center [416, 412] width 564 height 14
copy span "FT 0.35g Pre-Roll (Indica) 10ct"
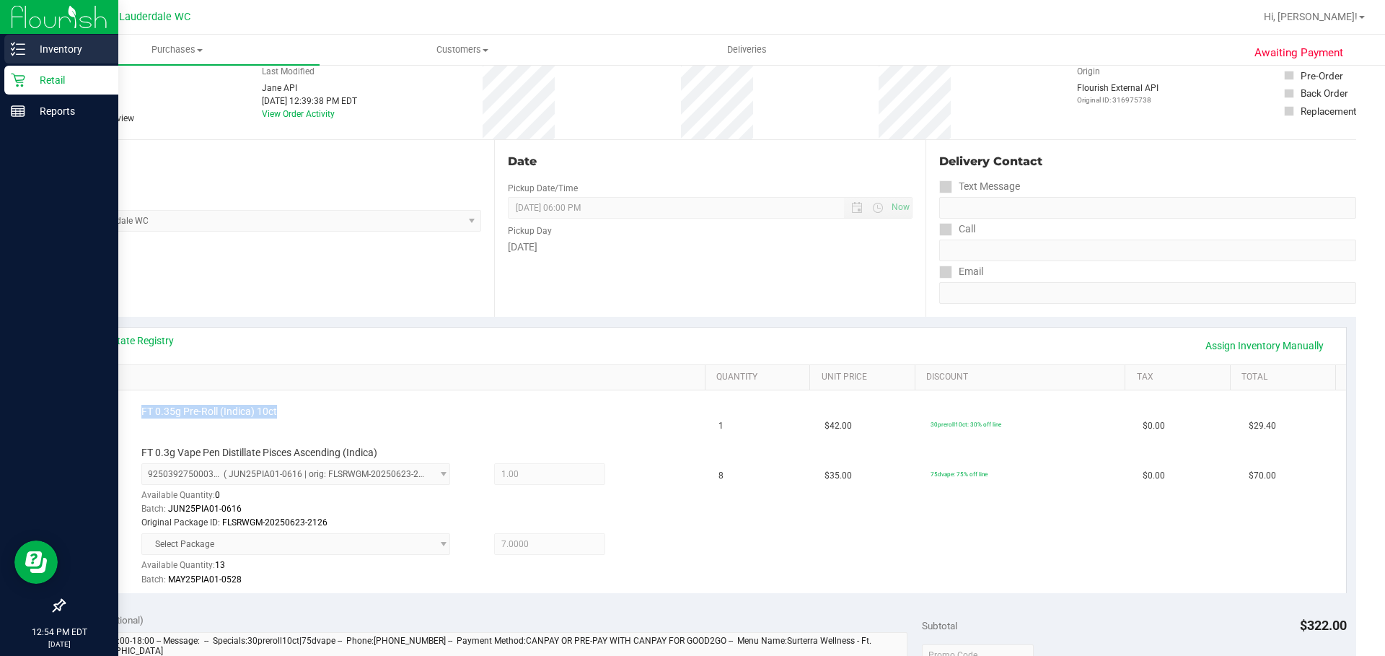
click at [51, 55] on p "Inventory" at bounding box center [68, 48] width 87 height 17
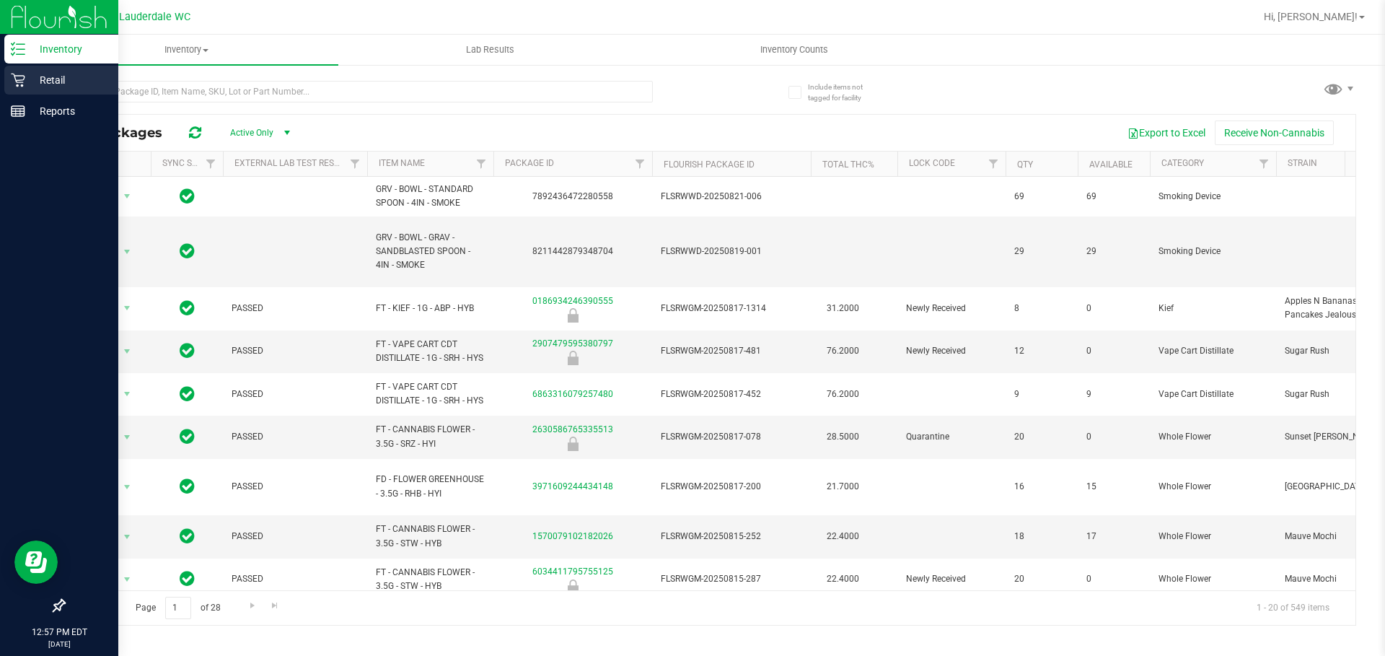
click at [57, 91] on div "Retail" at bounding box center [61, 80] width 114 height 29
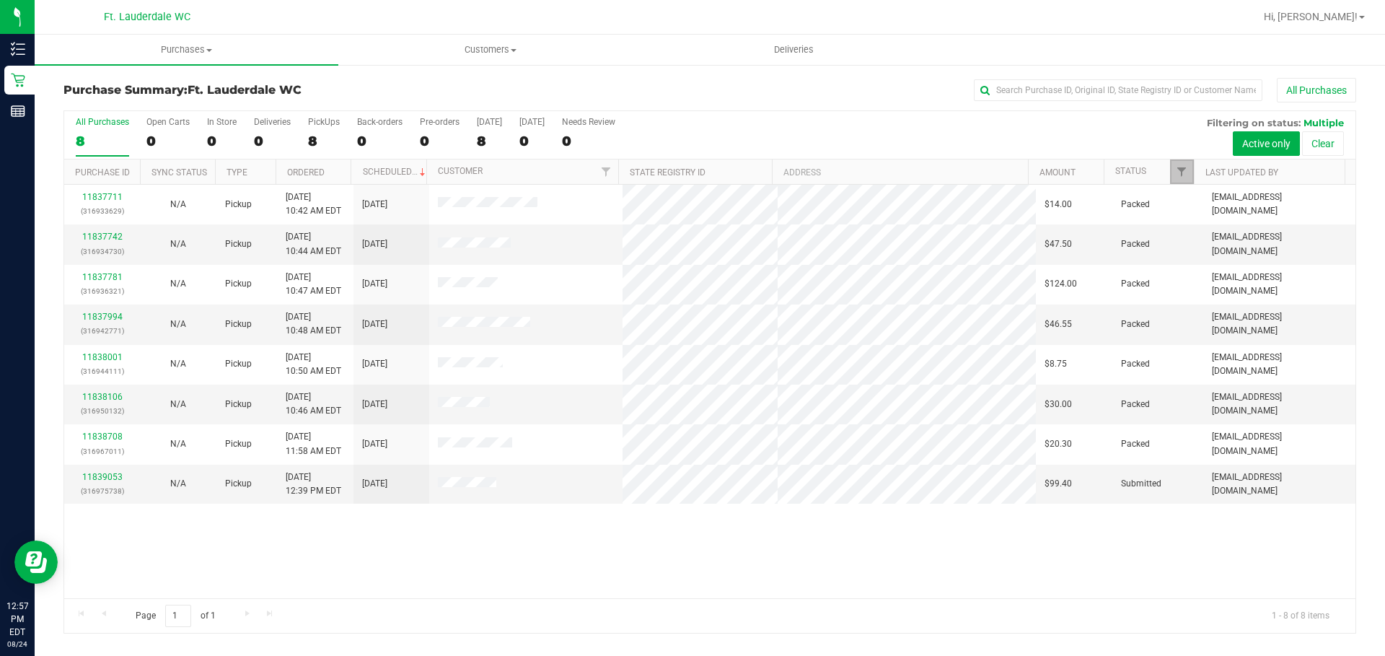
click at [1171, 174] on link "Filter" at bounding box center [1182, 171] width 24 height 25
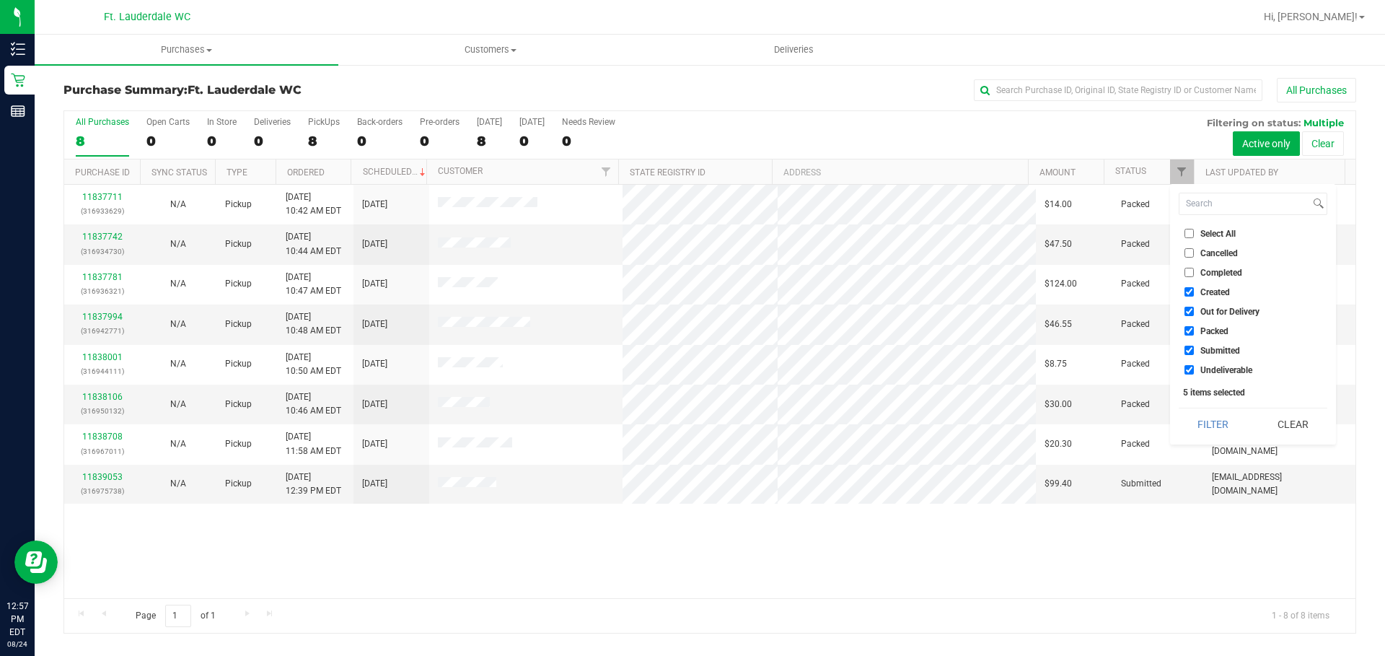
click at [1213, 294] on span "Created" at bounding box center [1215, 292] width 30 height 9
click at [1194, 294] on input "Created" at bounding box center [1188, 291] width 9 height 9
checkbox input "false"
click at [1209, 315] on span "Out for Delivery" at bounding box center [1229, 311] width 59 height 9
click at [1194, 315] on input "Out for Delivery" at bounding box center [1188, 311] width 9 height 9
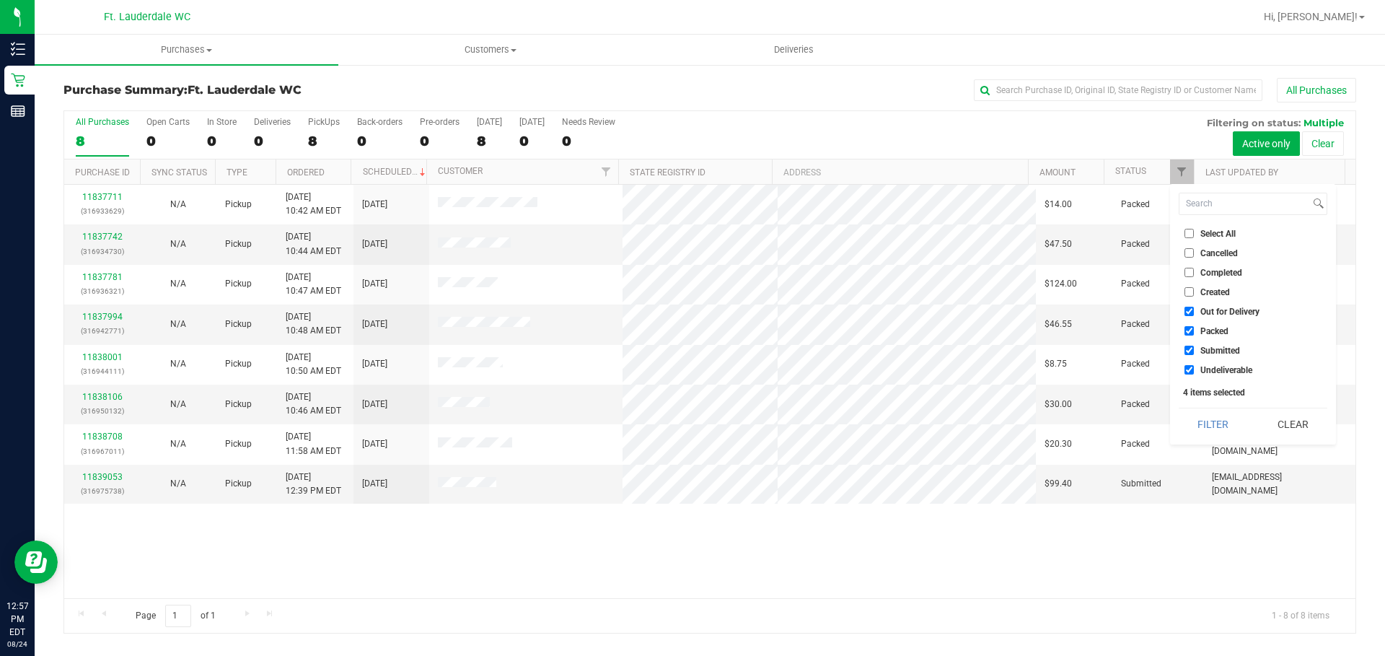
checkbox input "false"
click at [1209, 338] on li "Packed" at bounding box center [1252, 330] width 149 height 15
click at [1212, 367] on span "Undeliverable" at bounding box center [1226, 370] width 52 height 9
click at [1194, 367] on input "Undeliverable" at bounding box center [1188, 369] width 9 height 9
checkbox input "false"
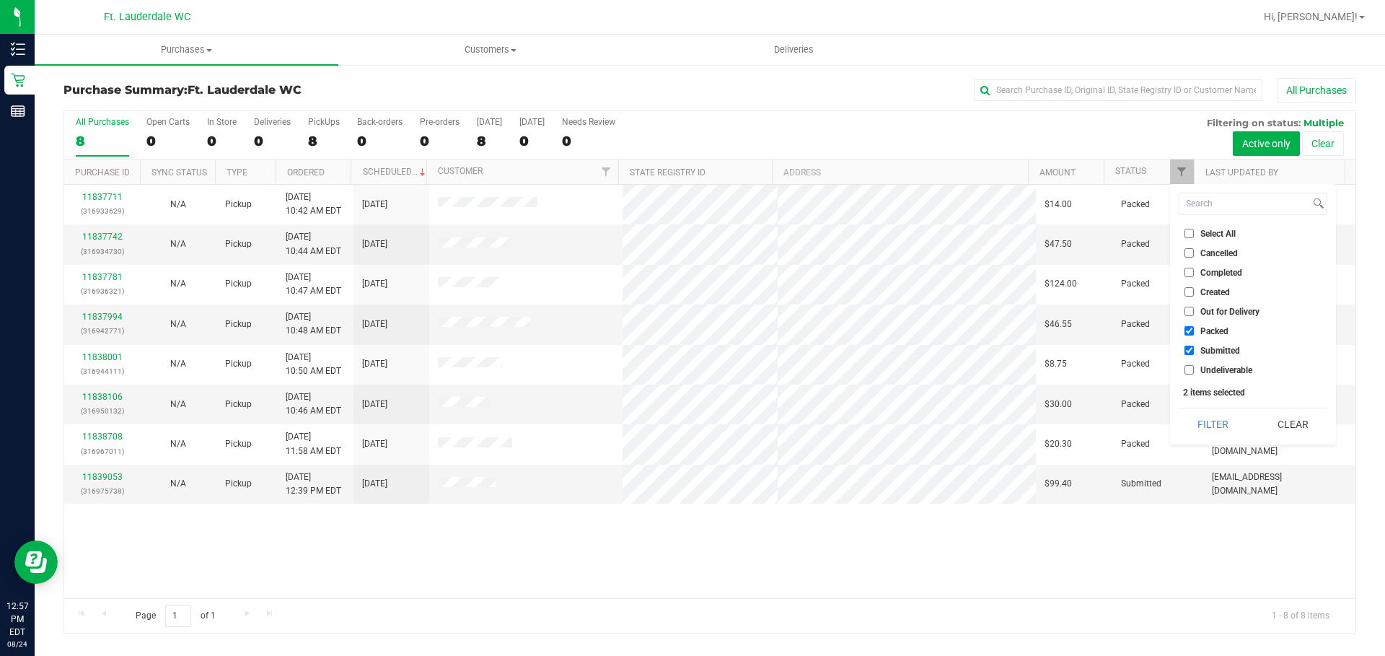
click at [1201, 333] on span "Packed" at bounding box center [1214, 331] width 28 height 9
click at [1194, 333] on input "Packed" at bounding box center [1188, 330] width 9 height 9
checkbox input "false"
click at [1202, 420] on button "Filter" at bounding box center [1212, 424] width 69 height 32
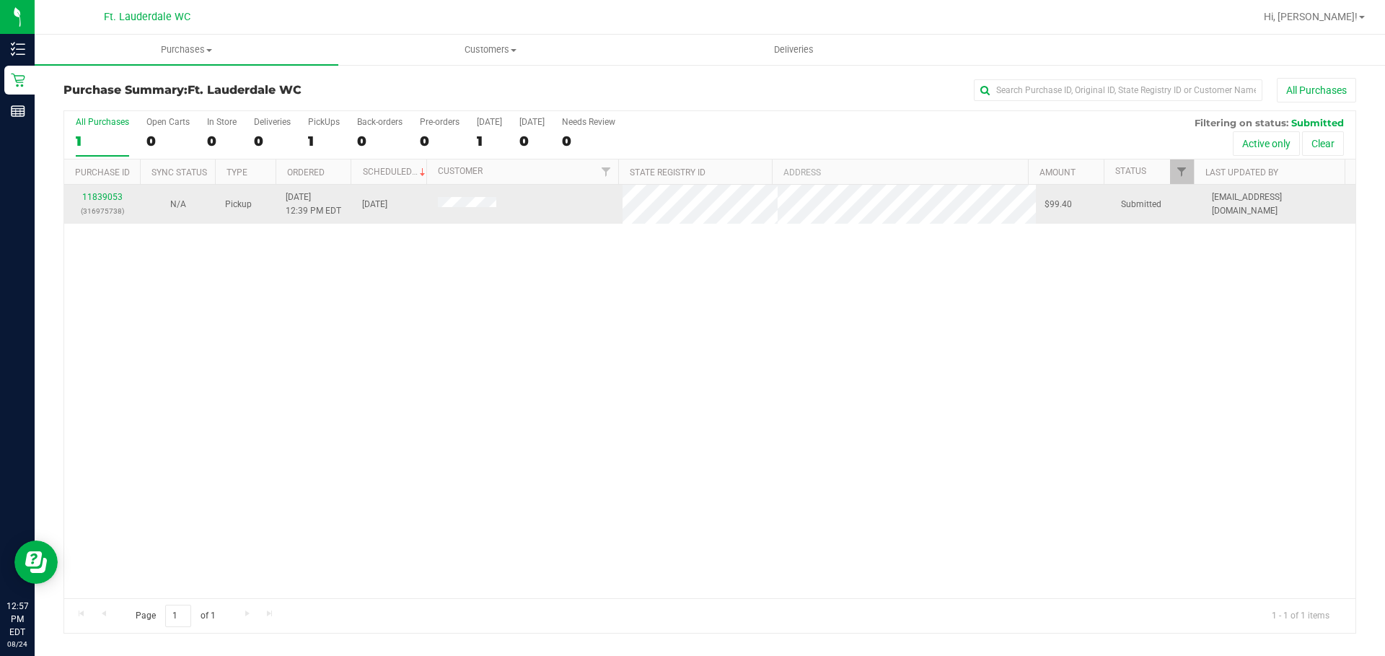
click at [112, 190] on div "11839053 (316975738)" at bounding box center [102, 203] width 58 height 27
click at [114, 195] on link "11839053" at bounding box center [102, 197] width 40 height 10
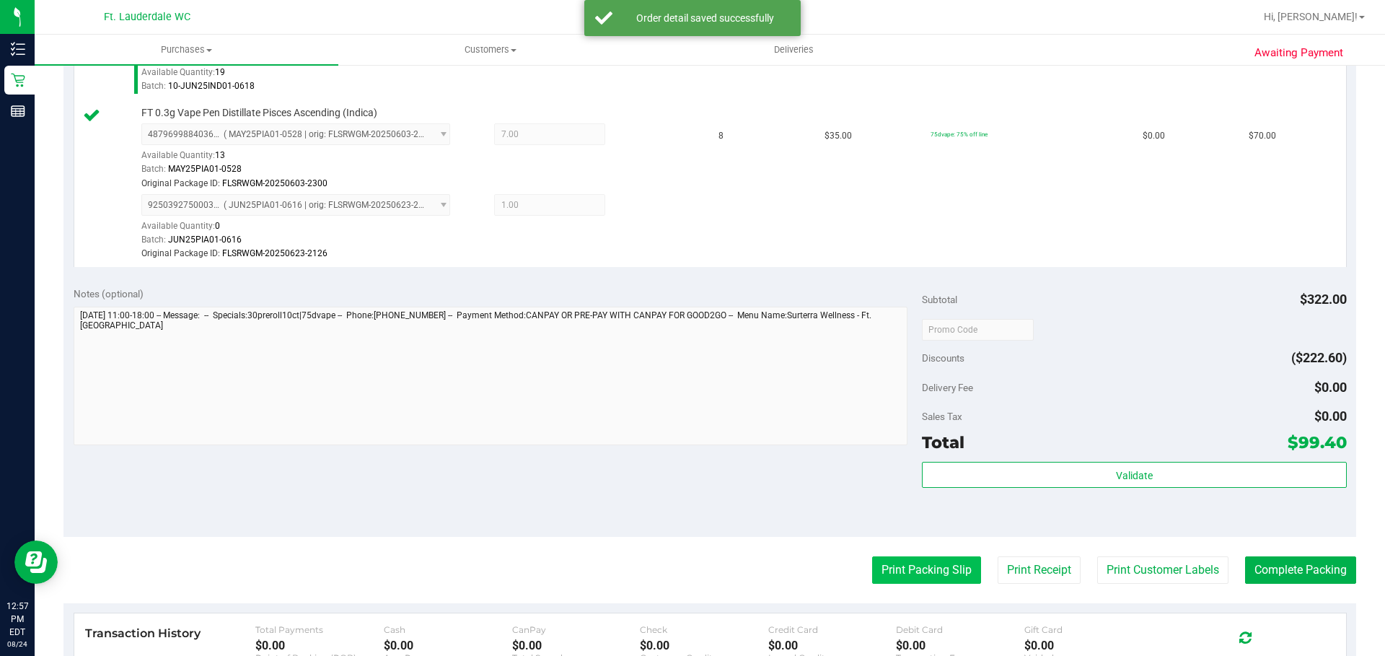
scroll to position [577, 0]
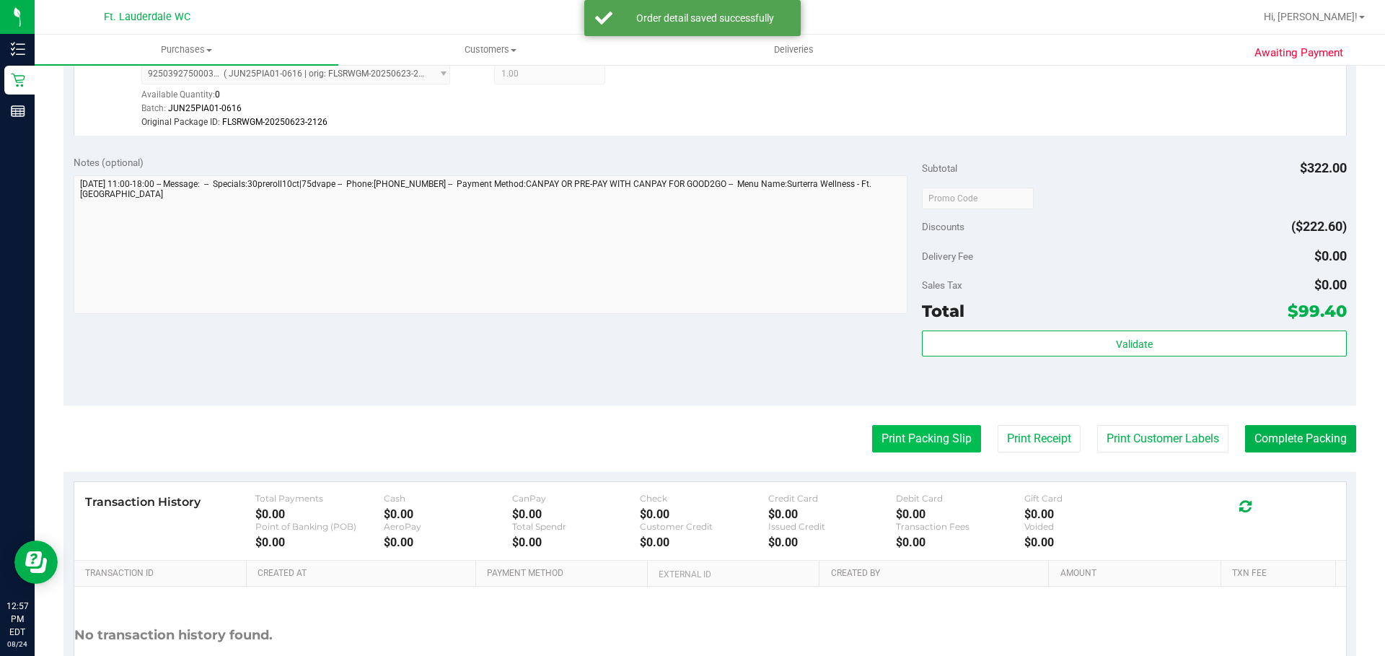
click at [882, 441] on button "Print Packing Slip" at bounding box center [926, 438] width 109 height 27
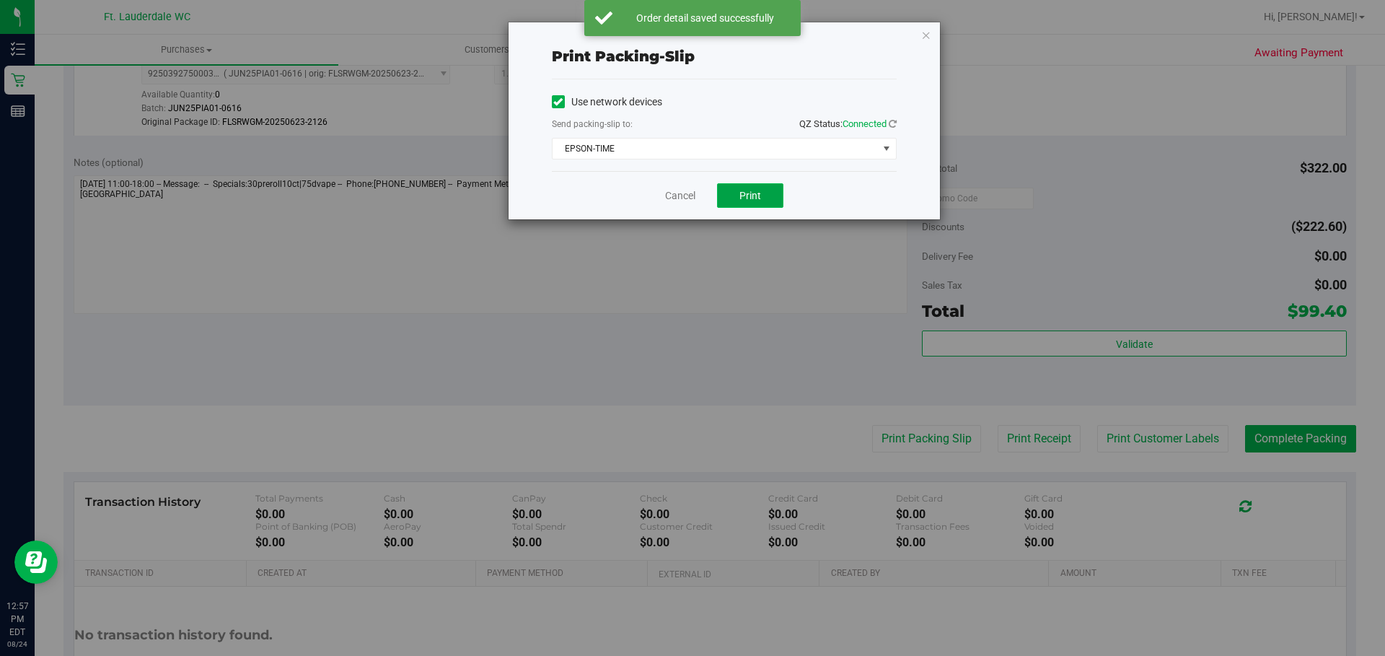
click at [732, 200] on button "Print" at bounding box center [750, 195] width 66 height 25
click at [671, 189] on link "Cancel" at bounding box center [680, 195] width 30 height 15
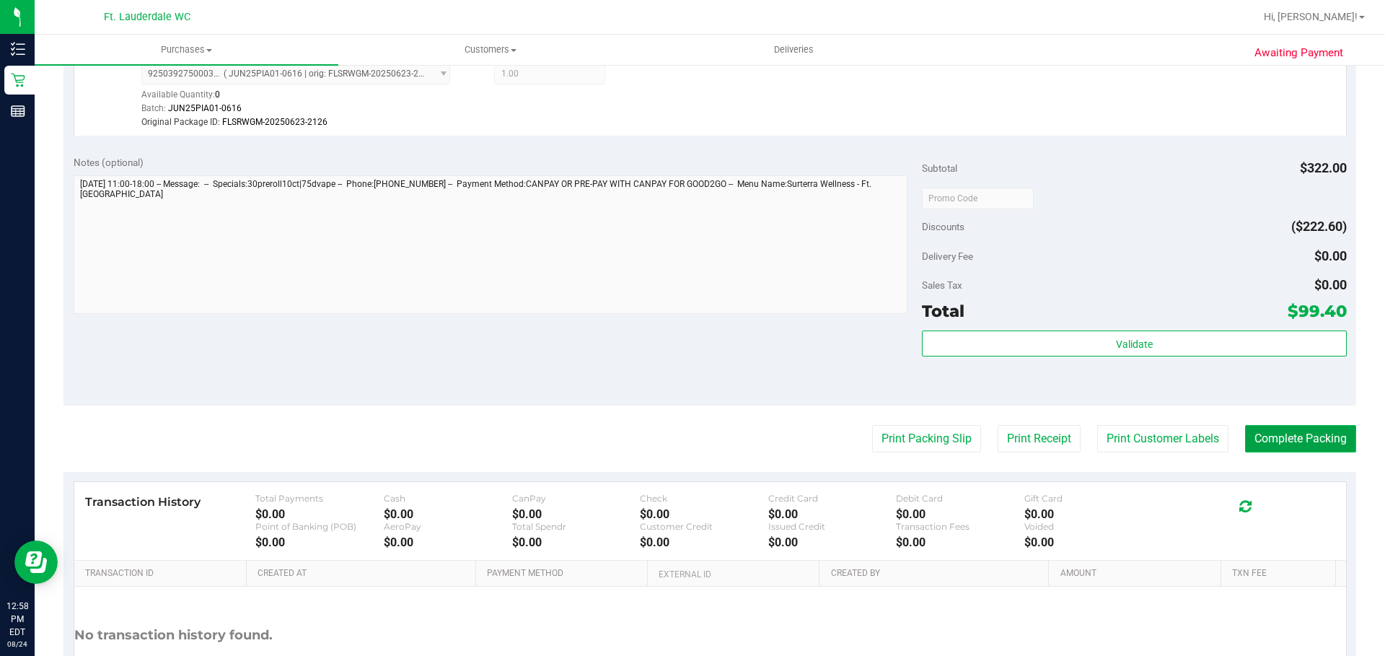
click at [1278, 449] on button "Complete Packing" at bounding box center [1300, 438] width 111 height 27
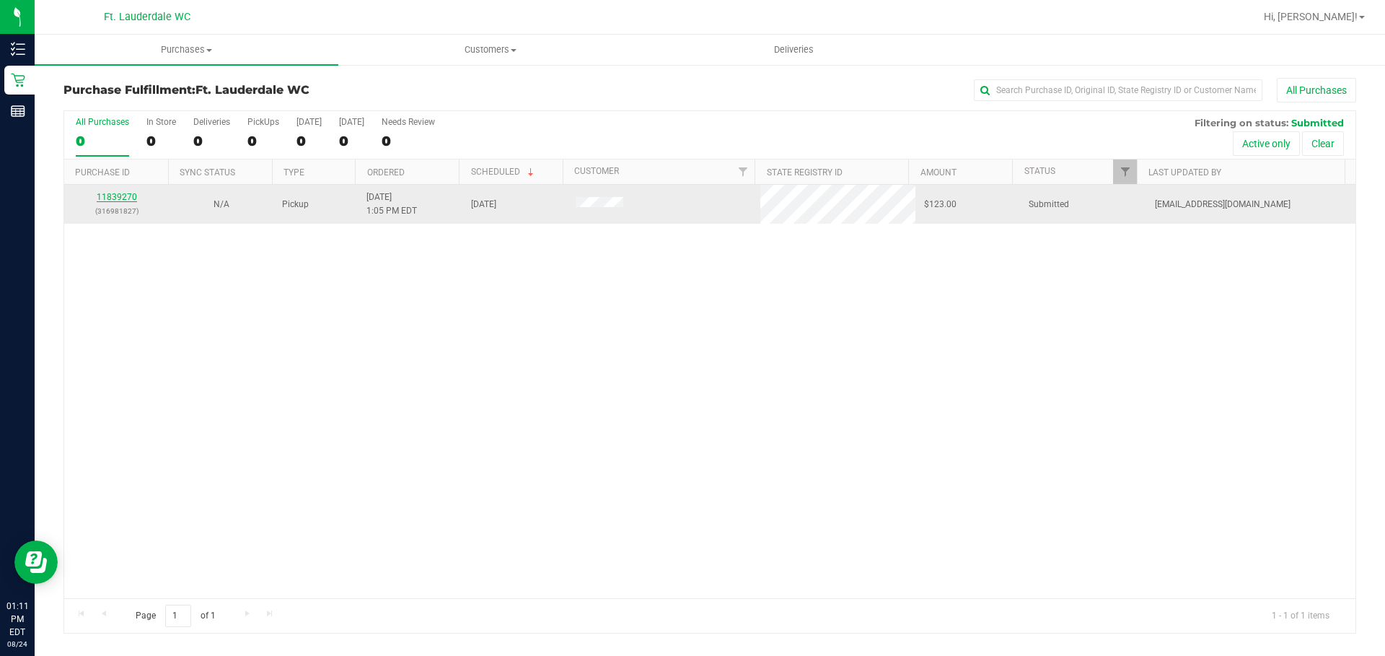
click at [111, 197] on link "11839270" at bounding box center [117, 197] width 40 height 10
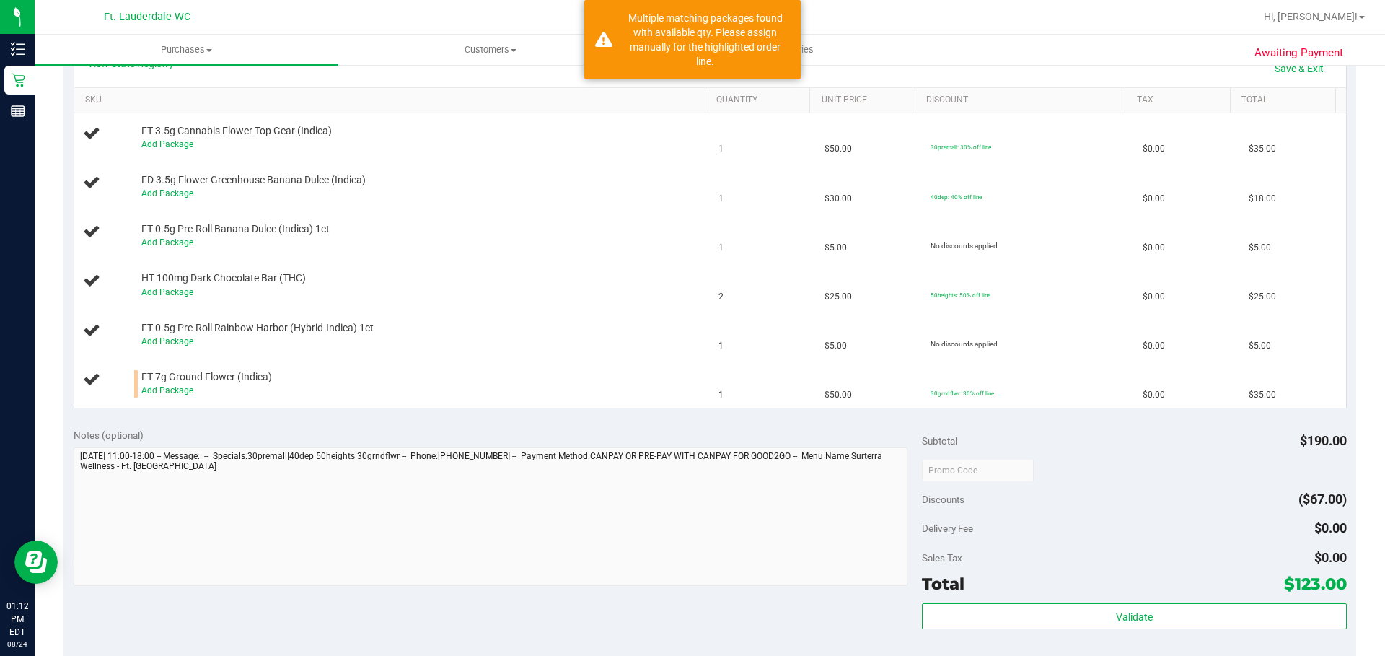
scroll to position [361, 0]
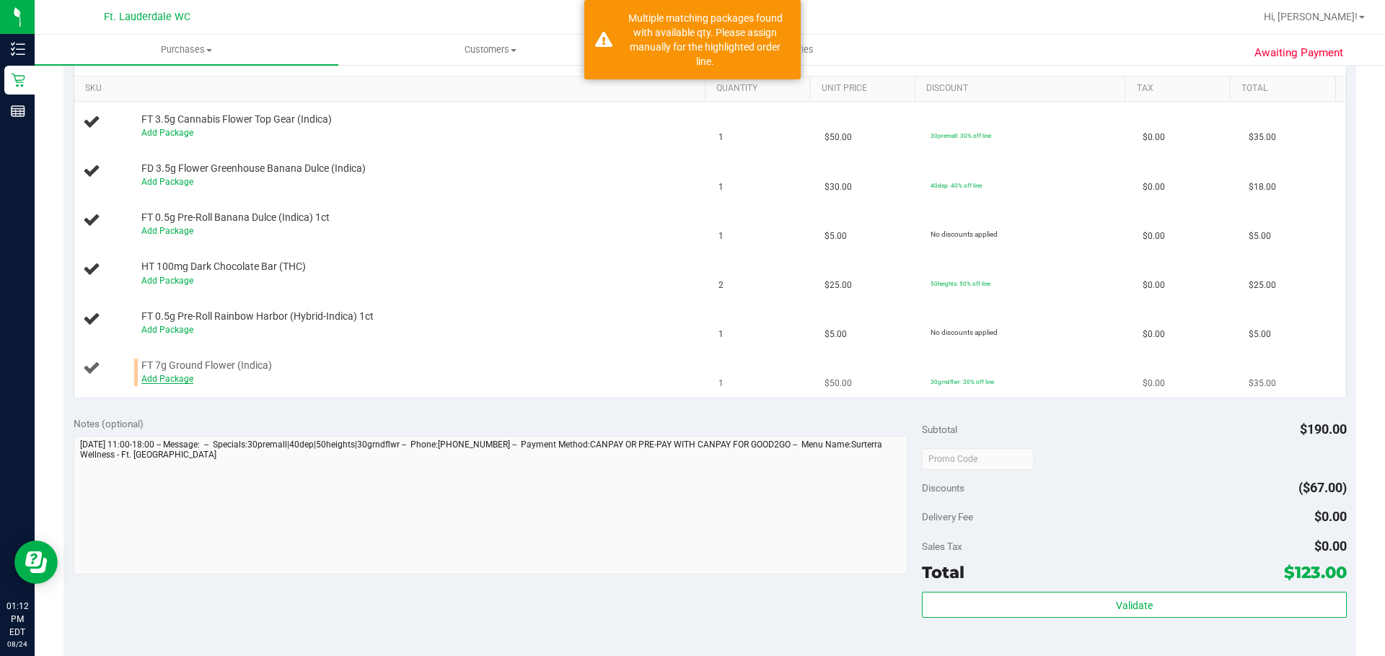
click at [167, 378] on link "Add Package" at bounding box center [167, 379] width 52 height 10
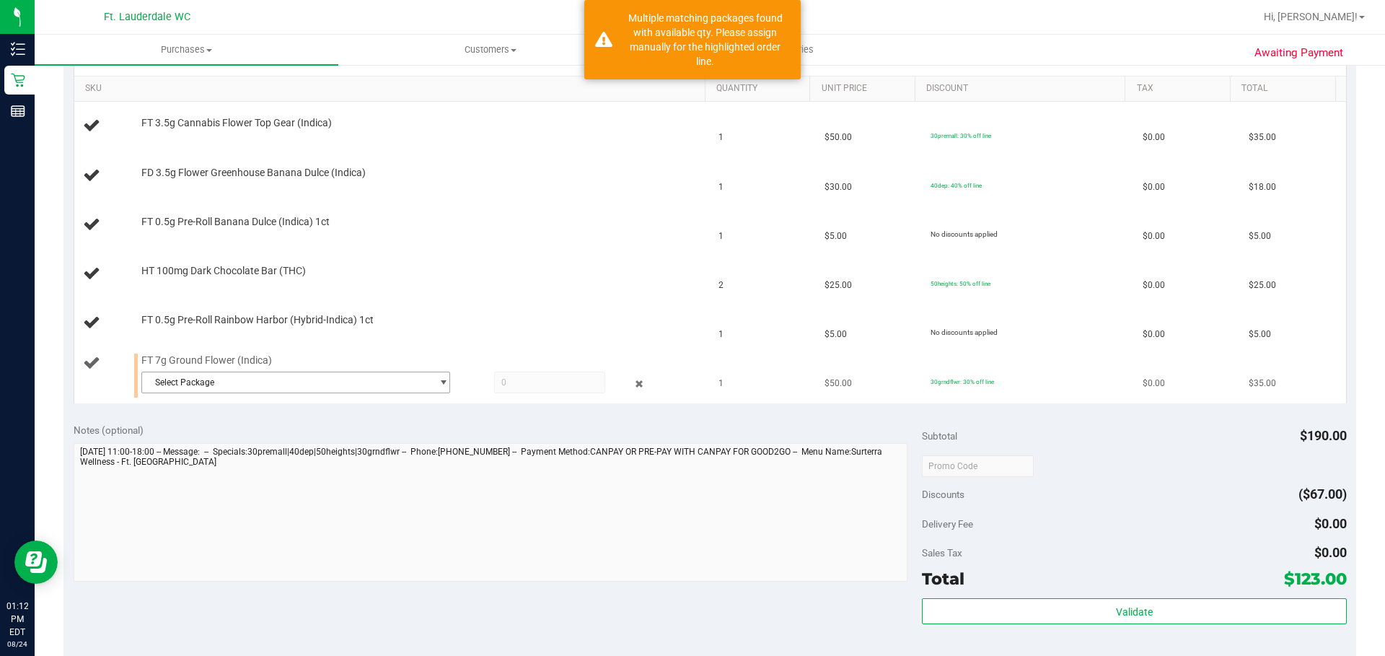
click at [245, 376] on span "Select Package" at bounding box center [286, 382] width 289 height 20
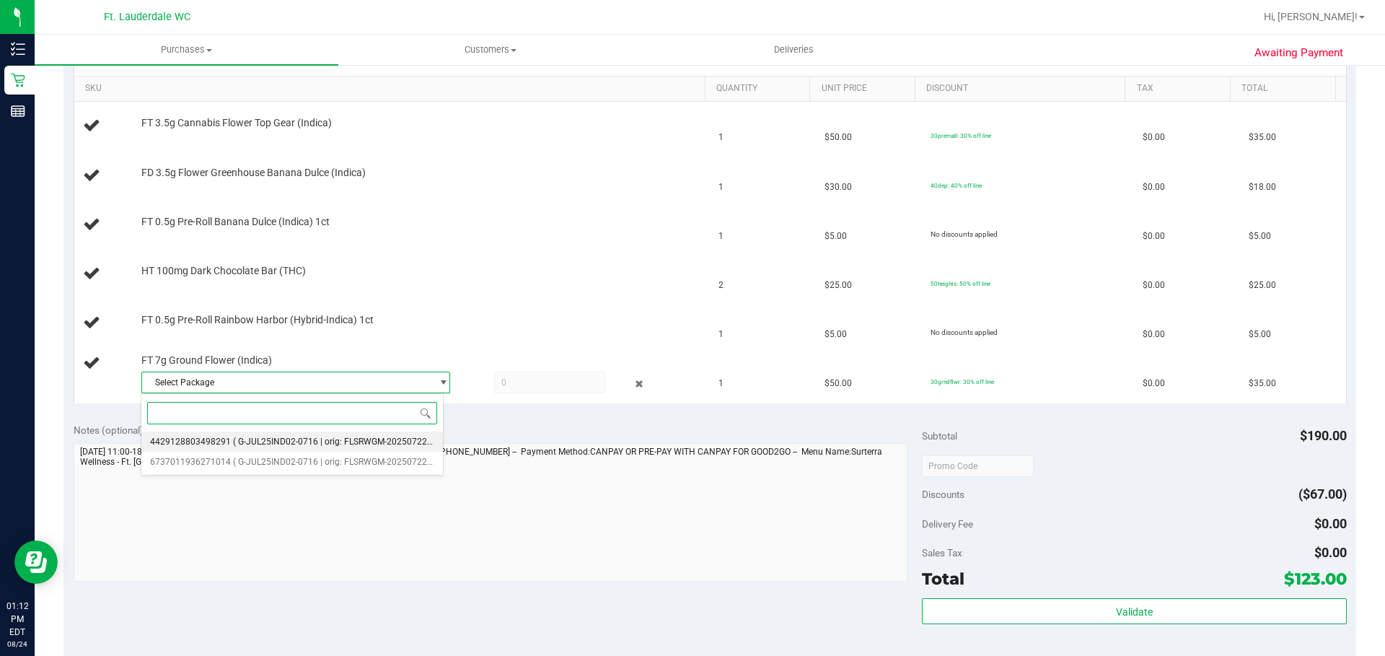
click at [351, 441] on span "( G-JUL25IND02-0716 | orig: FLSRWGM-20250722-917 )" at bounding box center [341, 441] width 216 height 10
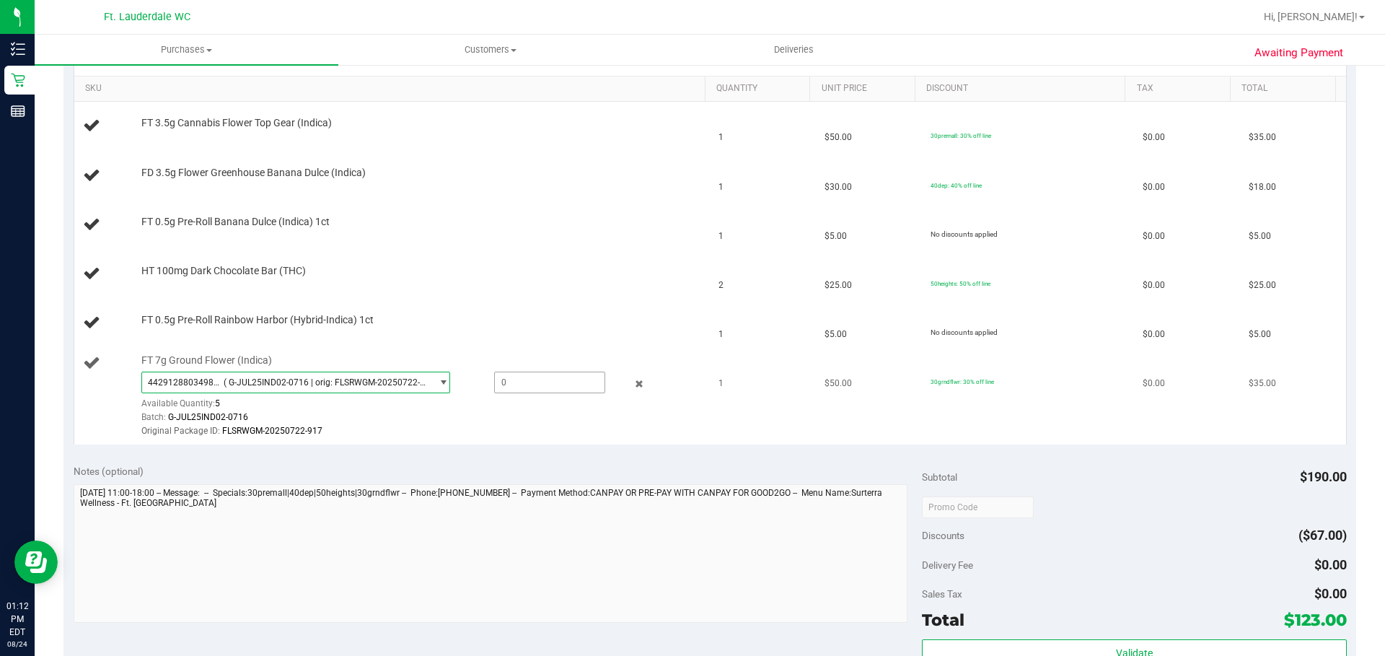
click at [509, 379] on span at bounding box center [549, 382] width 111 height 22
type input "1"
type input "1.0000"
click at [524, 424] on div "Original Package ID: FLSRWGM-20250722-917" at bounding box center [419, 431] width 557 height 14
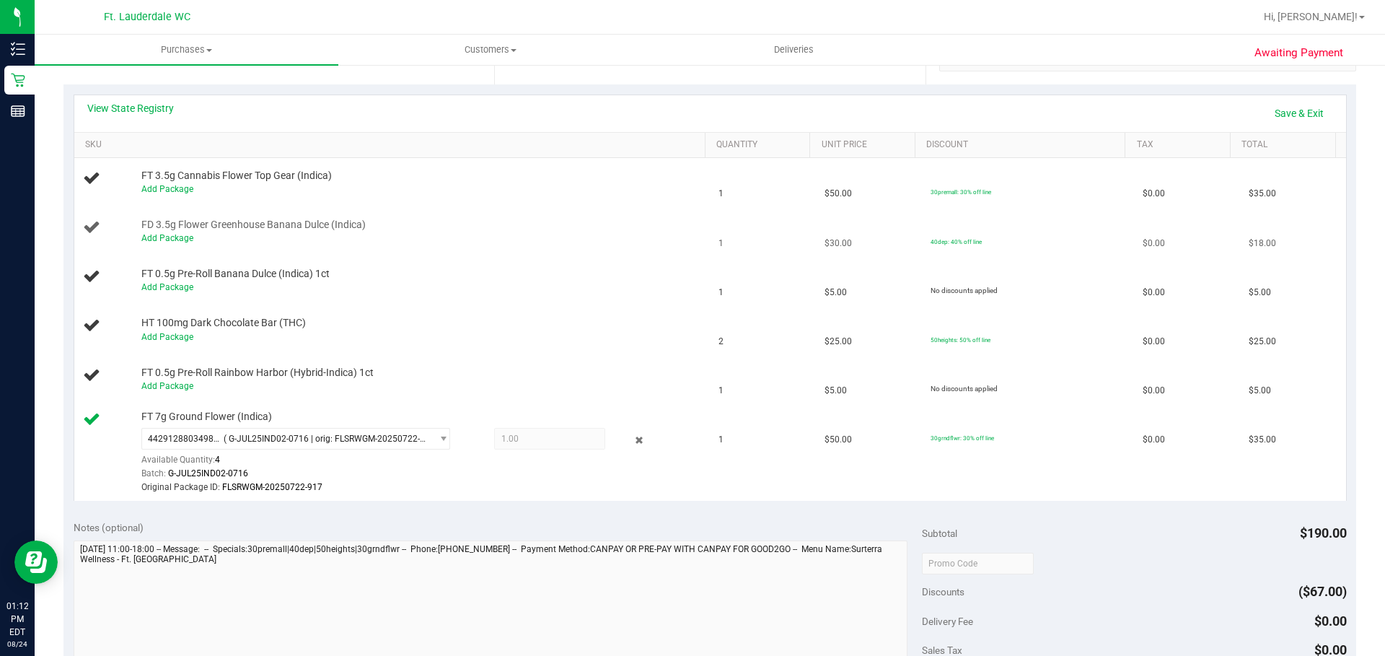
scroll to position [144, 0]
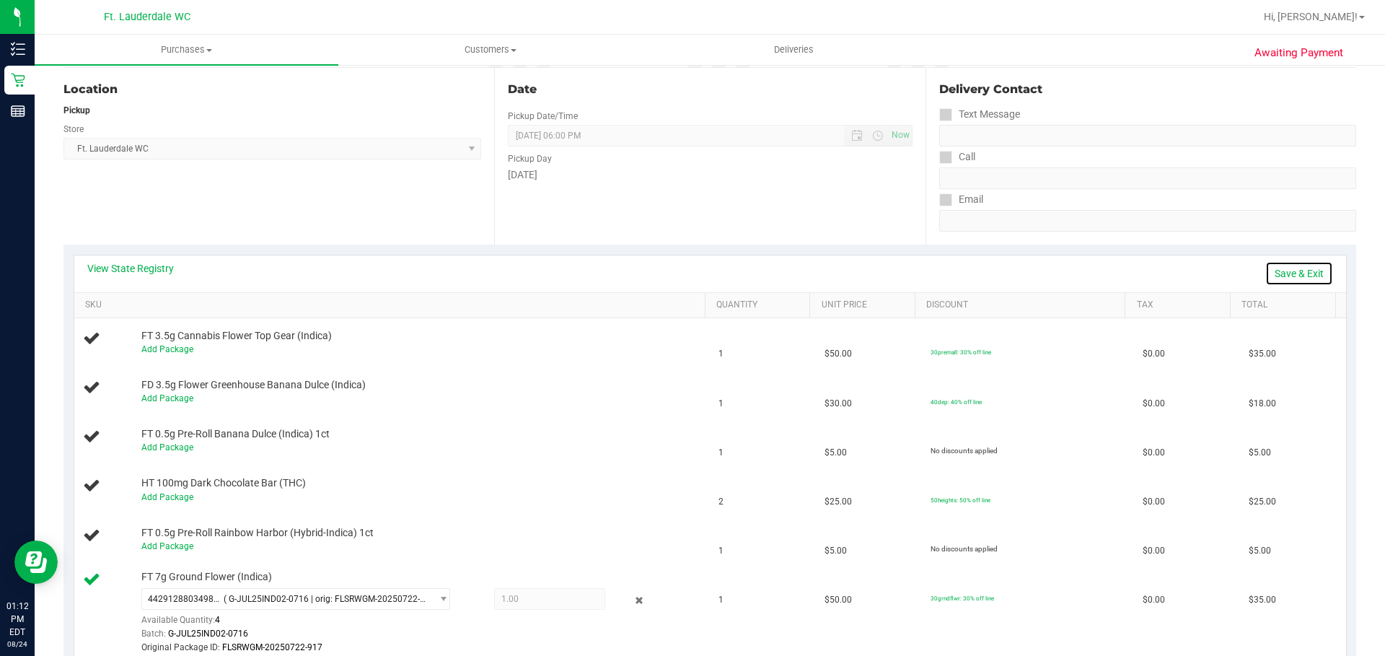
click at [1285, 276] on link "Save & Exit" at bounding box center [1299, 273] width 68 height 25
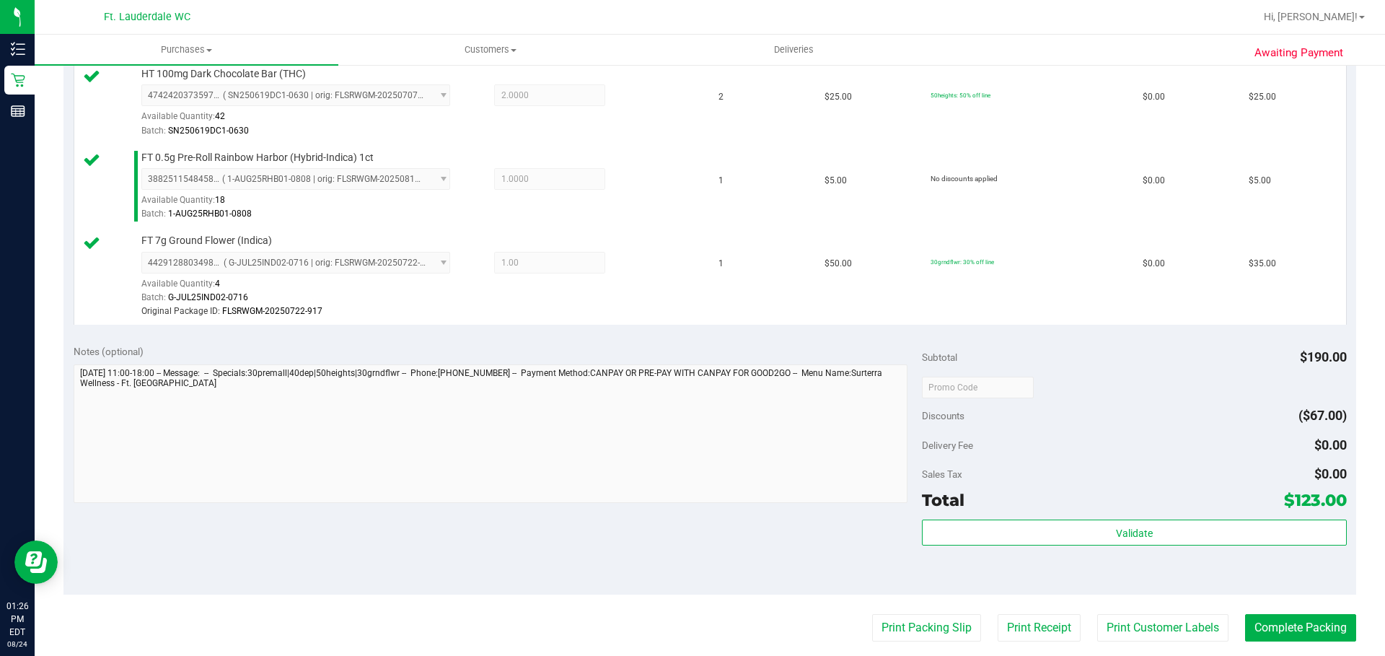
scroll to position [721, 0]
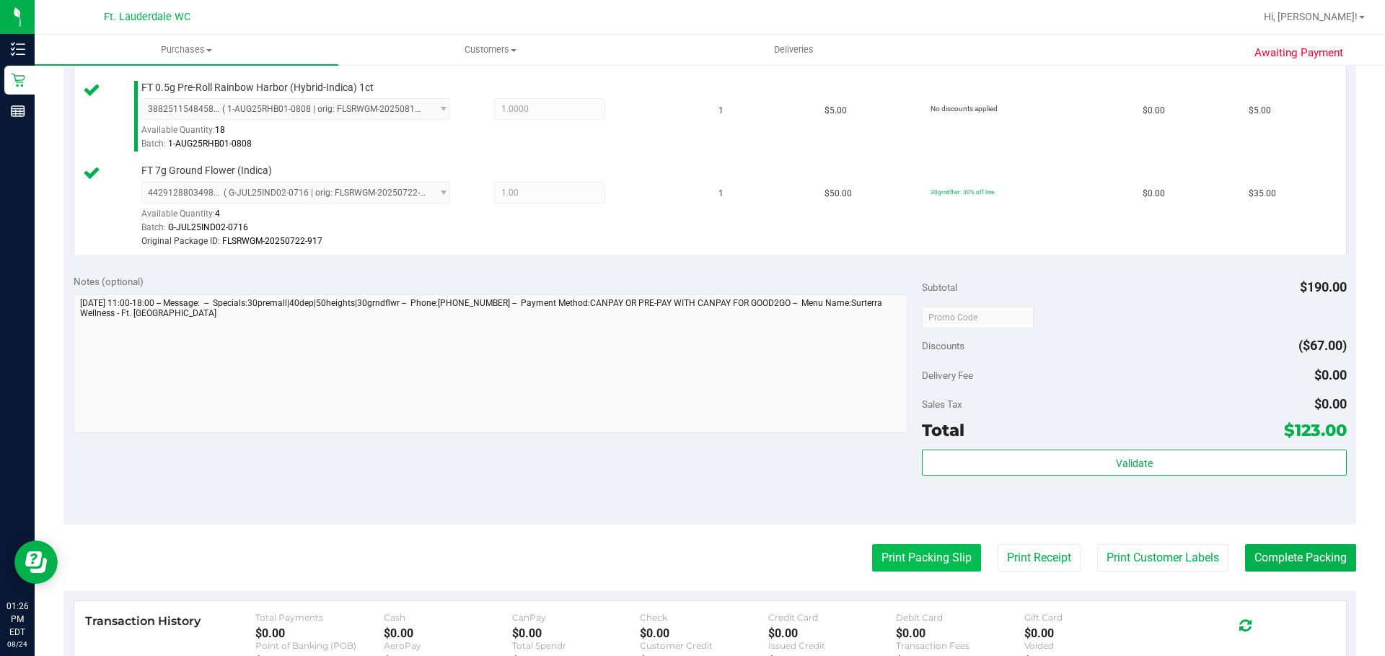
click at [926, 559] on button "Print Packing Slip" at bounding box center [926, 557] width 109 height 27
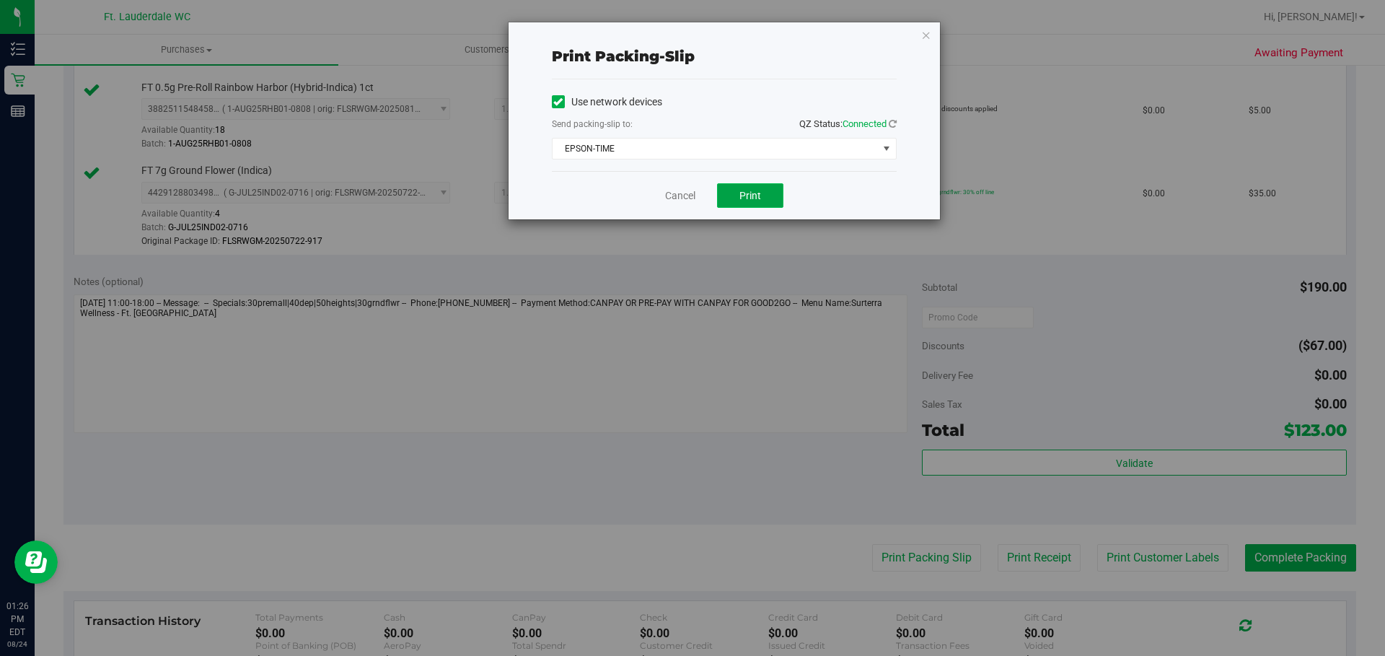
click at [739, 190] on button "Print" at bounding box center [750, 195] width 66 height 25
click at [670, 199] on link "Cancel" at bounding box center [680, 195] width 30 height 15
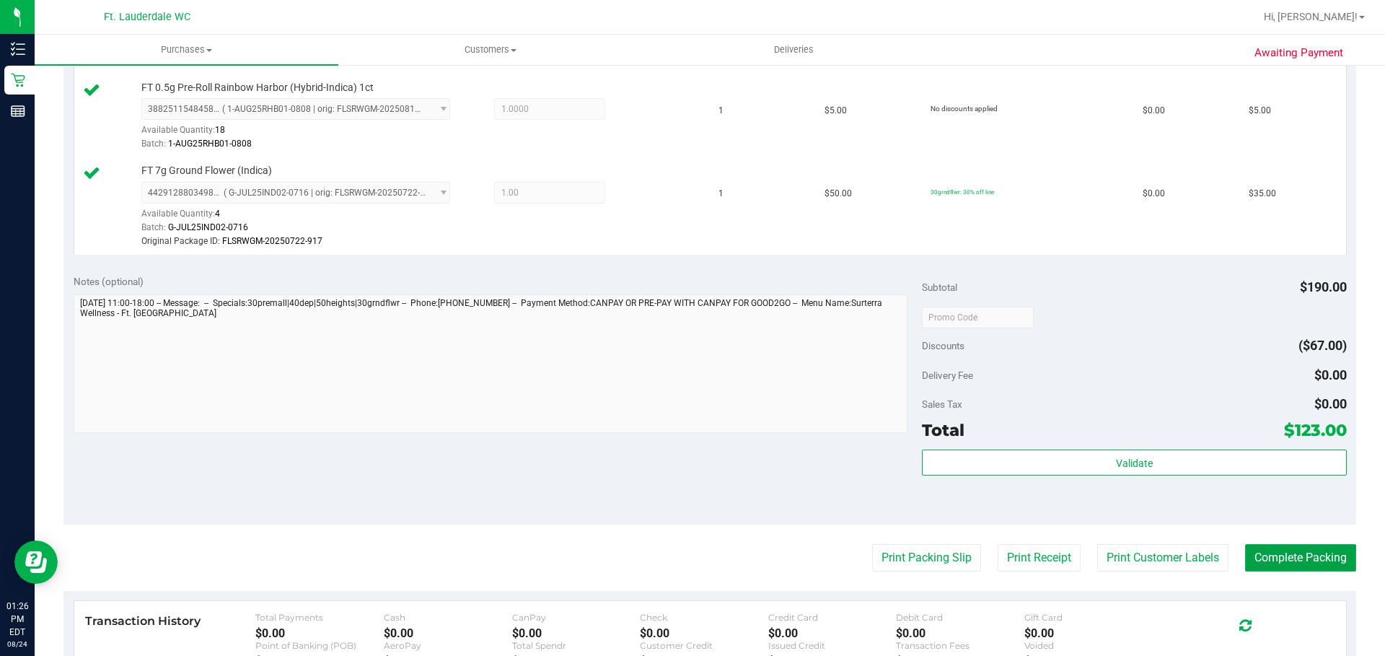
click at [1282, 563] on button "Complete Packing" at bounding box center [1300, 557] width 111 height 27
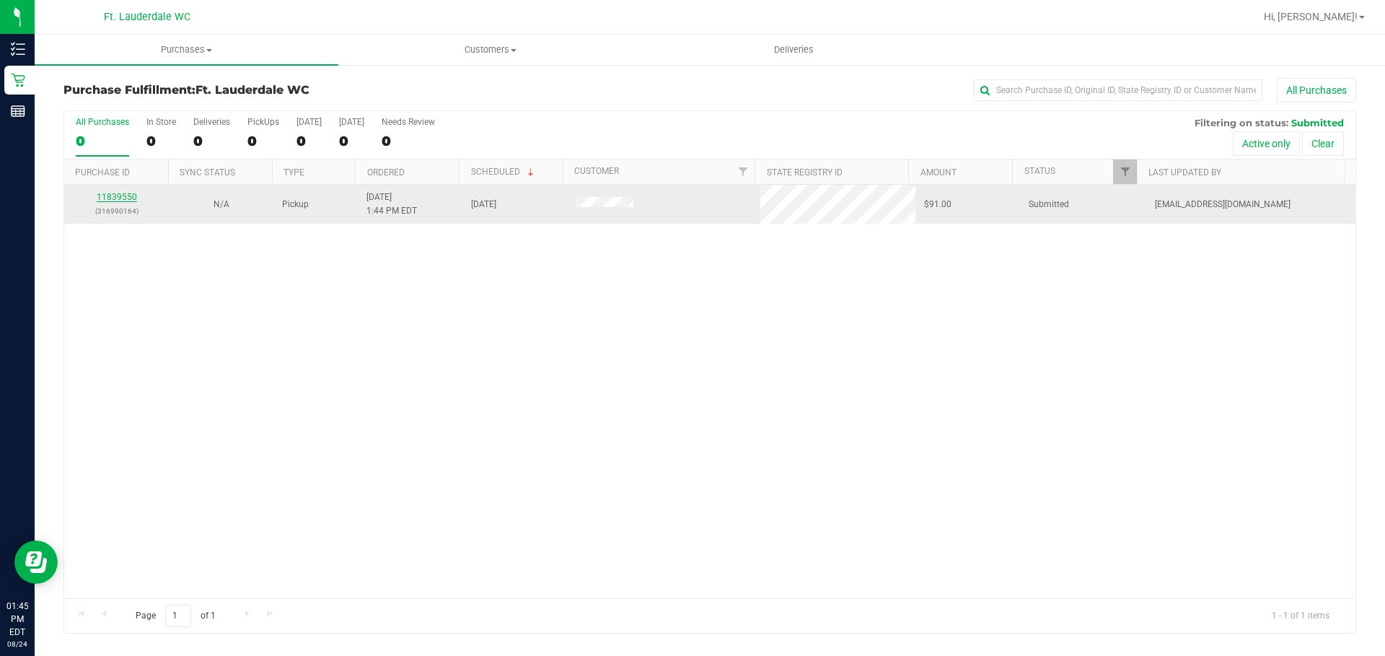
click at [135, 199] on link "11839550" at bounding box center [117, 197] width 40 height 10
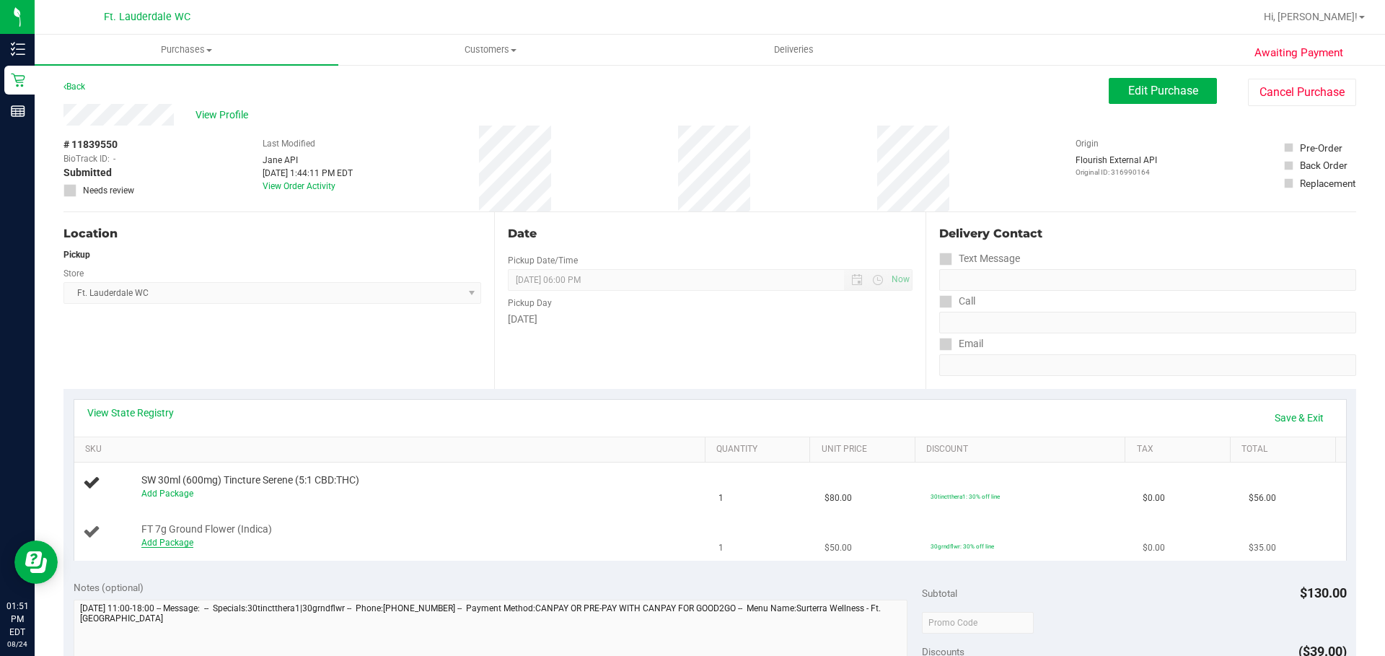
click at [169, 539] on link "Add Package" at bounding box center [167, 542] width 52 height 10
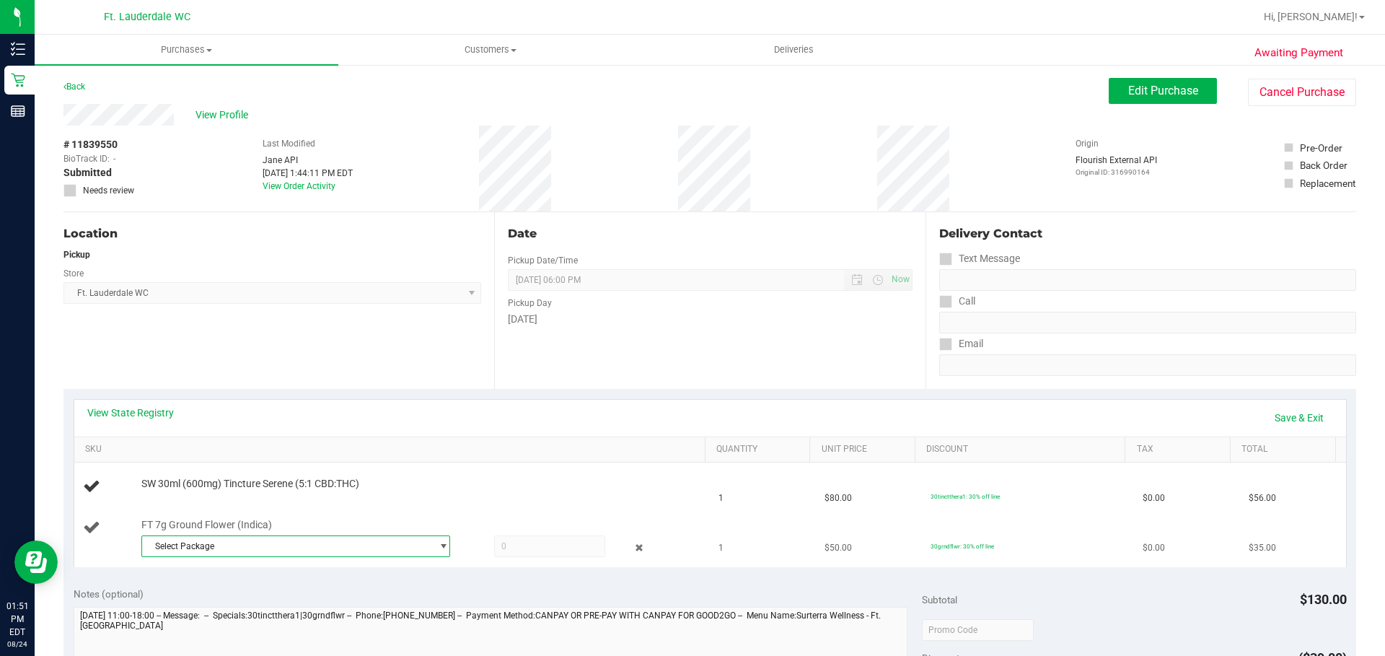
click at [246, 546] on span "Select Package" at bounding box center [286, 546] width 289 height 20
click at [315, 604] on span "( G-JUL25IND02-0716 | orig: FLSRWGM-20250722-917 )" at bounding box center [341, 605] width 216 height 10
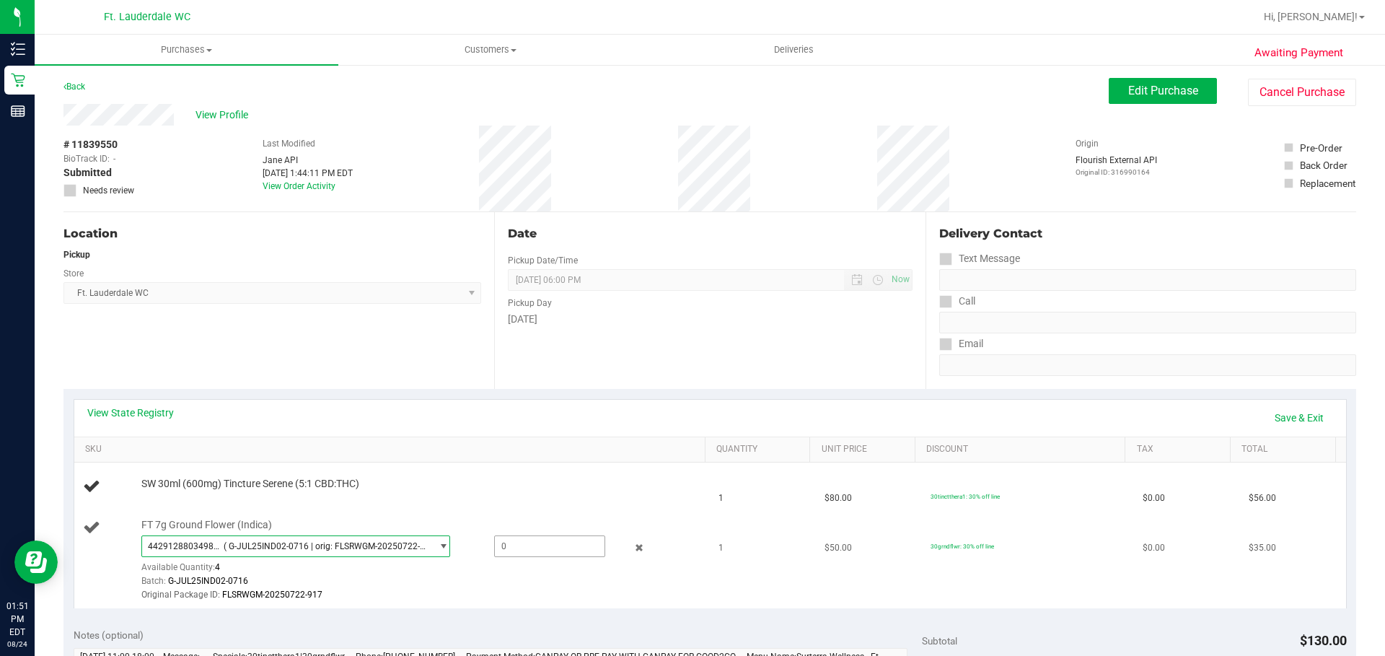
click at [531, 547] on span at bounding box center [549, 546] width 111 height 22
type input "1"
click at [1288, 415] on link "Save & Exit" at bounding box center [1299, 417] width 68 height 25
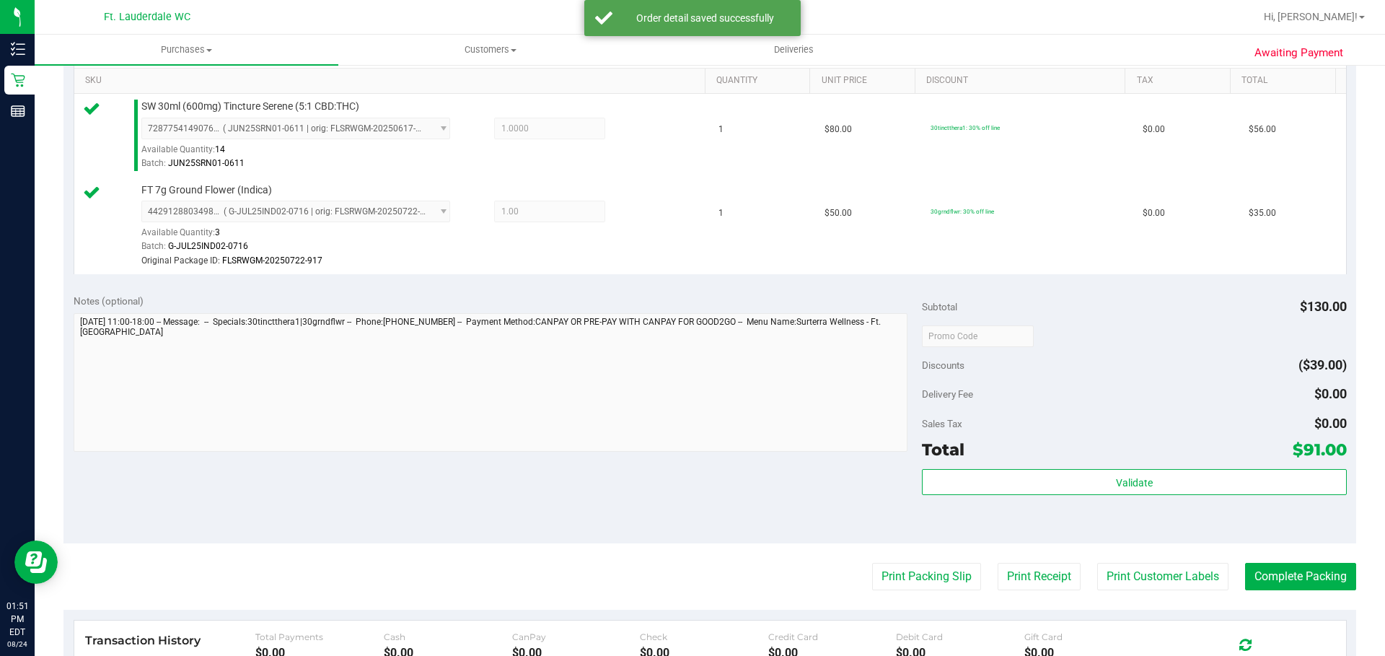
scroll to position [505, 0]
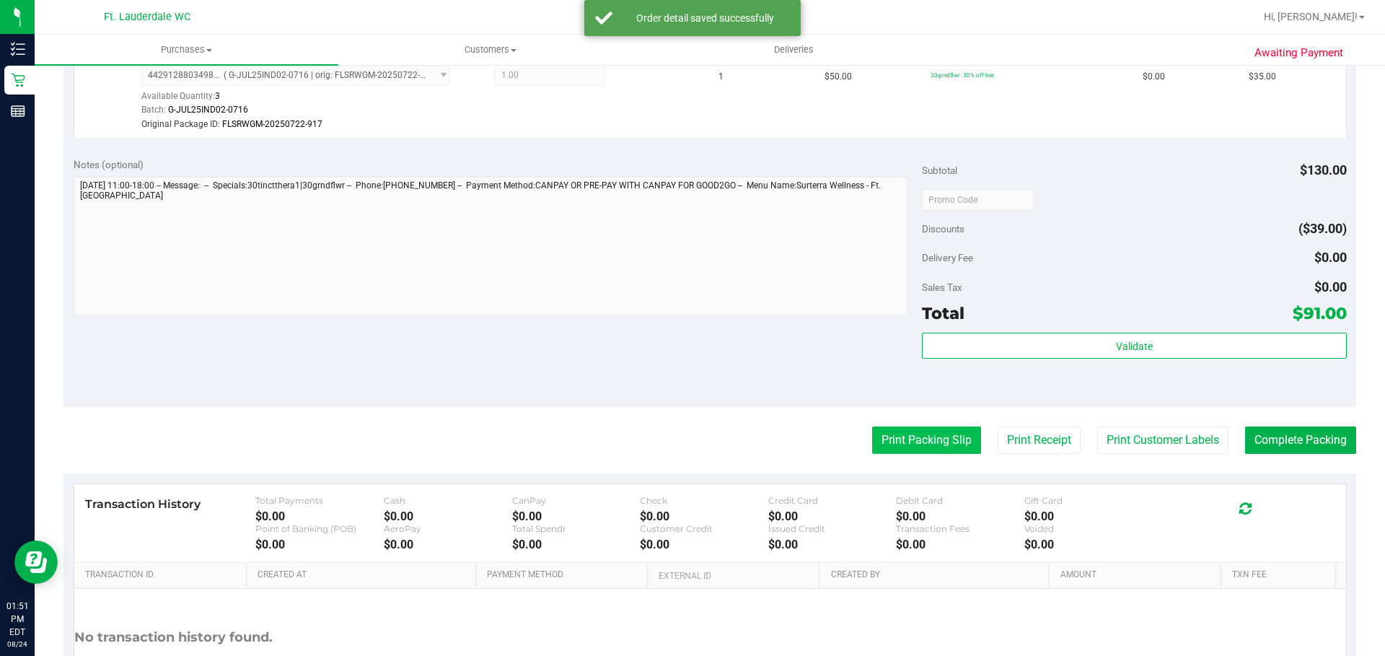
click at [941, 448] on button "Print Packing Slip" at bounding box center [926, 439] width 109 height 27
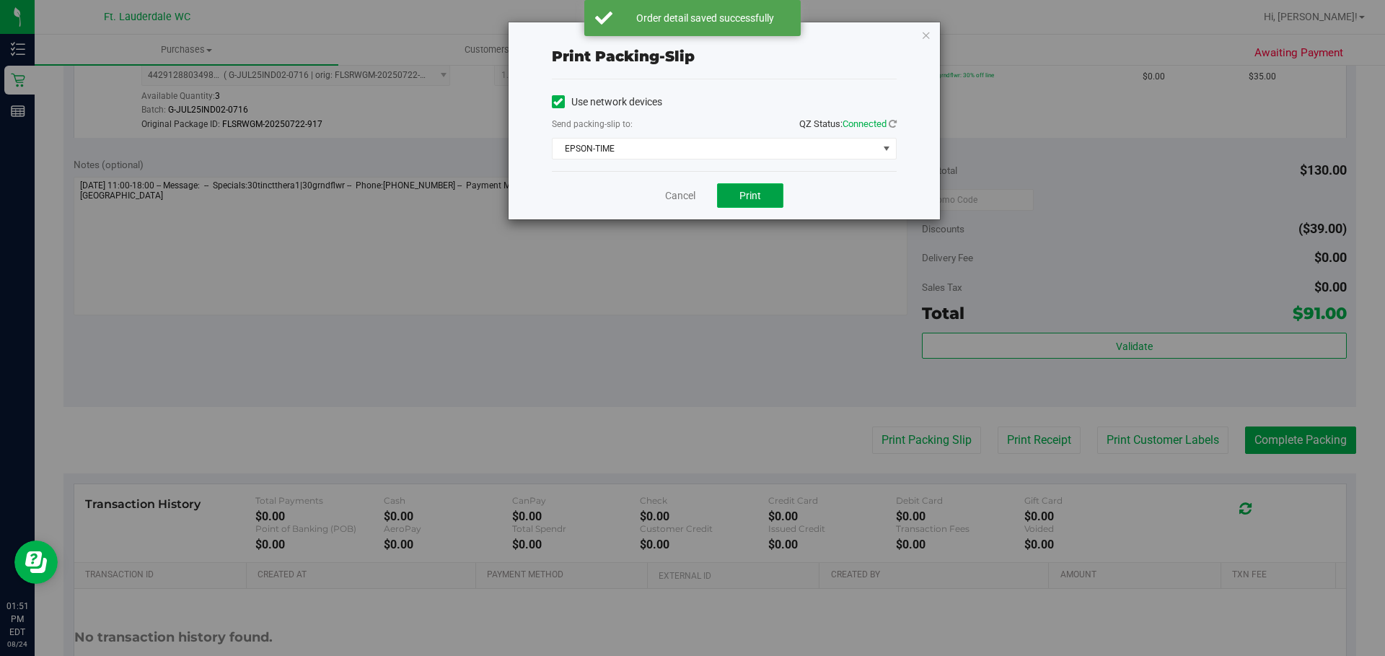
click at [754, 191] on span "Print" at bounding box center [750, 196] width 22 height 12
click at [668, 195] on link "Cancel" at bounding box center [680, 195] width 30 height 15
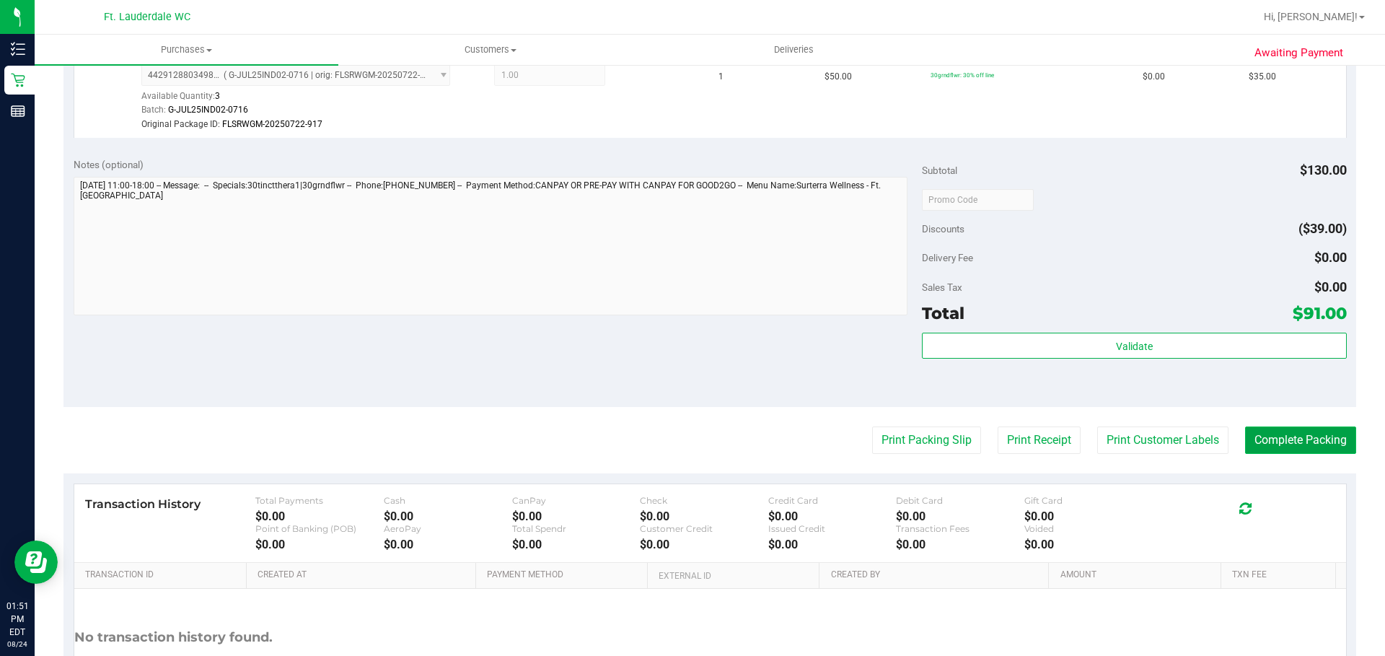
click at [1286, 441] on button "Complete Packing" at bounding box center [1300, 439] width 111 height 27
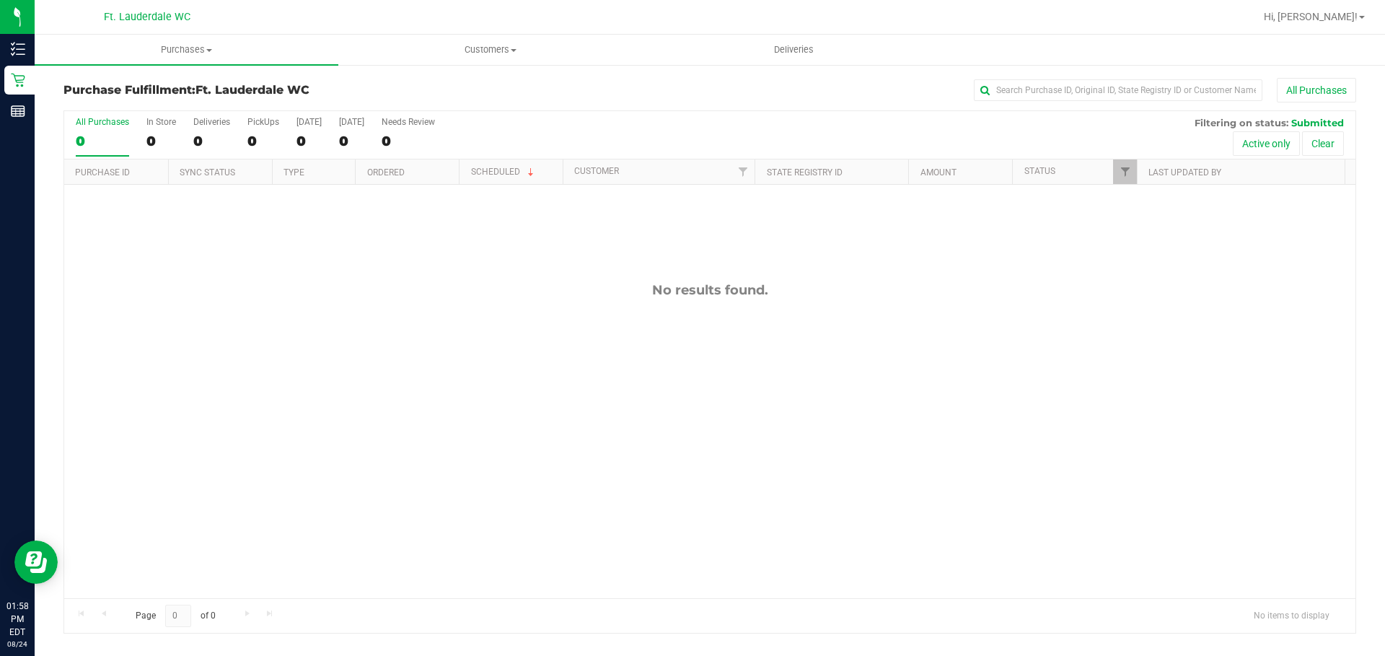
click at [728, 97] on div "All Purchases" at bounding box center [925, 90] width 862 height 25
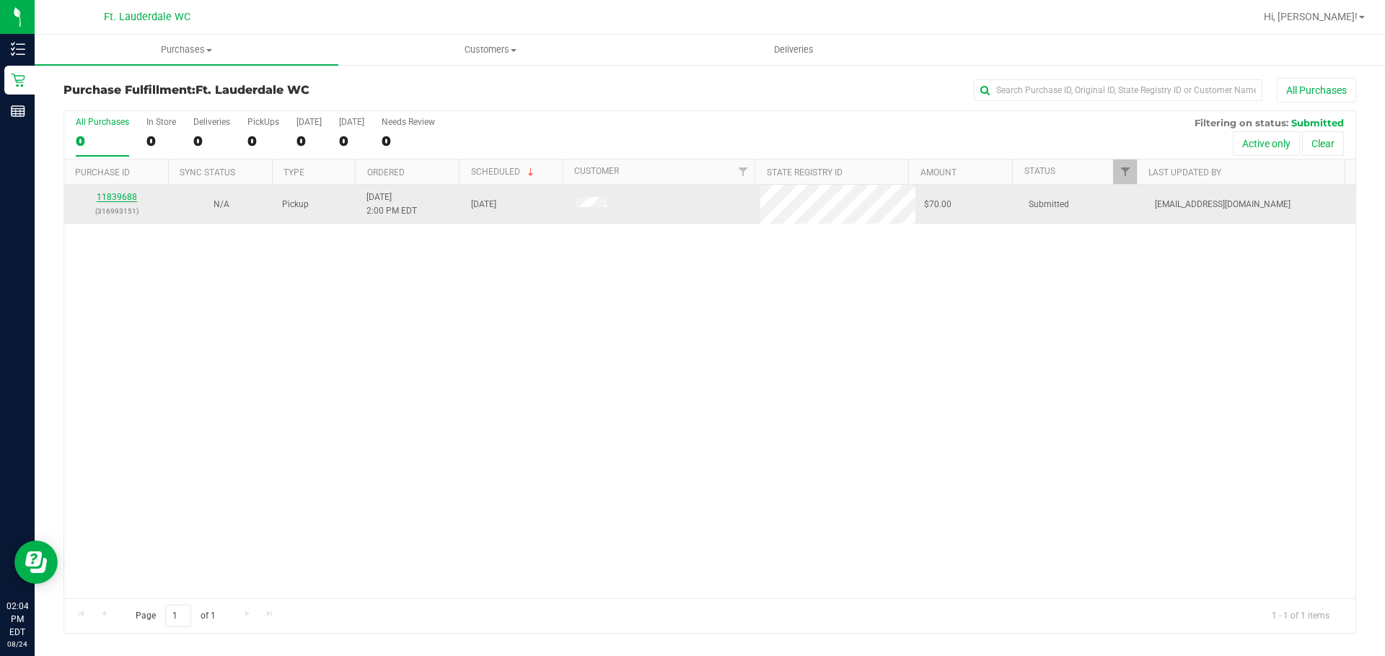
click at [115, 200] on link "11839688" at bounding box center [117, 197] width 40 height 10
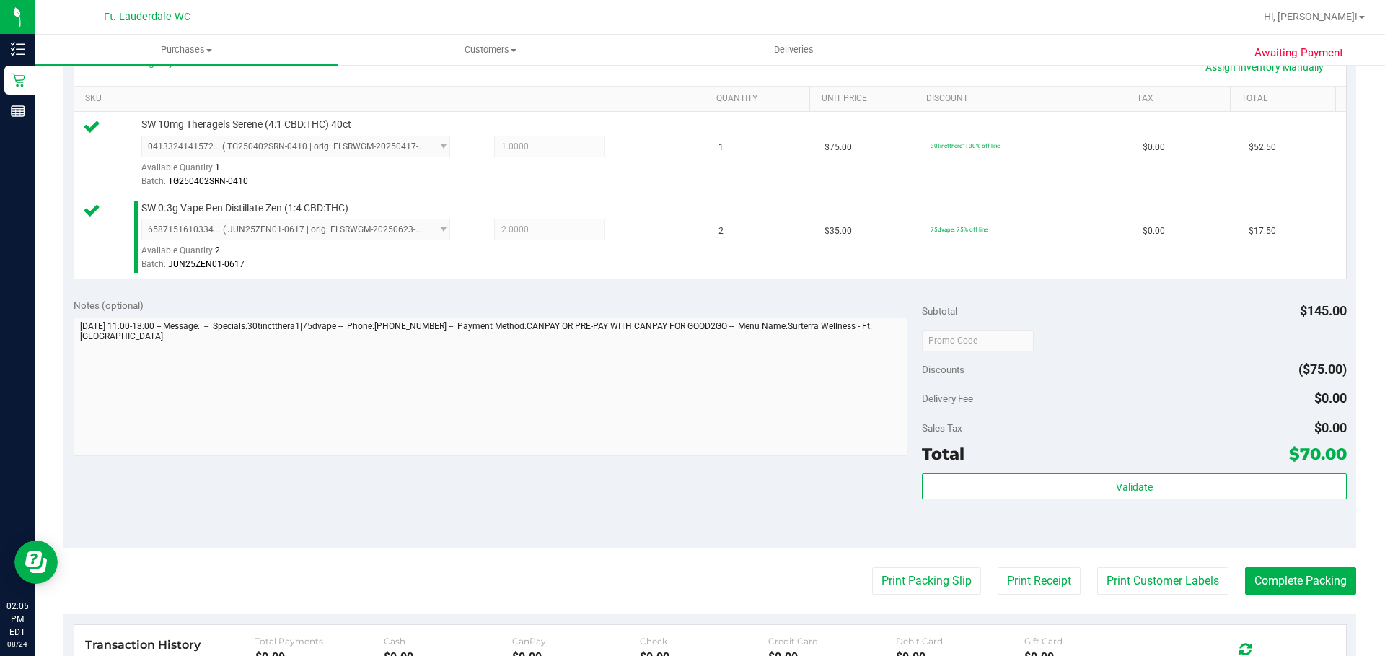
scroll to position [361, 0]
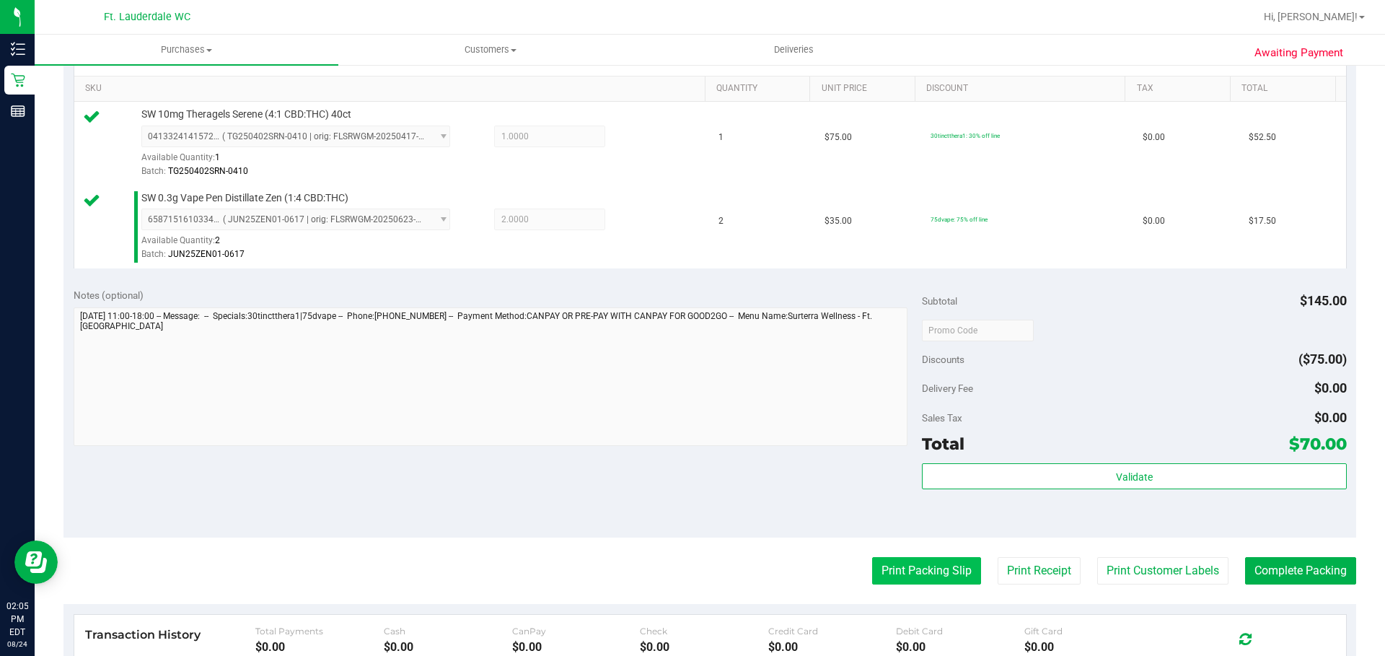
click at [920, 573] on button "Print Packing Slip" at bounding box center [926, 570] width 109 height 27
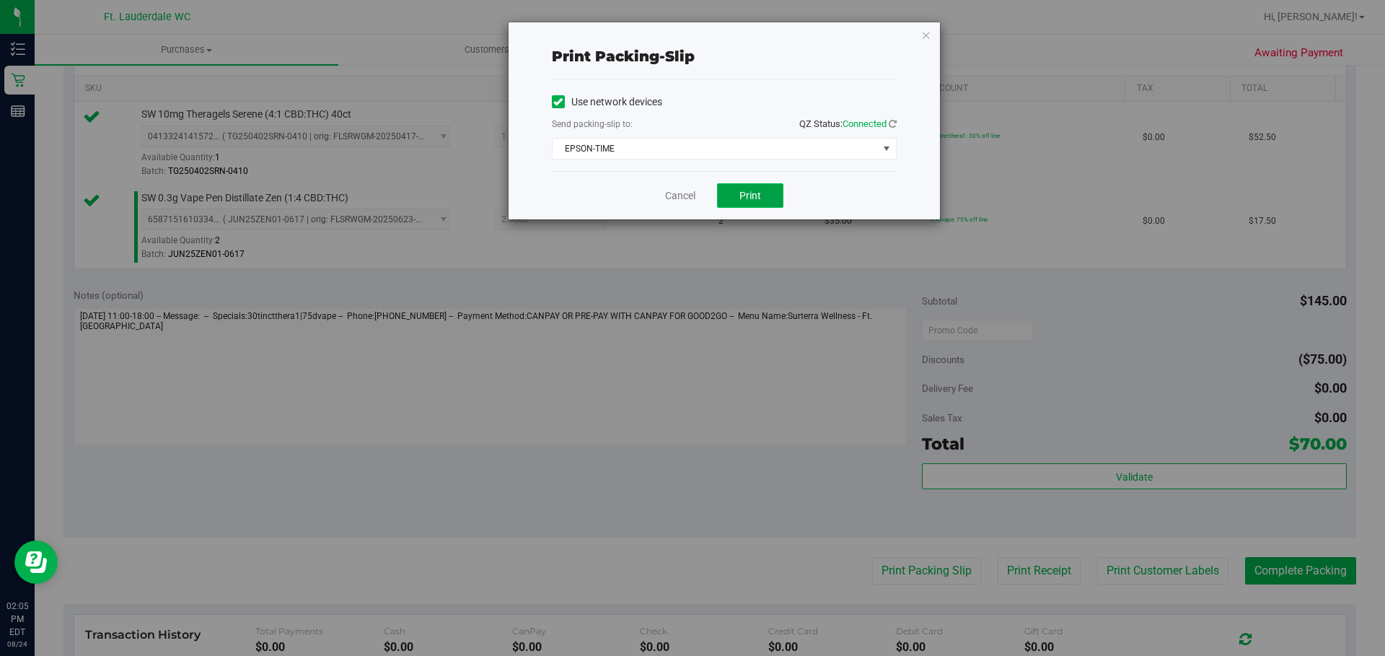
click at [749, 200] on span "Print" at bounding box center [750, 196] width 22 height 12
click at [677, 198] on link "Cancel" at bounding box center [680, 195] width 30 height 15
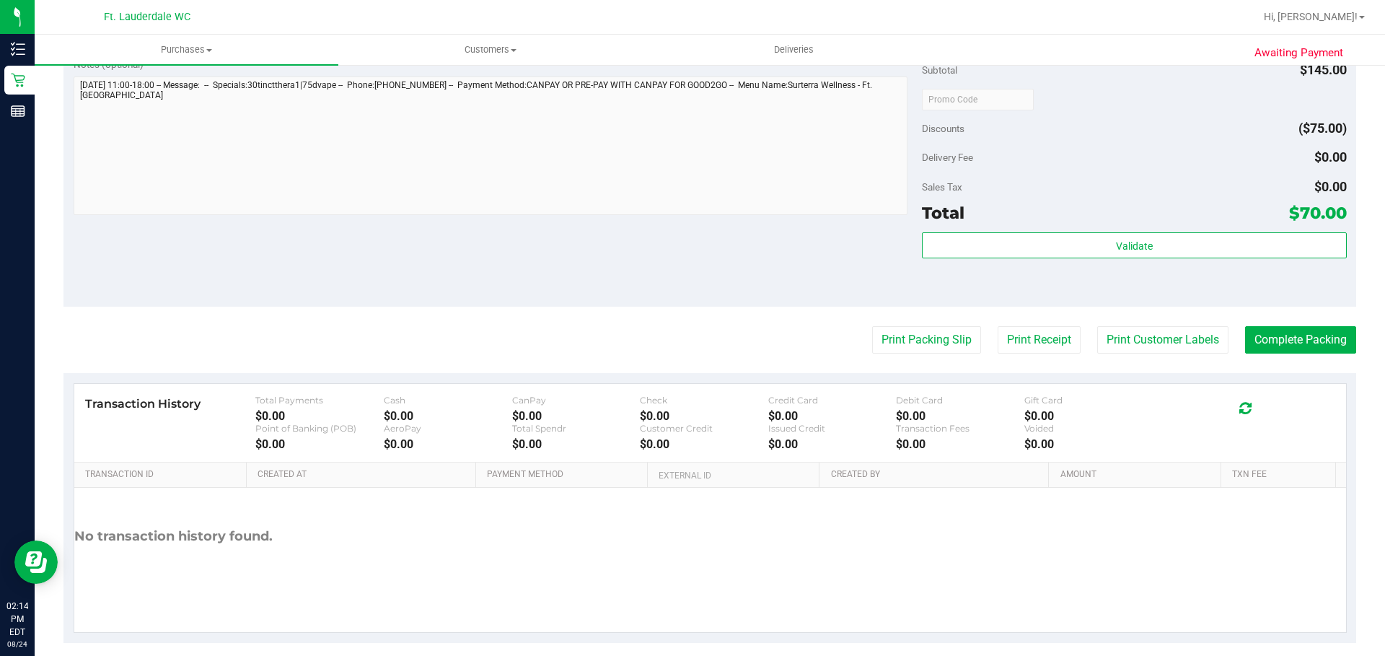
scroll to position [592, 0]
click at [933, 338] on button "Print Packing Slip" at bounding box center [926, 338] width 109 height 27
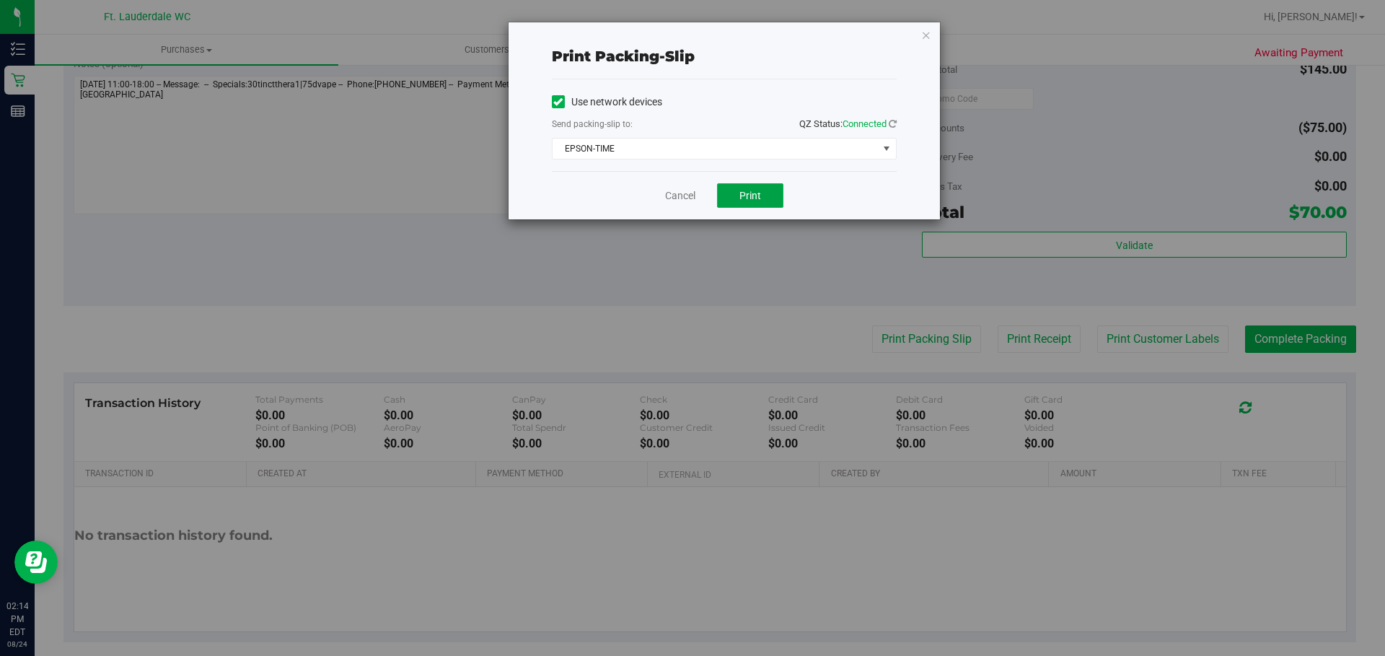
click at [746, 197] on span "Print" at bounding box center [750, 196] width 22 height 12
click at [670, 202] on link "Cancel" at bounding box center [680, 195] width 30 height 15
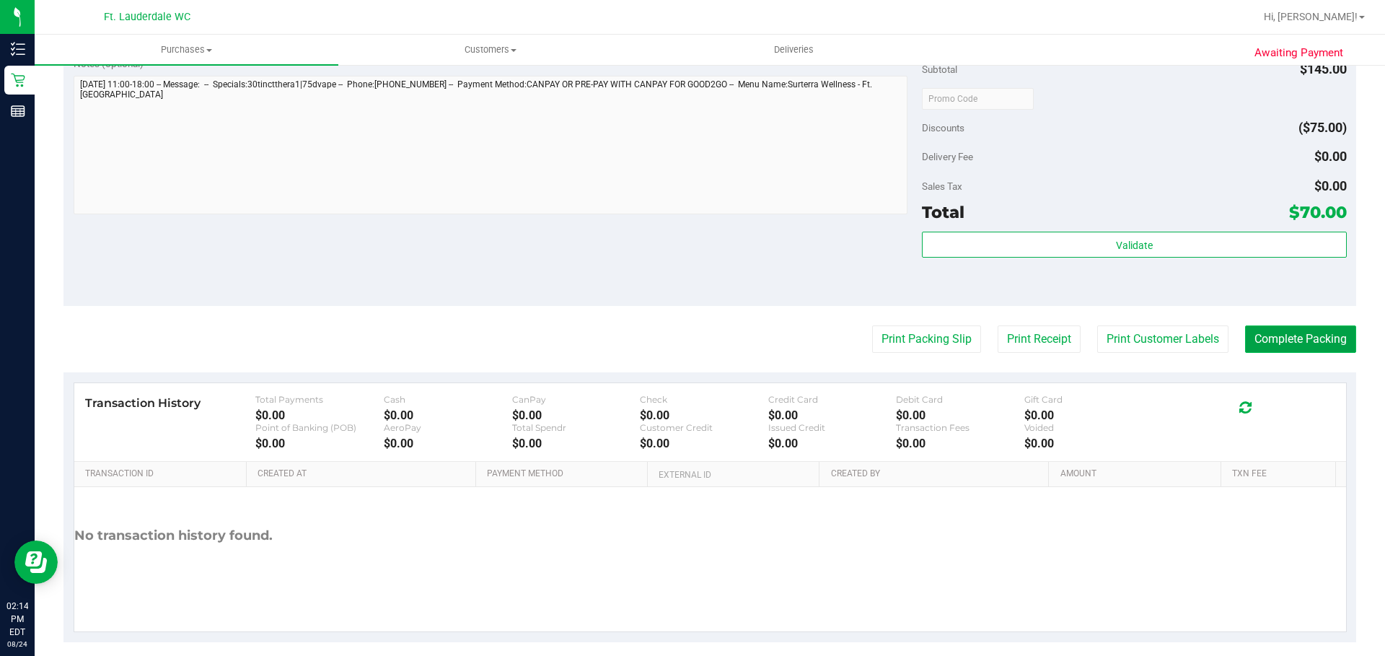
click at [1313, 338] on button "Complete Packing" at bounding box center [1300, 338] width 111 height 27
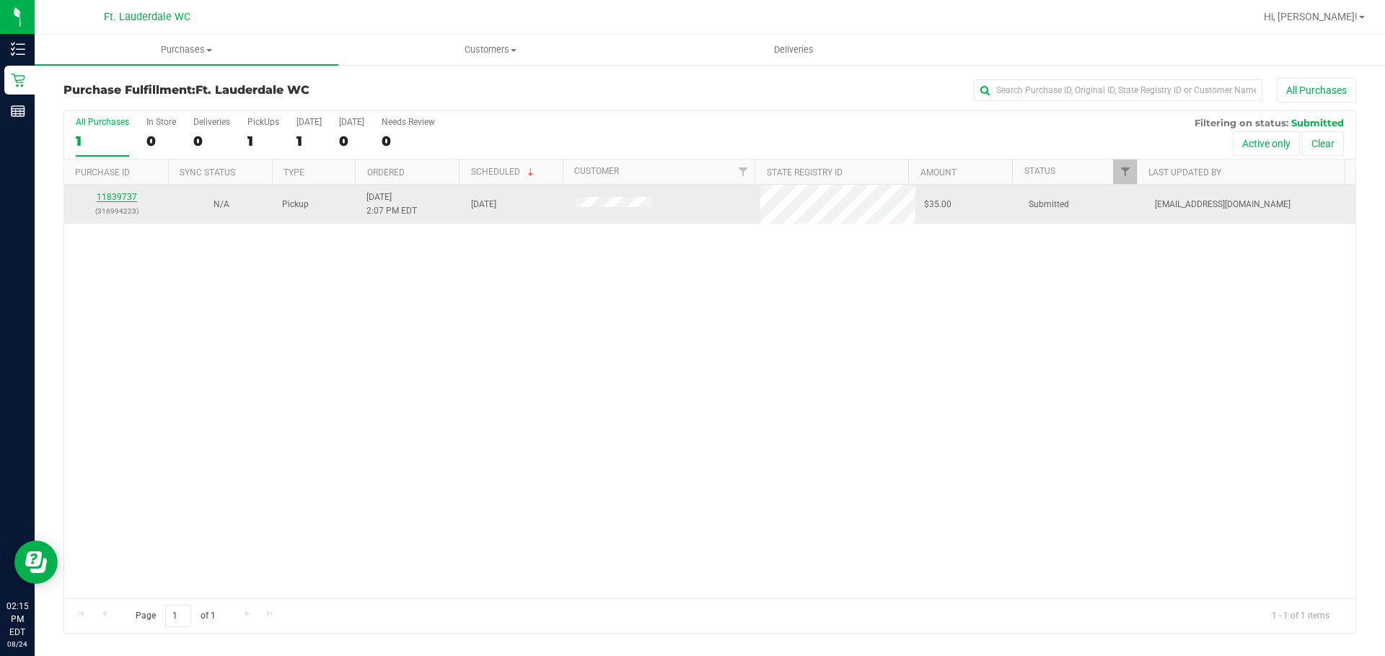
click at [131, 198] on link "11839737" at bounding box center [117, 197] width 40 height 10
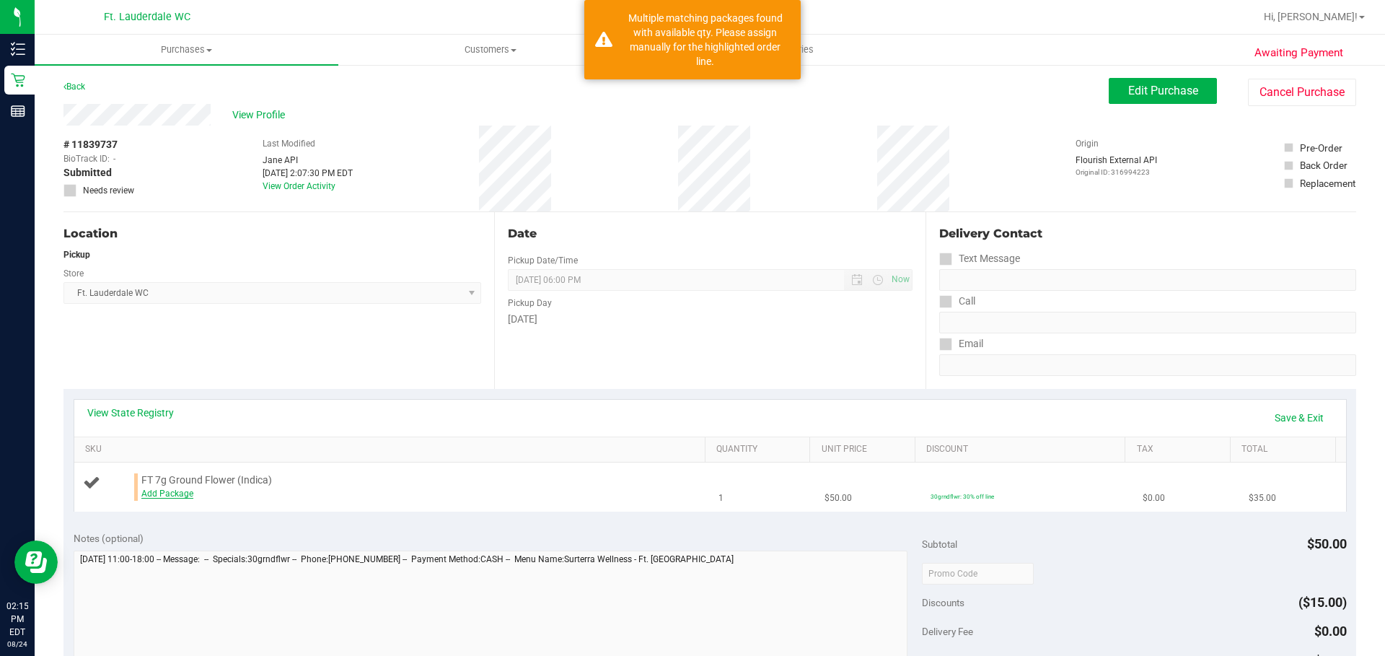
click at [178, 489] on link "Add Package" at bounding box center [167, 493] width 52 height 10
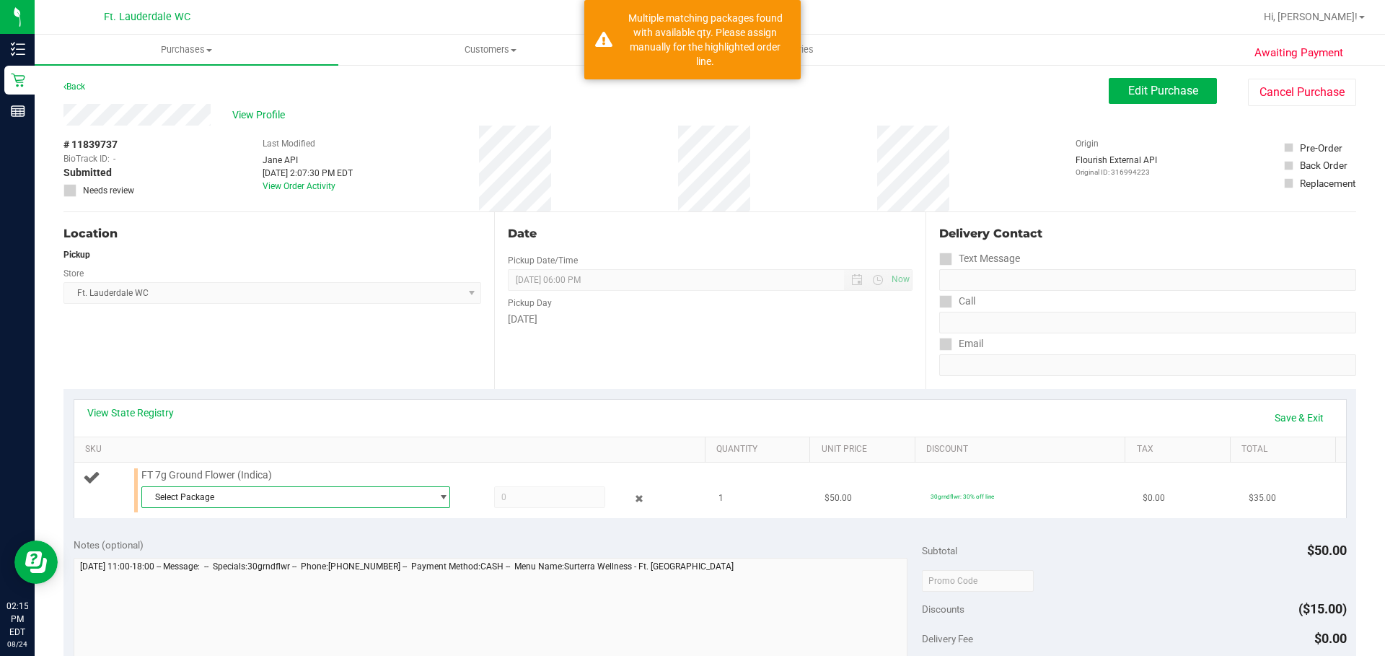
click at [199, 501] on span "Select Package" at bounding box center [286, 497] width 289 height 20
click at [240, 563] on li "4429128803498291 ( G-JUL25IND02-0716 | orig: FLSRWGM-20250722-917 )" at bounding box center [291, 556] width 301 height 20
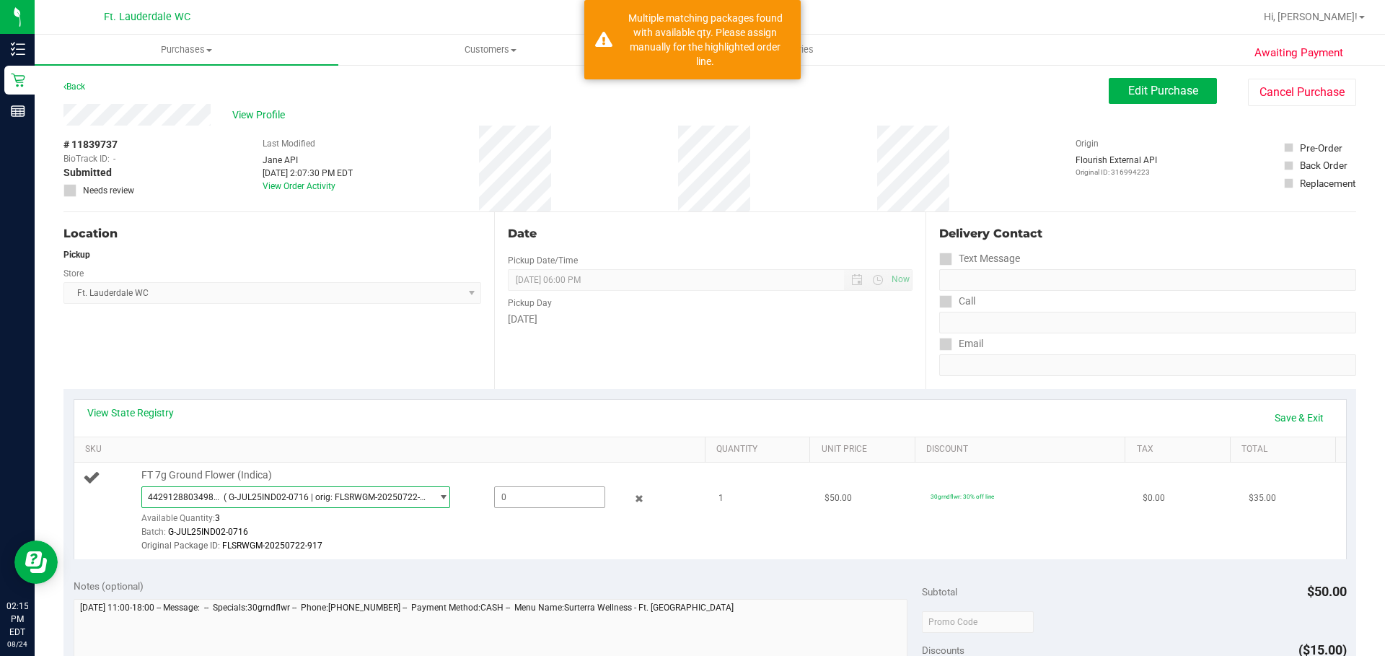
click at [501, 495] on span at bounding box center [549, 497] width 111 height 22
type input "1"
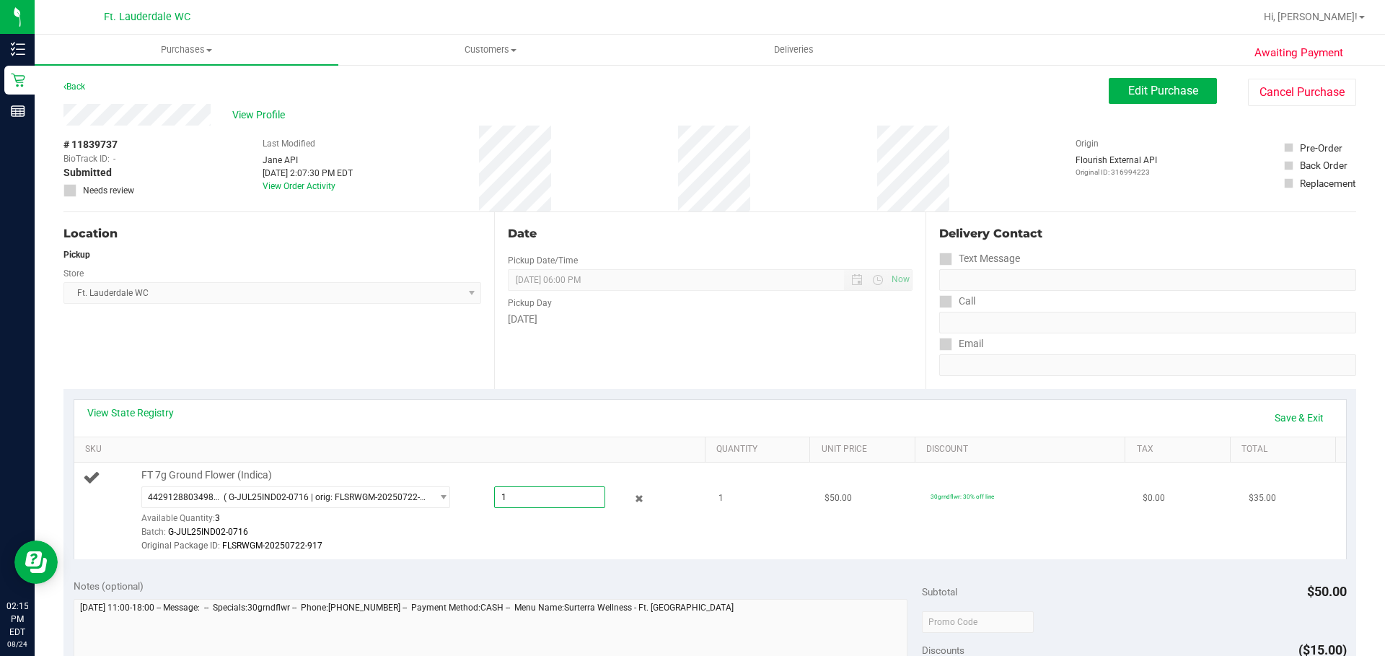
type input "1.0000"
click at [568, 554] on td "FT 7g Ground Flower (Indica) 4429128803498291 ( G-JUL25IND02-0716 | orig: FLSRW…" at bounding box center [392, 510] width 636 height 97
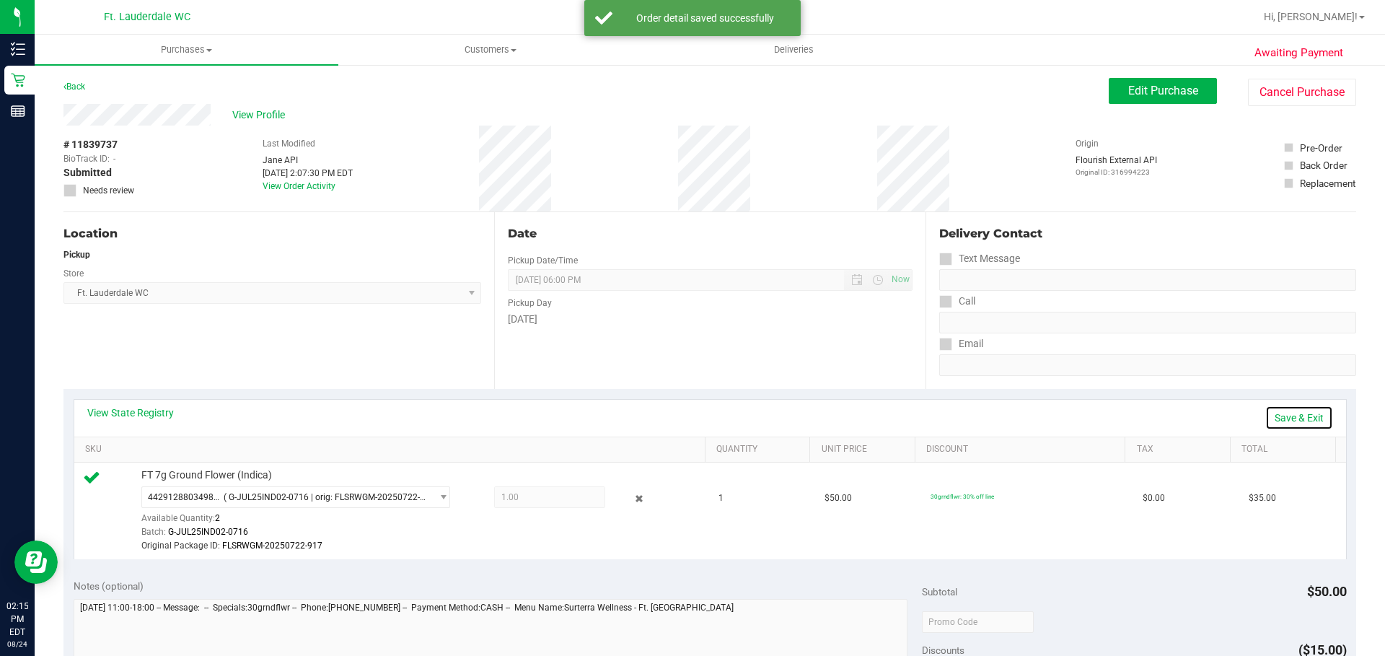
click at [1292, 421] on link "Save & Exit" at bounding box center [1299, 417] width 68 height 25
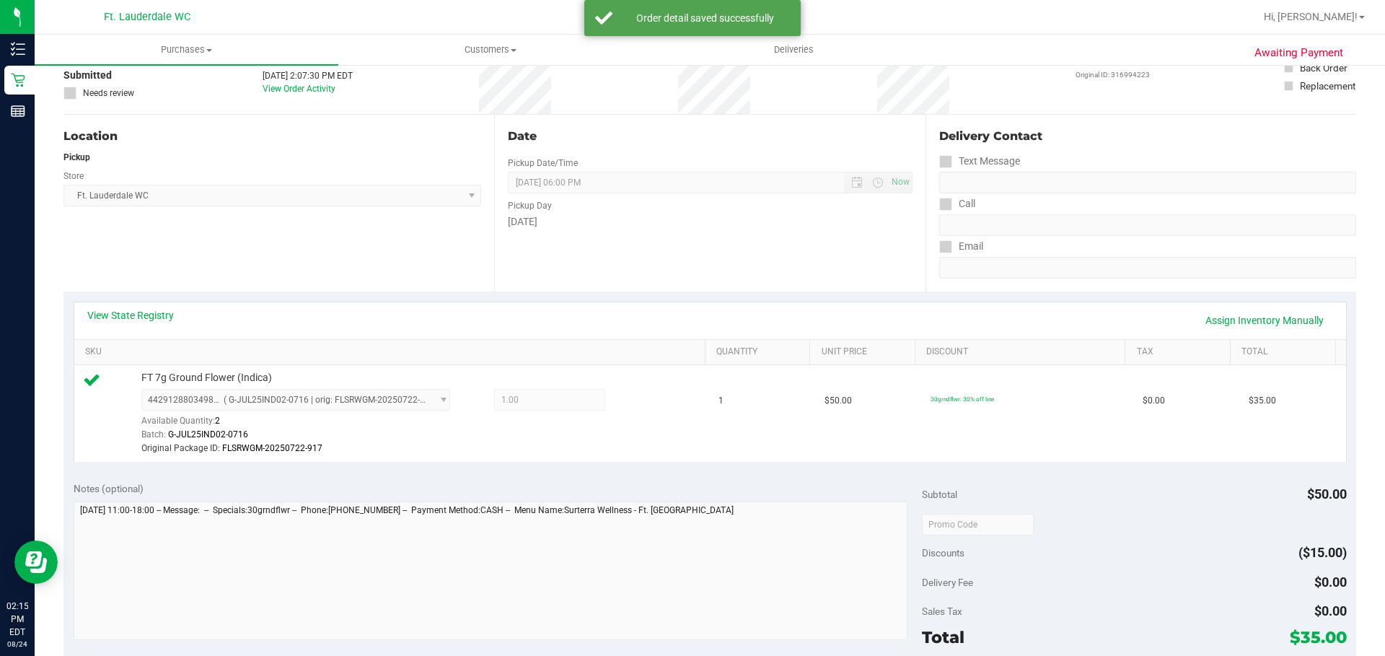
scroll to position [288, 0]
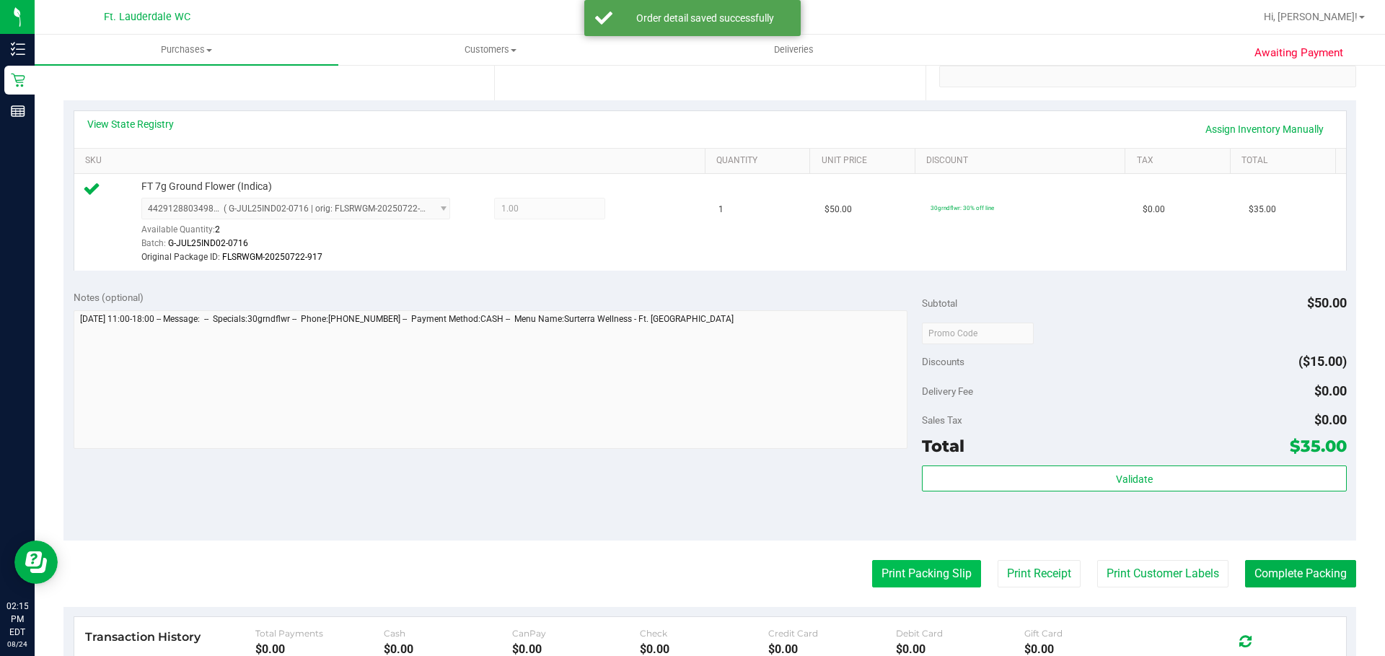
click at [943, 573] on button "Print Packing Slip" at bounding box center [926, 573] width 109 height 27
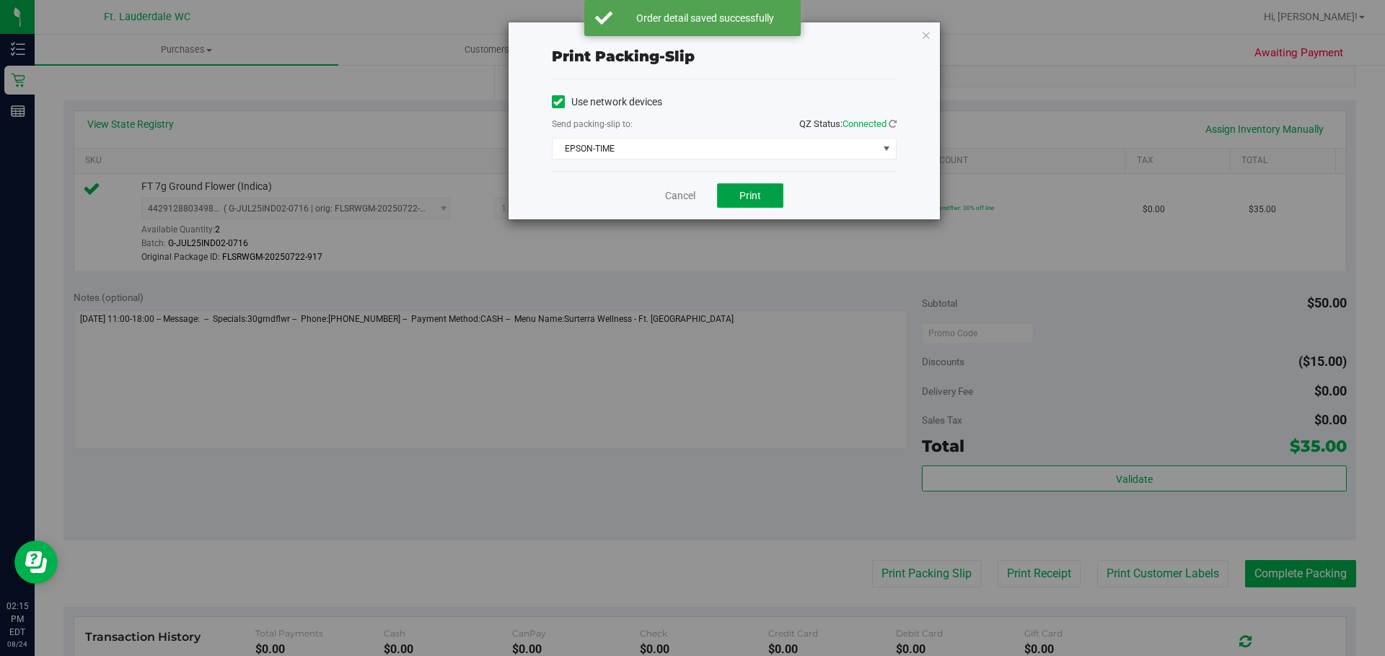
click at [777, 198] on button "Print" at bounding box center [750, 195] width 66 height 25
click at [688, 200] on link "Cancel" at bounding box center [680, 195] width 30 height 15
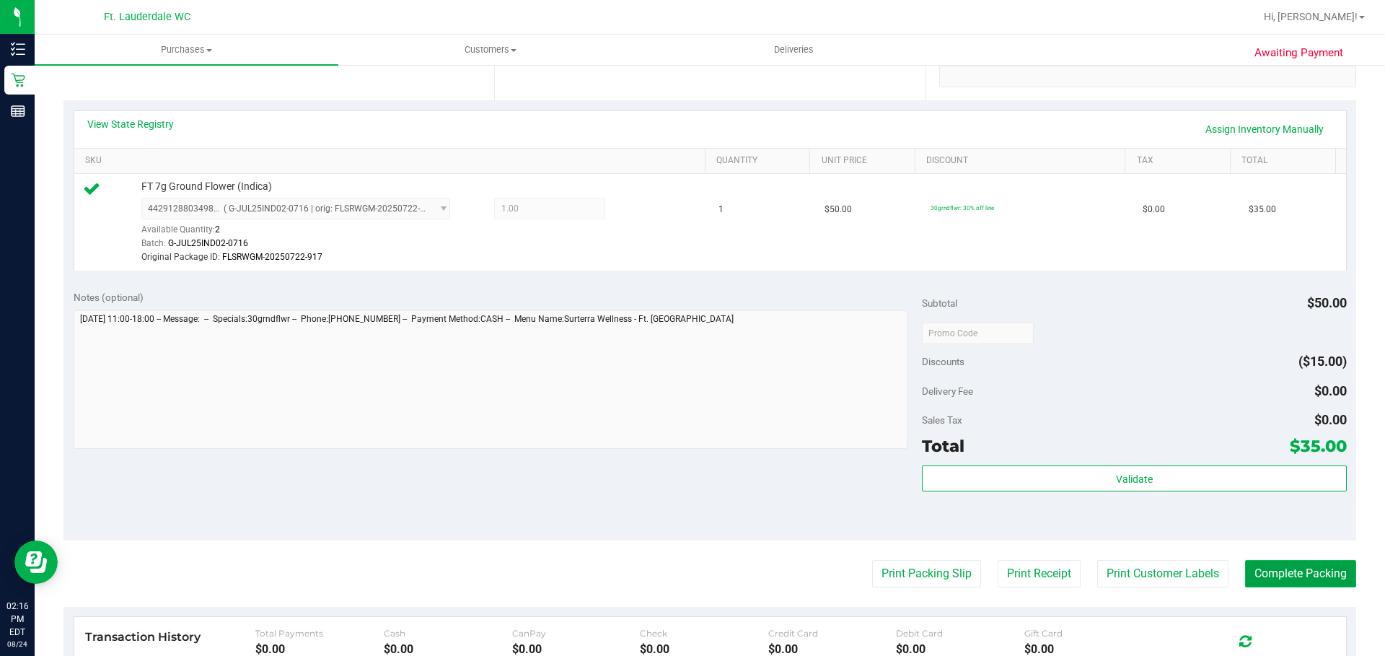
click at [1260, 578] on button "Complete Packing" at bounding box center [1300, 573] width 111 height 27
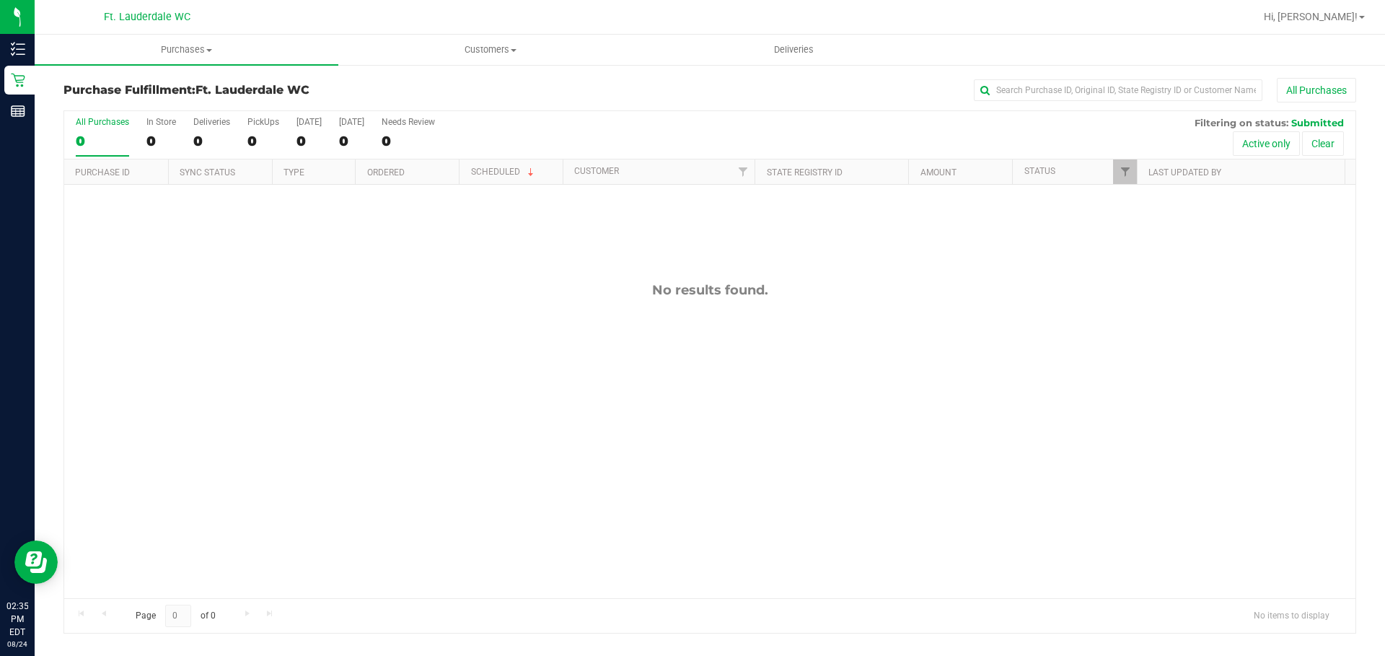
click at [509, 80] on div "All Purchases" at bounding box center [925, 90] width 862 height 25
click at [510, 82] on div "All Purchases" at bounding box center [925, 90] width 862 height 25
click at [531, 96] on div "All Purchases" at bounding box center [925, 90] width 862 height 25
click at [658, 83] on div "All Purchases" at bounding box center [925, 90] width 862 height 25
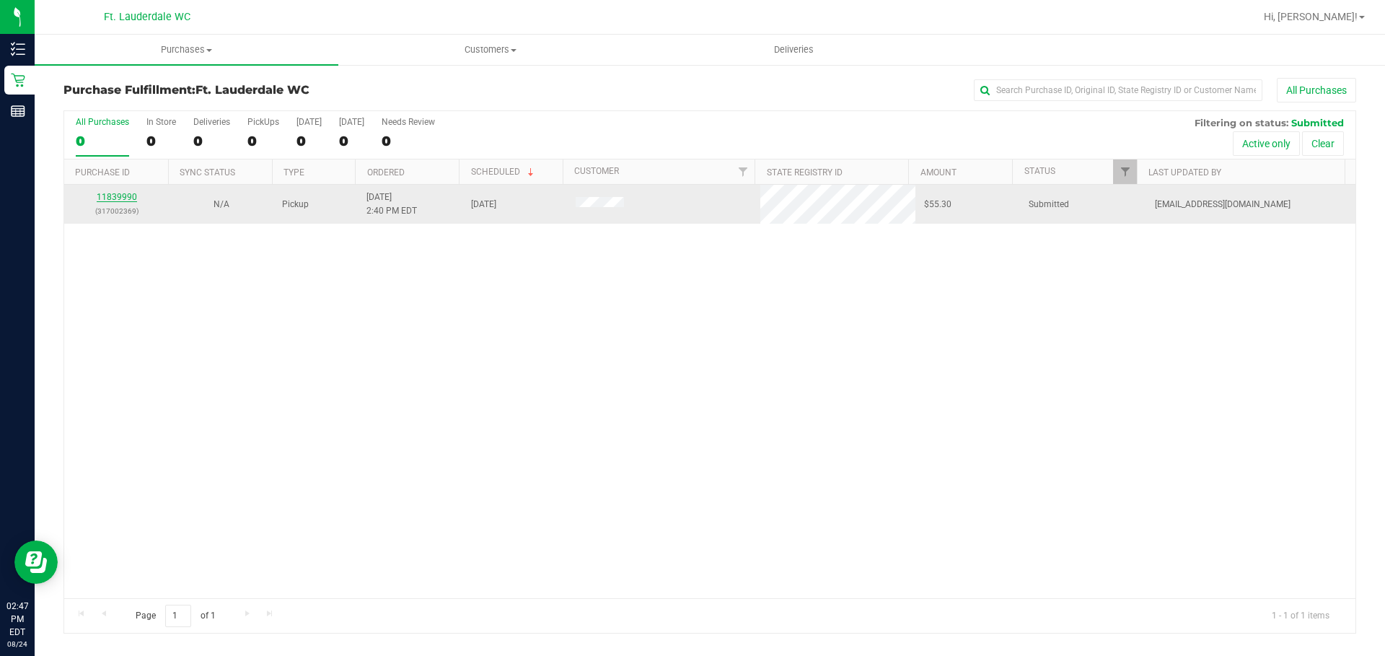
click at [133, 197] on link "11839990" at bounding box center [117, 197] width 40 height 10
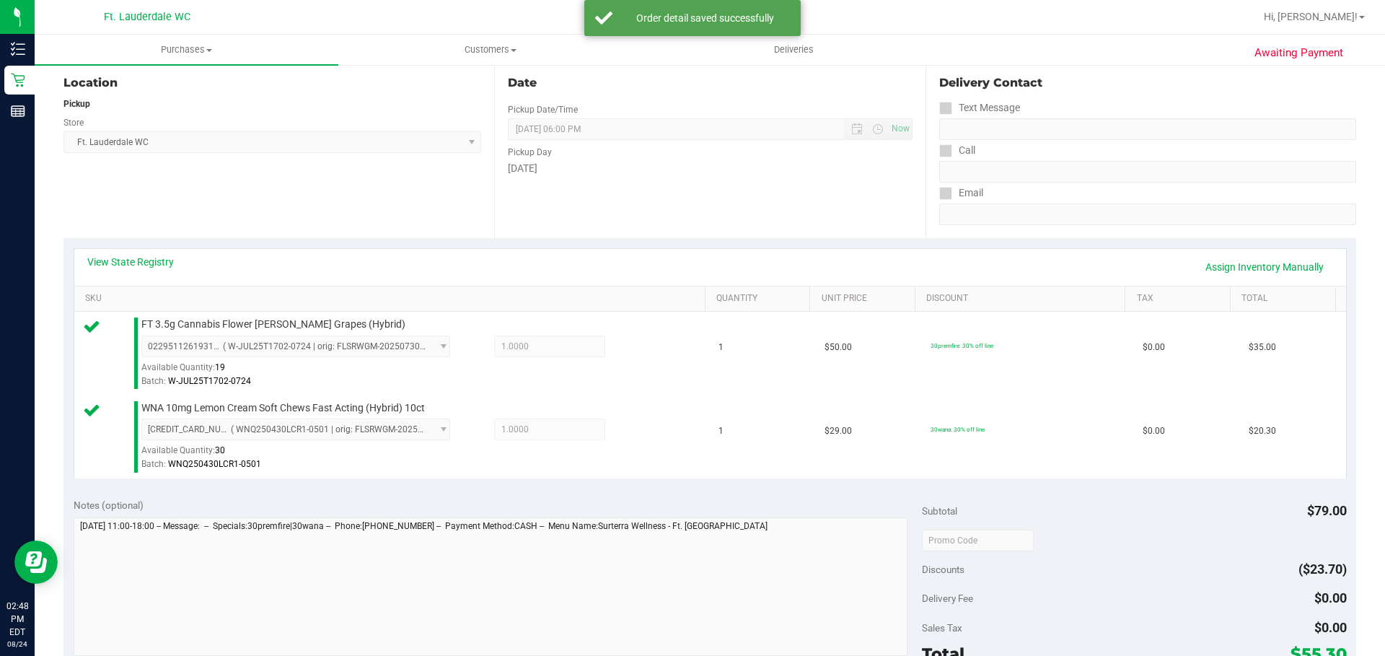
scroll to position [433, 0]
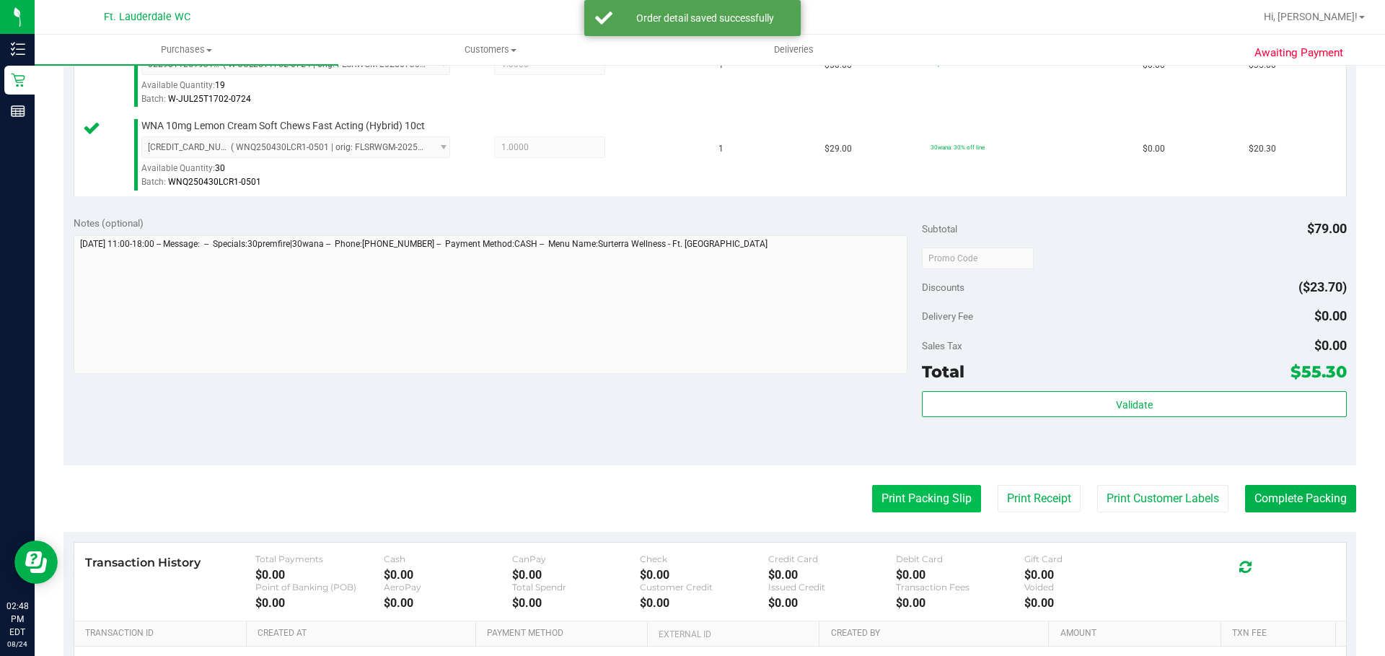
click at [903, 501] on button "Print Packing Slip" at bounding box center [926, 498] width 109 height 27
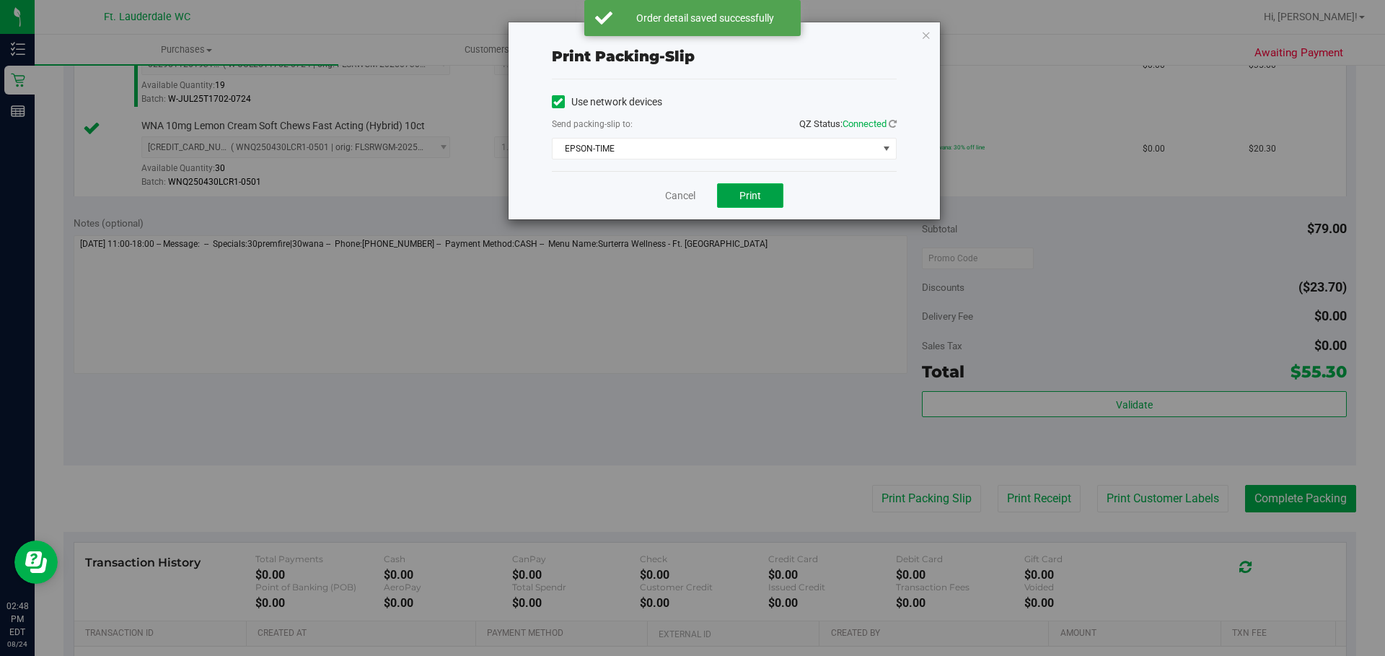
click at [741, 199] on span "Print" at bounding box center [750, 196] width 22 height 12
click at [672, 193] on link "Cancel" at bounding box center [680, 195] width 30 height 15
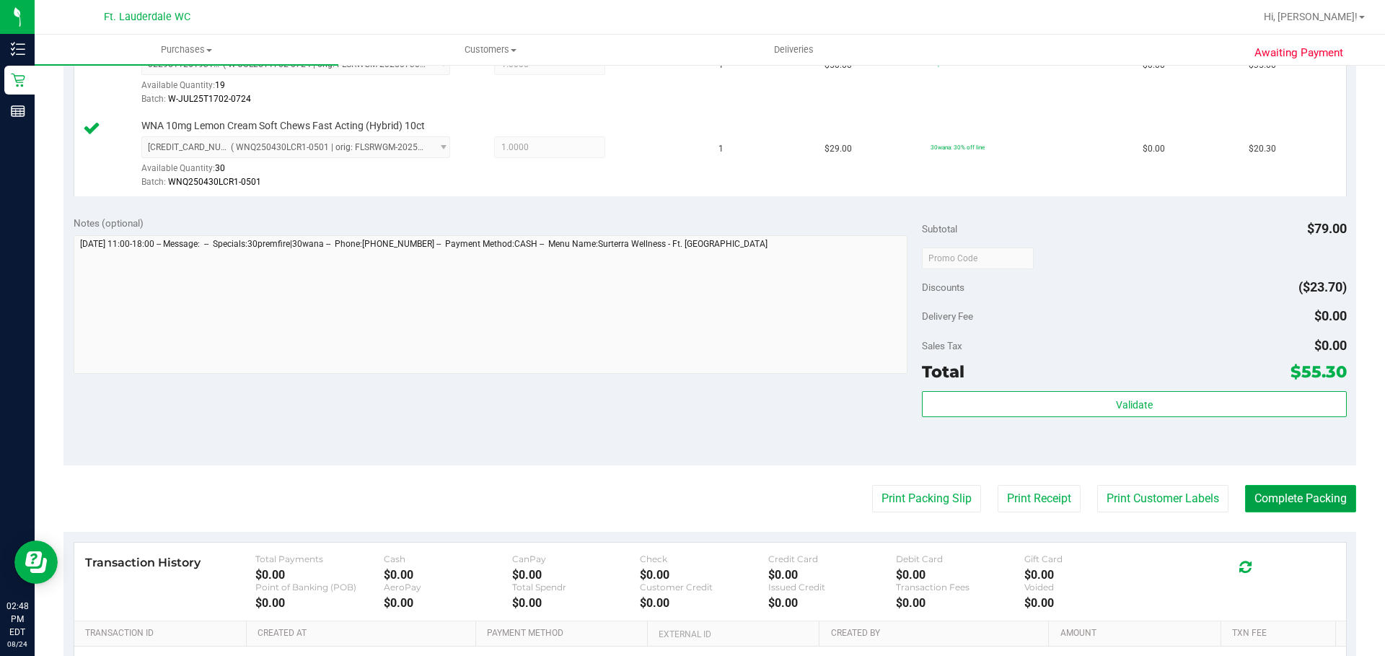
click at [1279, 509] on button "Complete Packing" at bounding box center [1300, 498] width 111 height 27
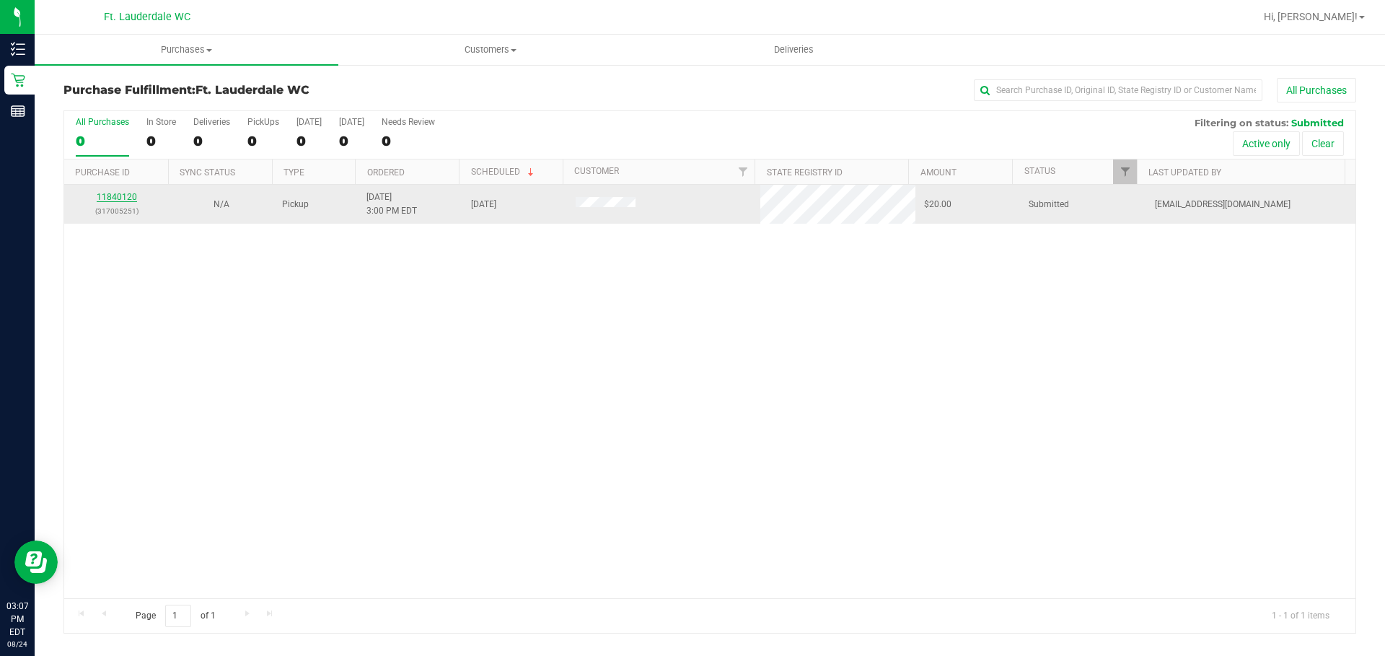
click at [115, 195] on link "11840120" at bounding box center [117, 197] width 40 height 10
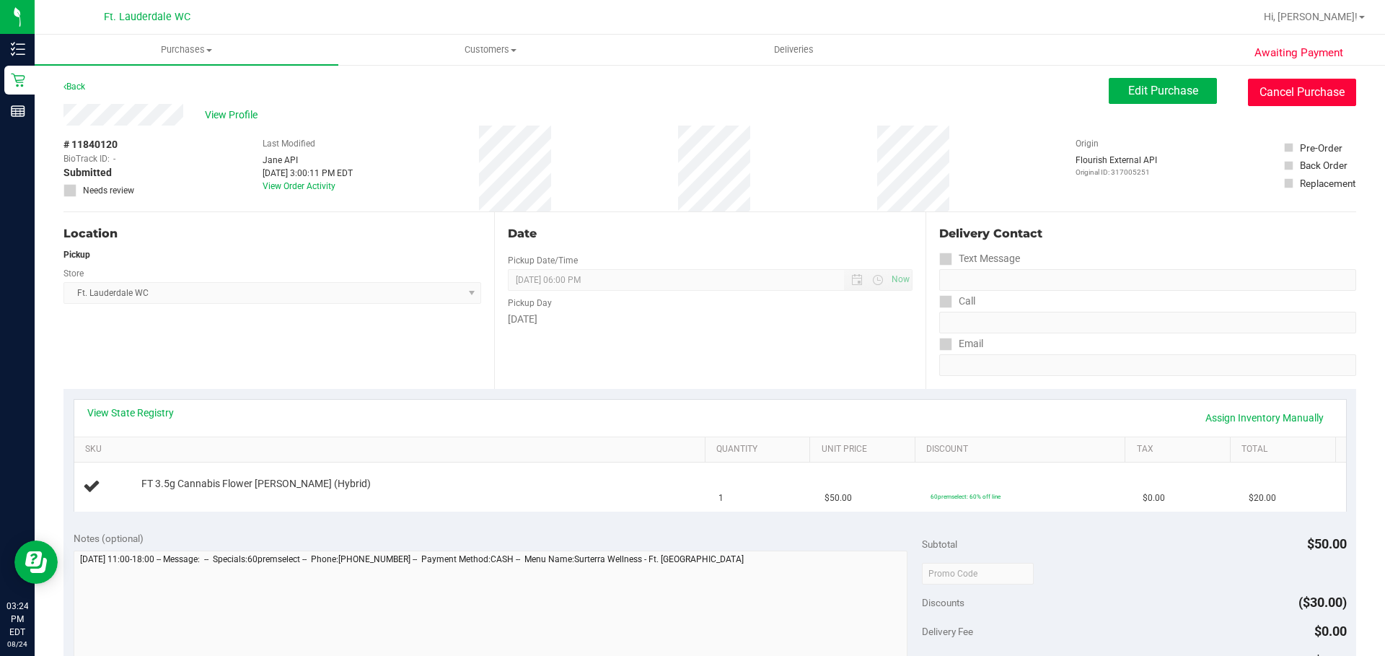
click at [1313, 93] on button "Cancel Purchase" at bounding box center [1302, 92] width 108 height 27
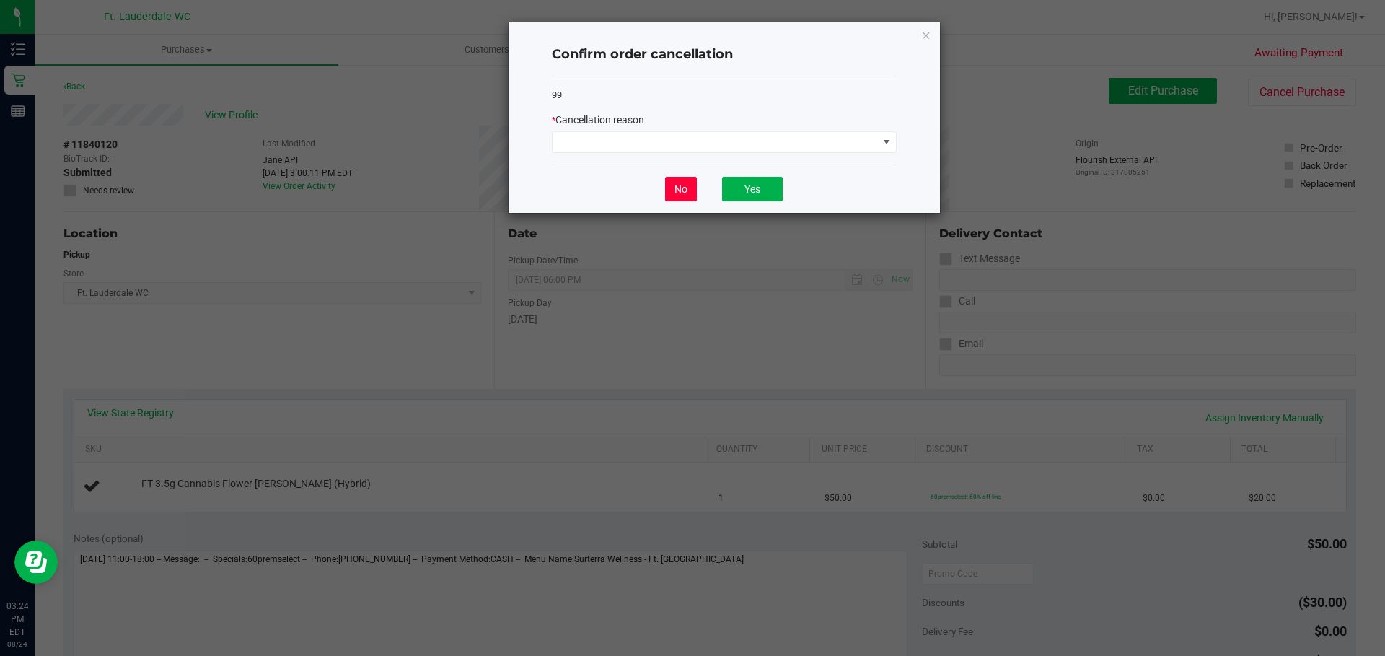
click at [670, 190] on button "No" at bounding box center [681, 189] width 32 height 25
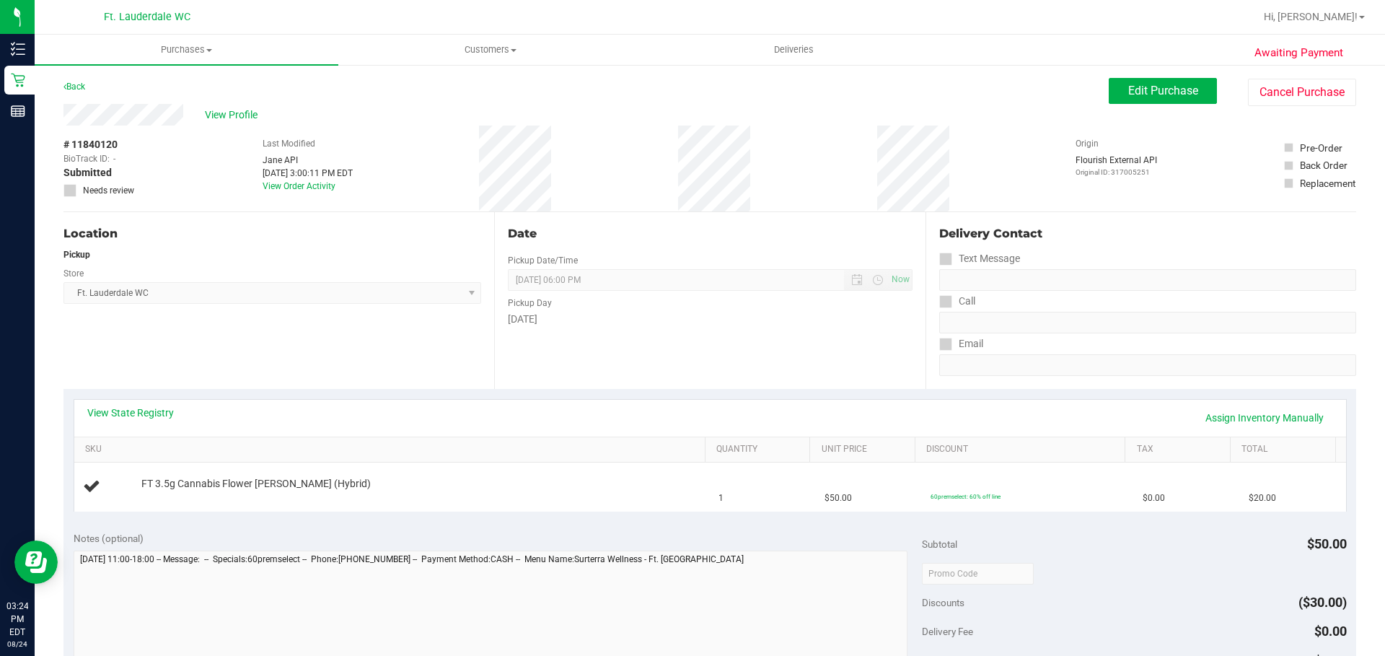
click at [71, 79] on div "Back" at bounding box center [74, 86] width 22 height 17
click at [73, 81] on div "Back" at bounding box center [74, 86] width 22 height 17
click at [74, 83] on link "Back" at bounding box center [74, 86] width 22 height 10
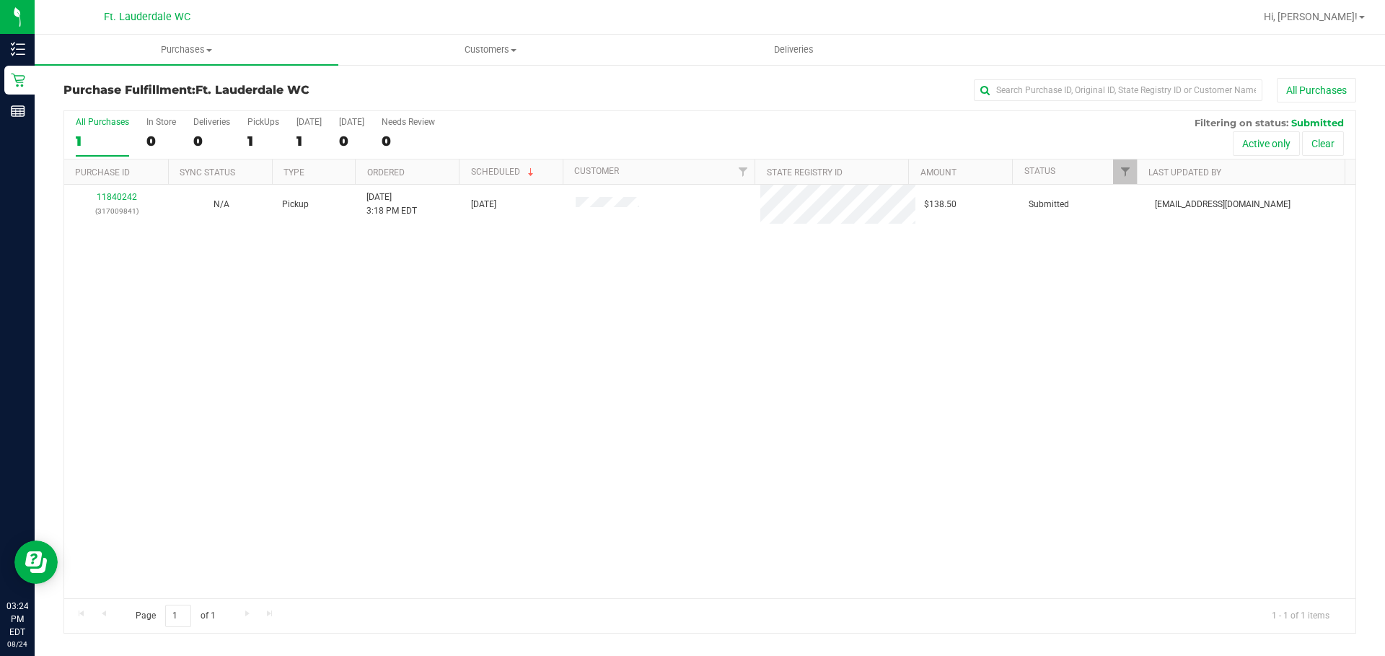
click at [382, 378] on div "11840242 (317009841) N/A Pickup 8/24/2025 3:18 PM EDT 8/24/2025 $138.50 Submitt…" at bounding box center [709, 391] width 1291 height 413
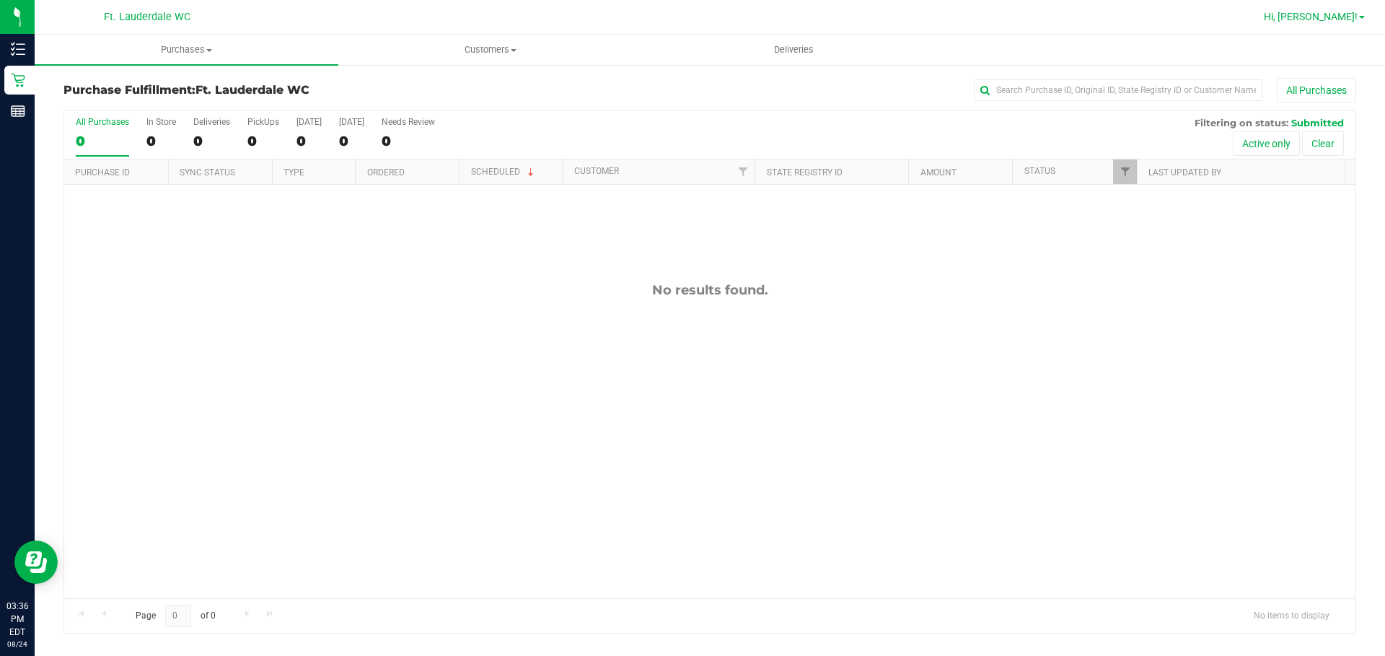
click at [1324, 21] on span "Hi, [PERSON_NAME]!" at bounding box center [1311, 17] width 94 height 12
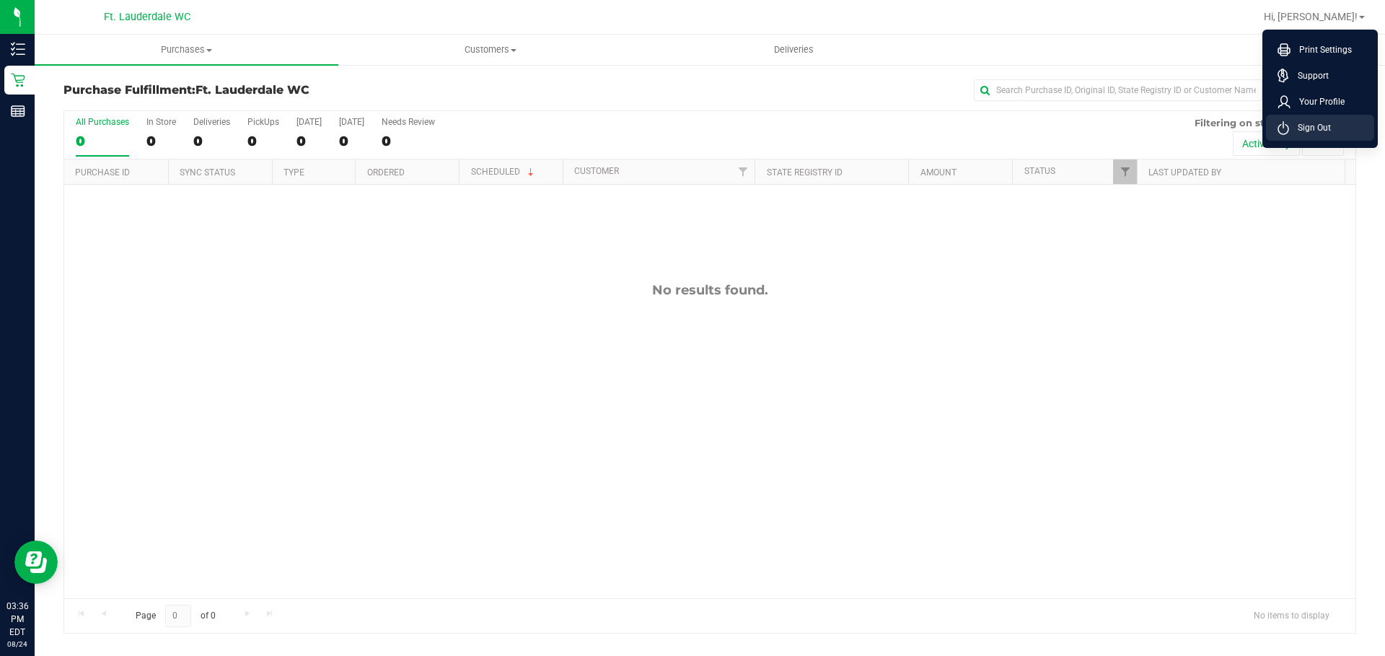
click at [1315, 125] on span "Sign Out" at bounding box center [1310, 127] width 42 height 14
